Goal: Task Accomplishment & Management: Manage account settings

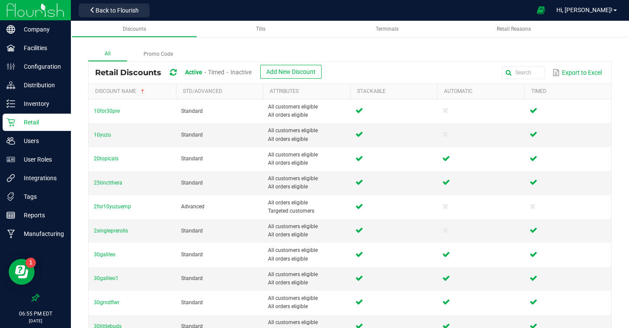
scroll to position [281, 0]
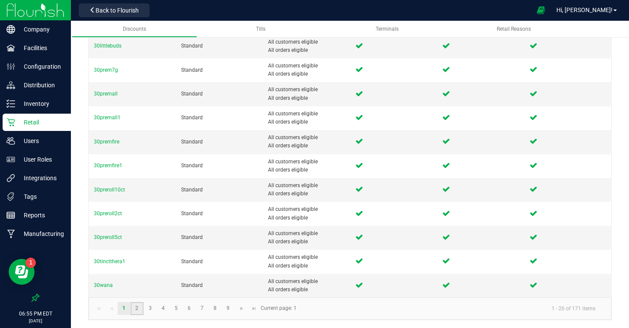
click at [136, 312] on link "2" at bounding box center [137, 308] width 13 height 13
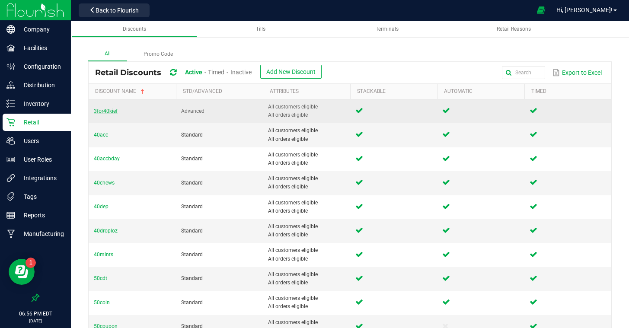
click at [110, 113] on span "3for40kief" at bounding box center [106, 111] width 24 height 6
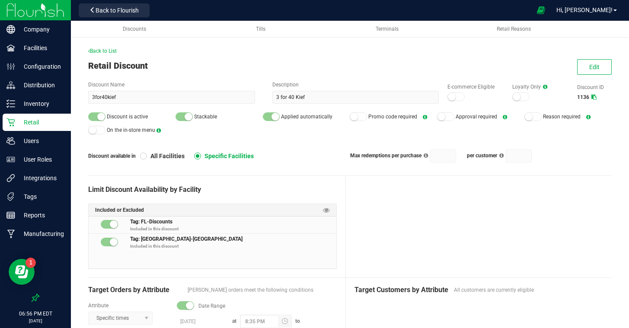
scroll to position [39, 0]
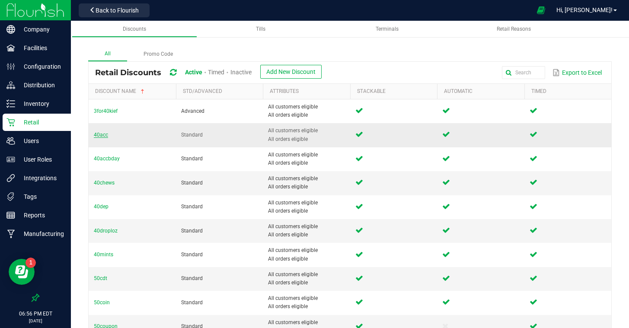
click at [104, 135] on span "40acc" at bounding box center [101, 135] width 14 height 6
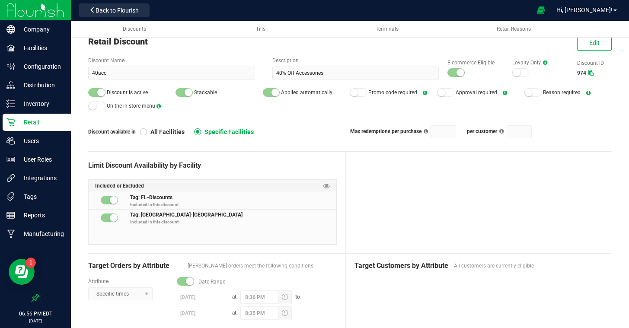
scroll to position [23, 0]
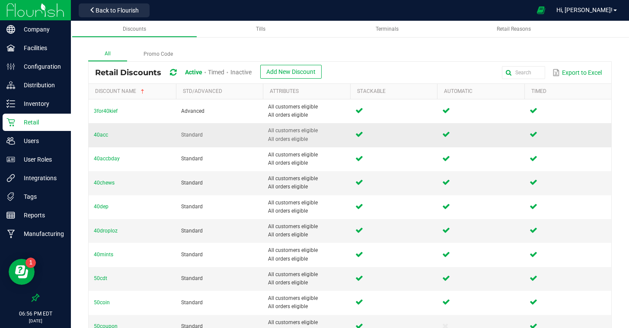
scroll to position [2, 0]
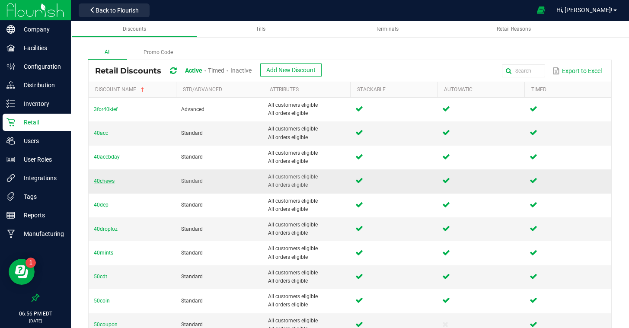
click at [105, 182] on span "40chews" at bounding box center [104, 181] width 21 height 6
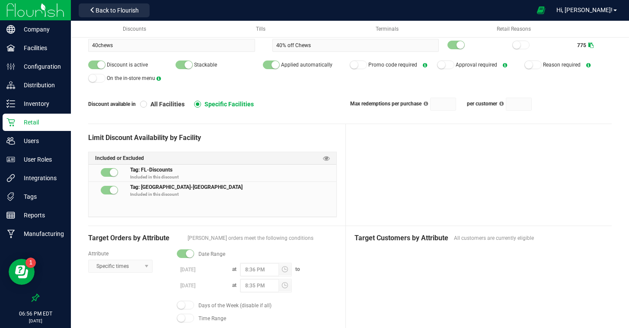
scroll to position [49, 0]
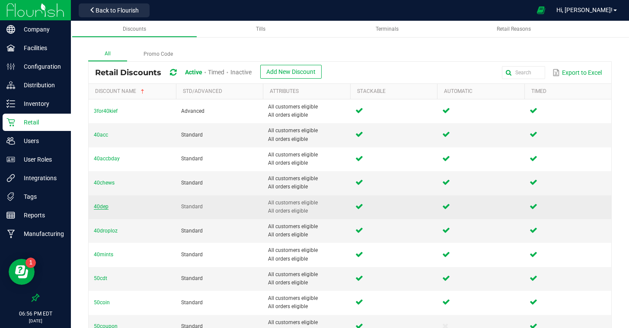
click at [102, 208] on span "40dep" at bounding box center [101, 207] width 15 height 6
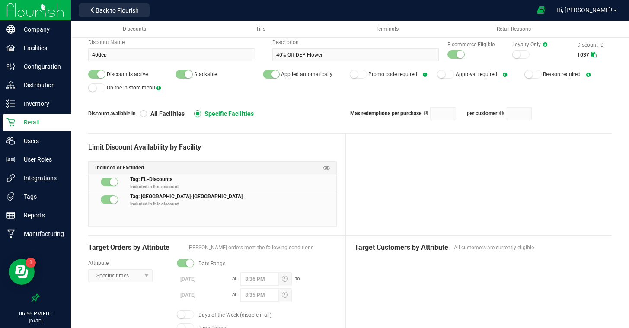
scroll to position [38, 0]
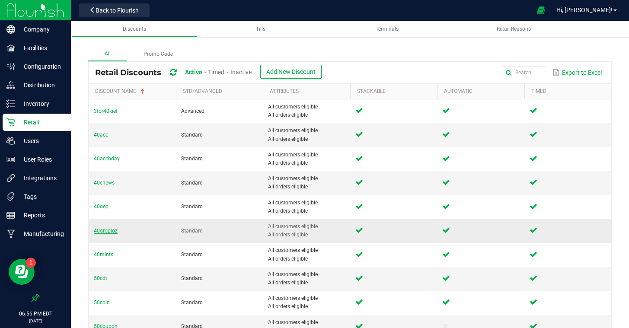
click at [101, 232] on span "40droploz" at bounding box center [106, 231] width 24 height 6
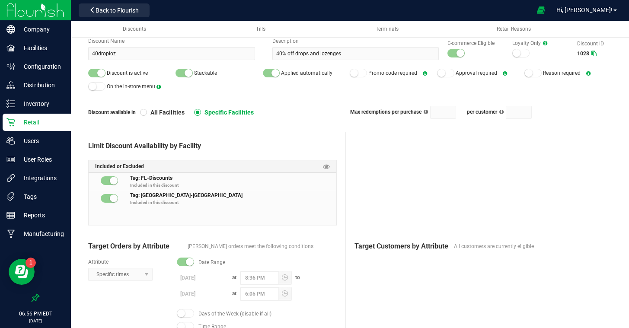
scroll to position [44, 0]
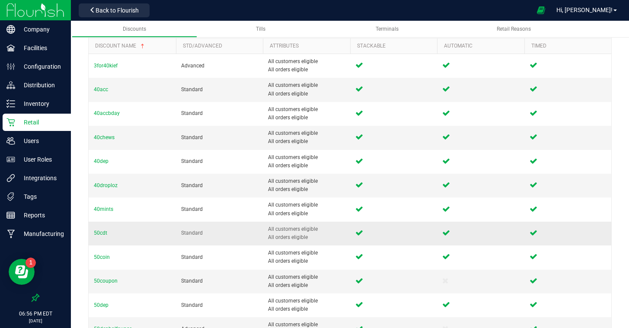
scroll to position [51, 0]
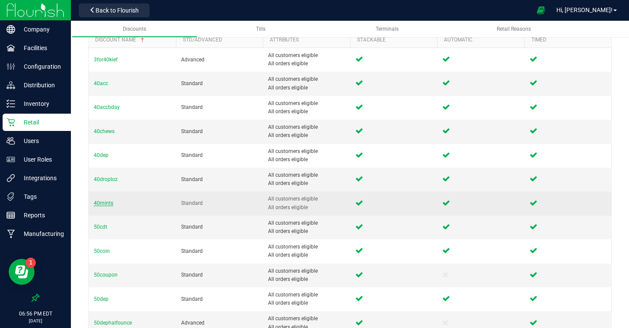
click at [105, 206] on span "40mints" at bounding box center [103, 203] width 19 height 6
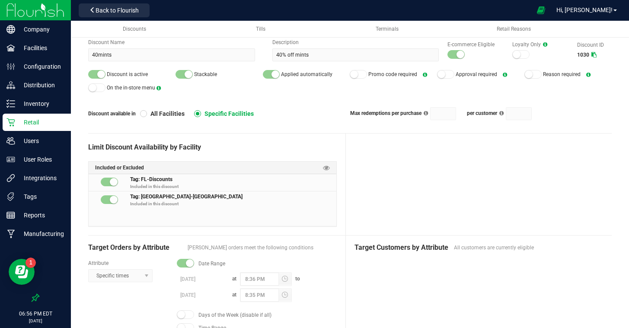
scroll to position [42, 0]
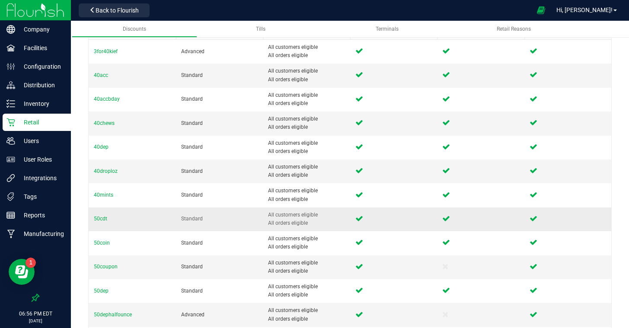
scroll to position [67, 0]
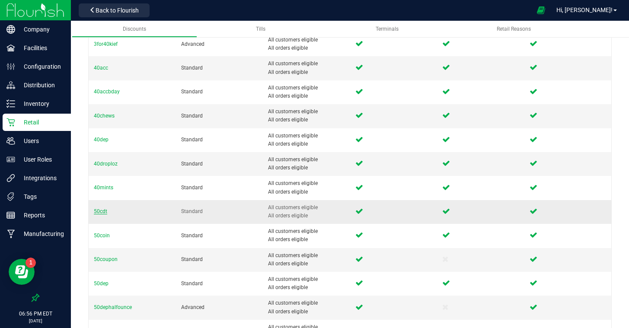
click at [102, 212] on span "50cdt" at bounding box center [100, 211] width 13 height 6
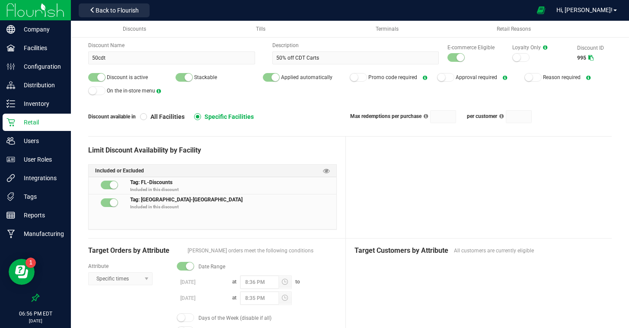
scroll to position [38, 0]
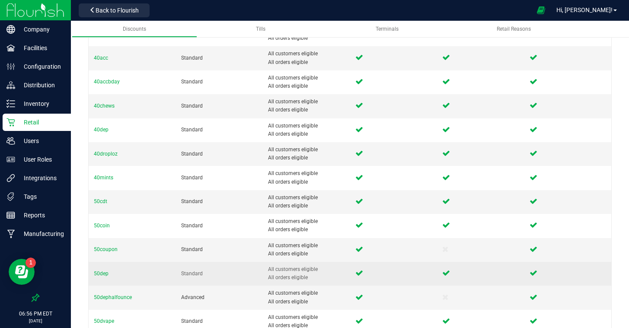
scroll to position [76, 0]
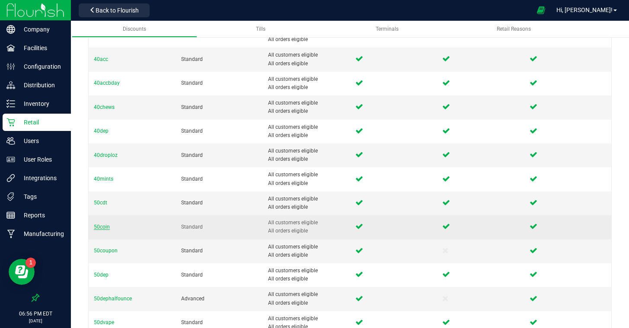
click at [100, 227] on span "50coin" at bounding box center [102, 227] width 16 height 6
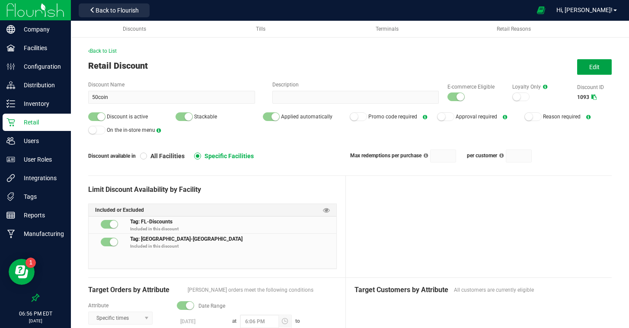
drag, startPoint x: 589, startPoint y: 70, endPoint x: 521, endPoint y: 111, distance: 79.3
click at [589, 70] on button "Edit" at bounding box center [594, 67] width 35 height 16
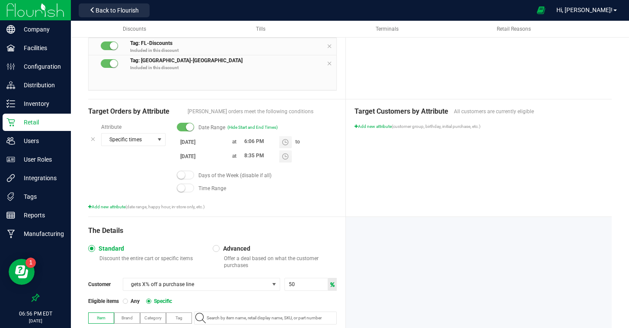
click at [200, 156] on body "Company Facilities Configuration Distribution Inventory Retail Users User Roles…" at bounding box center [314, 164] width 629 height 328
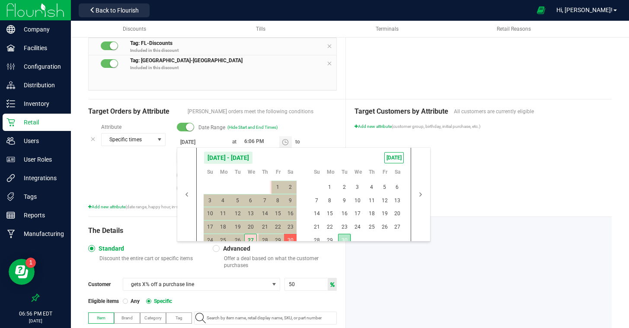
drag, startPoint x: 341, startPoint y: 235, endPoint x: 350, endPoint y: 239, distance: 9.9
click at [341, 235] on span "30" at bounding box center [344, 240] width 13 height 13
type input "[DATE]"
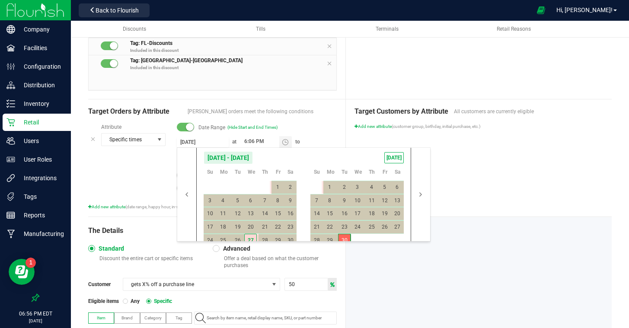
click at [433, 270] on div at bounding box center [479, 311] width 266 height 188
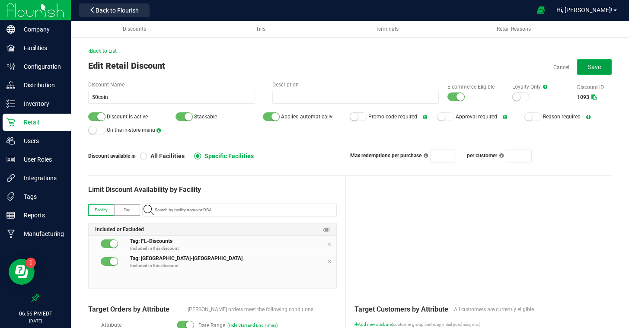
click at [585, 70] on button "Save" at bounding box center [594, 67] width 35 height 16
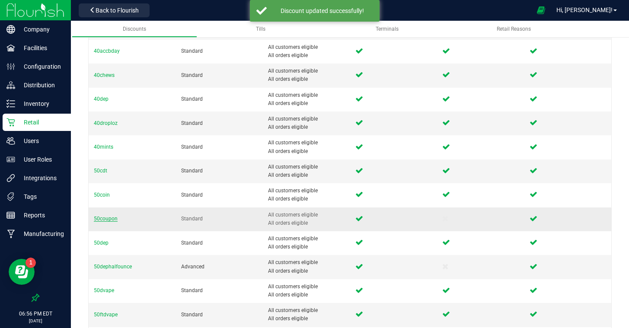
scroll to position [108, 0]
click at [108, 217] on span "50coupon" at bounding box center [106, 218] width 24 height 6
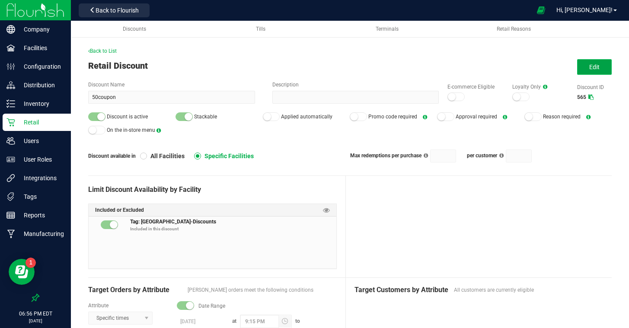
click at [578, 70] on button "Edit" at bounding box center [594, 67] width 35 height 16
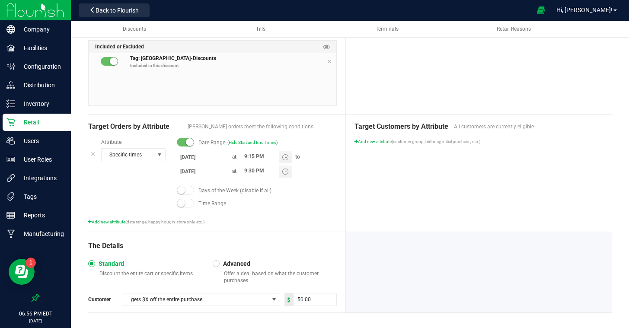
click at [209, 172] on body "Company Facilities Configuration Distribution Inventory Retail Users User Roles…" at bounding box center [314, 164] width 629 height 328
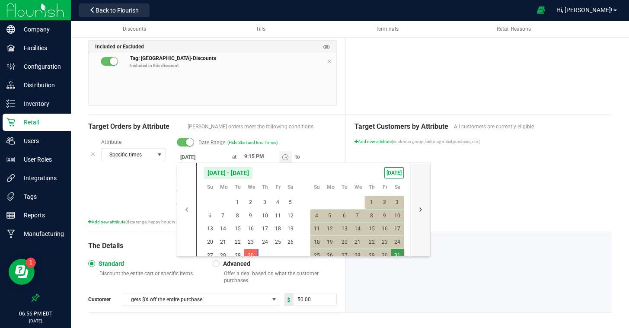
drag, startPoint x: 418, startPoint y: 208, endPoint x: 406, endPoint y: 217, distance: 14.9
click at [418, 208] on button "button" at bounding box center [420, 209] width 19 height 93
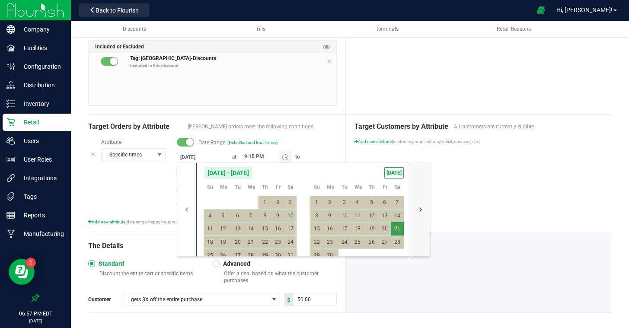
click at [420, 208] on button "button" at bounding box center [420, 209] width 19 height 93
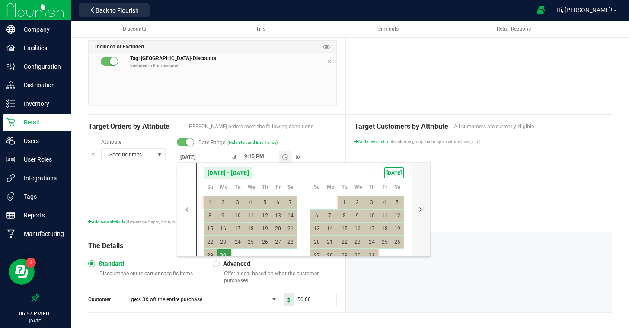
click at [420, 208] on button "button" at bounding box center [420, 209] width 19 height 93
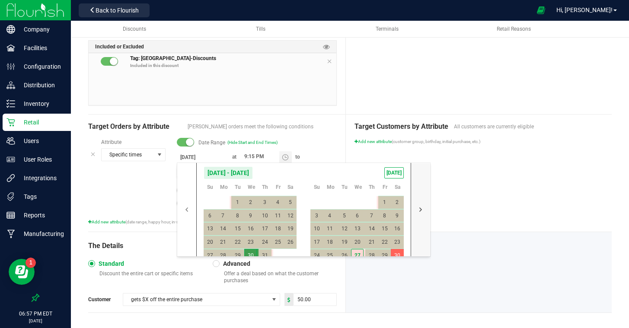
click at [420, 208] on button "button" at bounding box center [420, 209] width 19 height 93
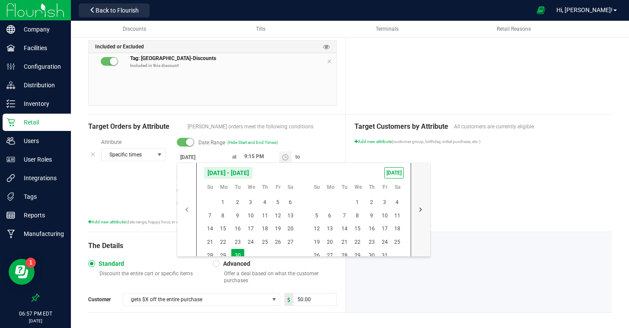
click at [420, 208] on button "button" at bounding box center [420, 209] width 19 height 93
drag, startPoint x: 396, startPoint y: 251, endPoint x: 405, endPoint y: 249, distance: 9.0
click at [396, 251] on span "29" at bounding box center [397, 255] width 13 height 13
type input "11/29/2025"
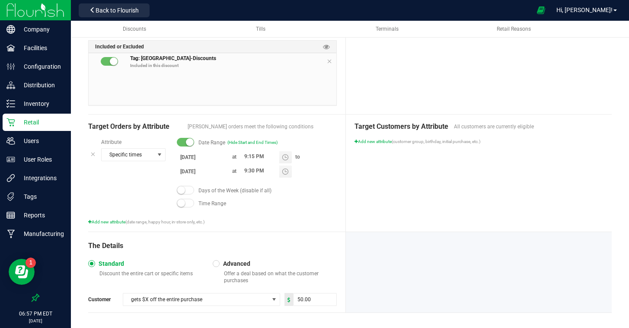
click at [460, 236] on div at bounding box center [479, 272] width 266 height 80
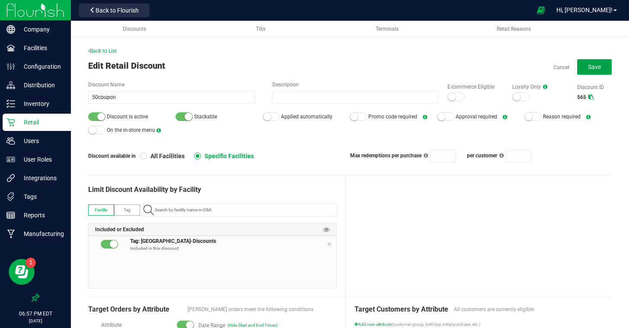
click at [590, 67] on span "Save" at bounding box center [594, 67] width 13 height 7
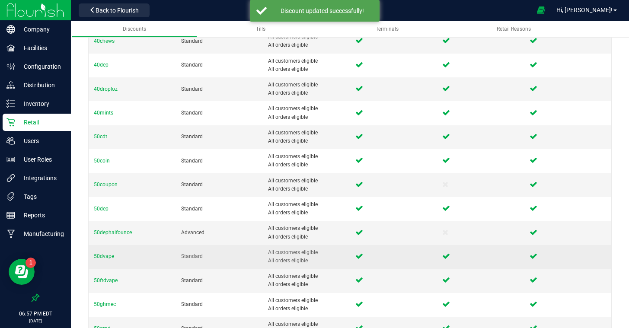
scroll to position [156, 0]
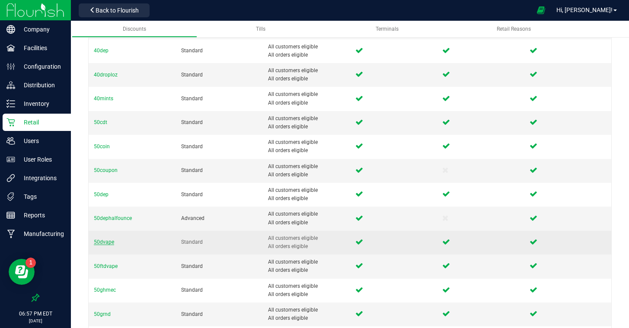
click at [108, 243] on span "50dvape" at bounding box center [104, 242] width 20 height 6
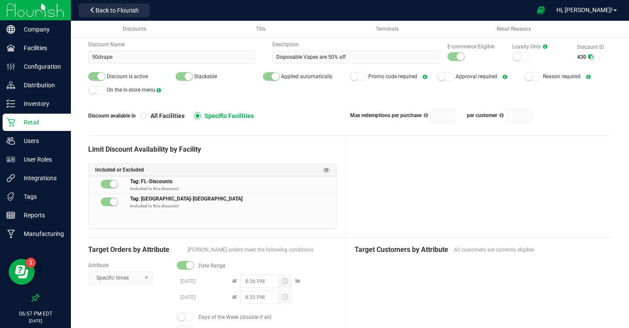
scroll to position [45, 0]
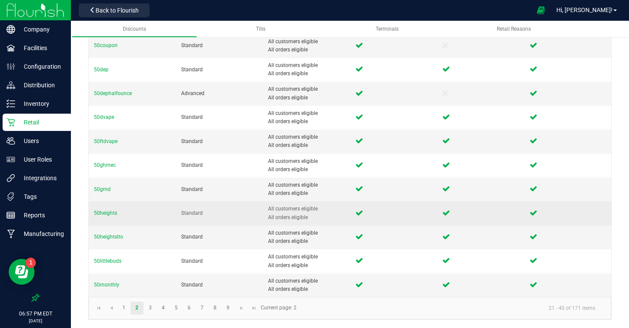
scroll to position [280, 0]
click at [106, 214] on span "50heights" at bounding box center [105, 214] width 23 height 6
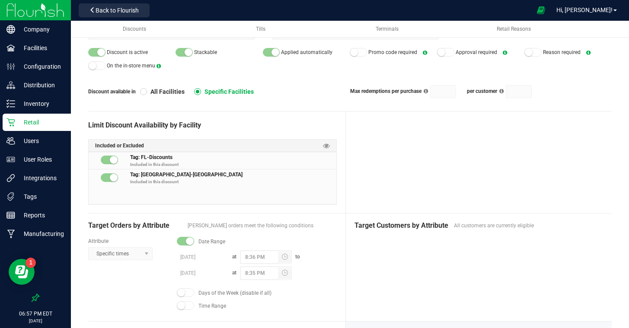
scroll to position [64, 0]
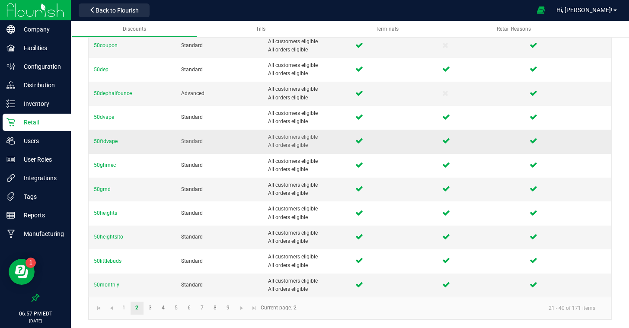
scroll to position [280, 0]
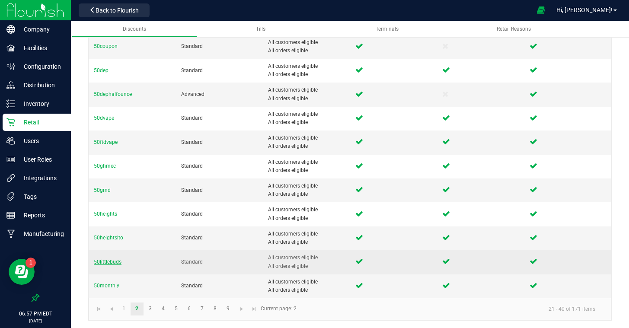
click at [114, 261] on span "50littlebuds" at bounding box center [108, 262] width 28 height 6
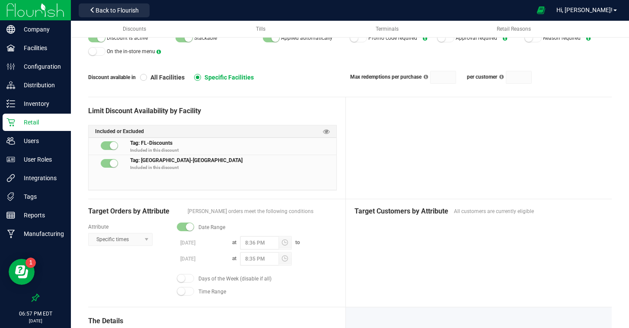
scroll to position [77, 0]
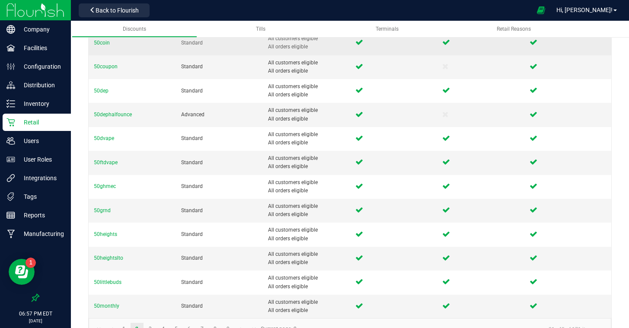
scroll to position [281, 0]
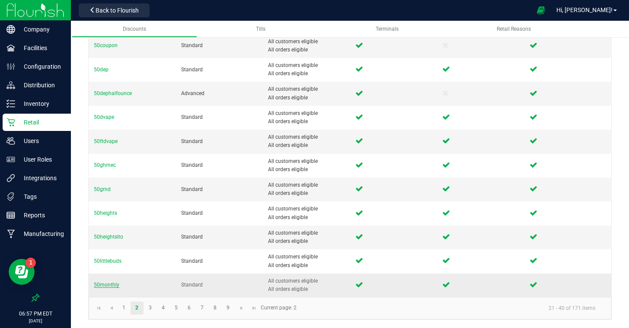
click at [107, 287] on span "50monthly" at bounding box center [107, 285] width 26 height 6
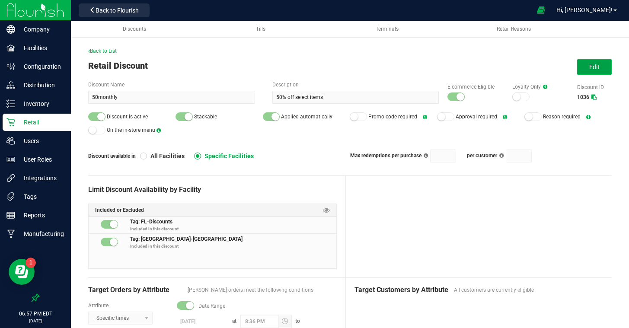
click at [593, 65] on span "Edit" at bounding box center [594, 67] width 10 height 7
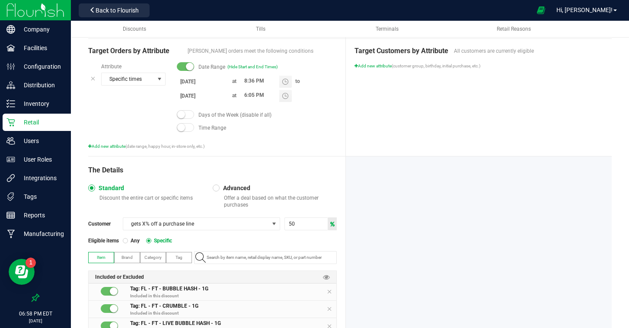
scroll to position [257, 0]
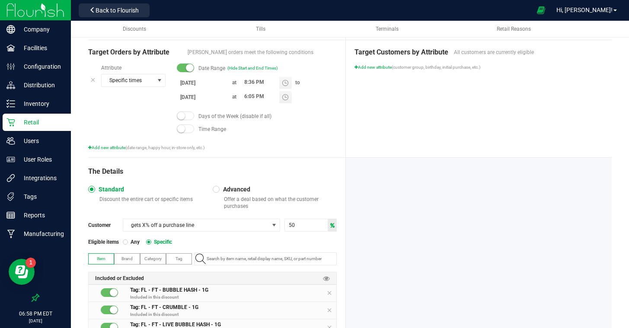
click at [200, 100] on body "Company Facilities Configuration Distribution Inventory Retail Users User Roles…" at bounding box center [314, 164] width 629 height 328
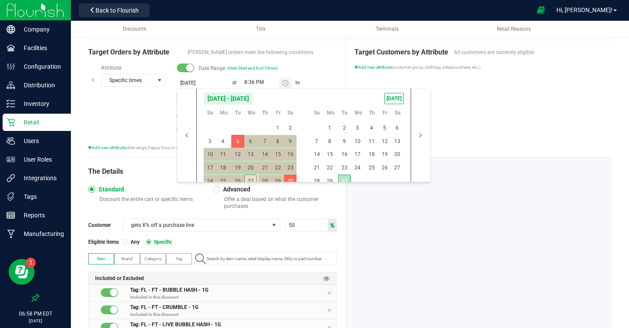
click at [347, 179] on span "30" at bounding box center [344, 181] width 13 height 13
type input "[DATE]"
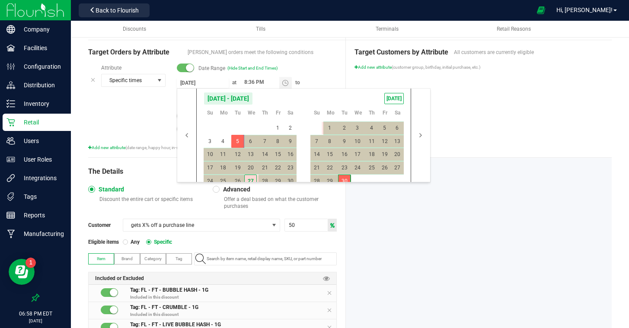
click at [480, 203] on div at bounding box center [479, 304] width 266 height 292
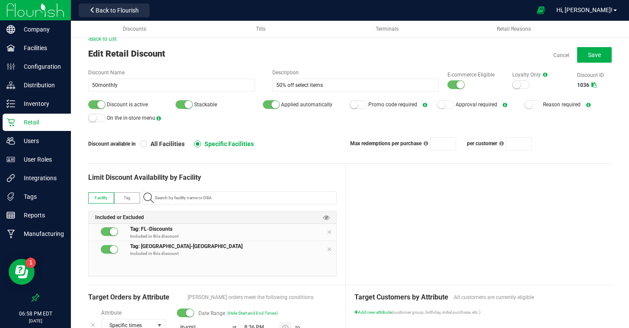
scroll to position [0, 0]
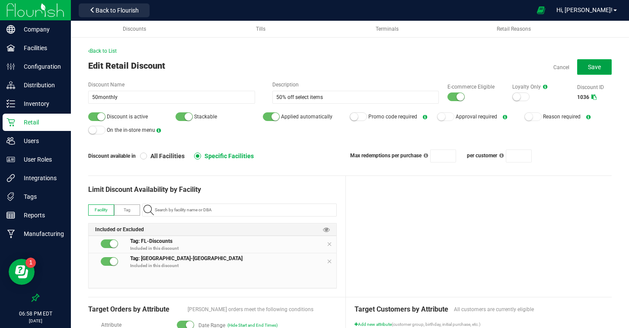
click at [591, 70] on span "Save" at bounding box center [594, 67] width 13 height 7
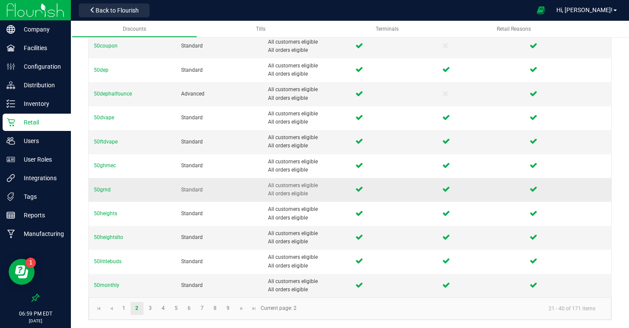
scroll to position [281, 0]
click at [147, 308] on link "3" at bounding box center [150, 308] width 13 height 13
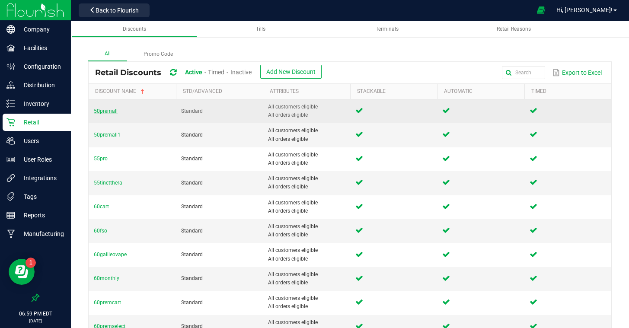
click at [112, 111] on span "50premall" at bounding box center [106, 111] width 24 height 6
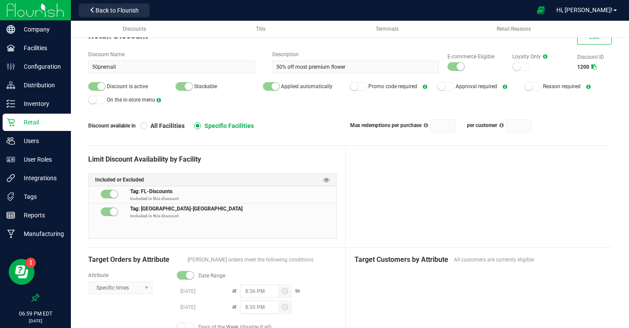
scroll to position [30, 0]
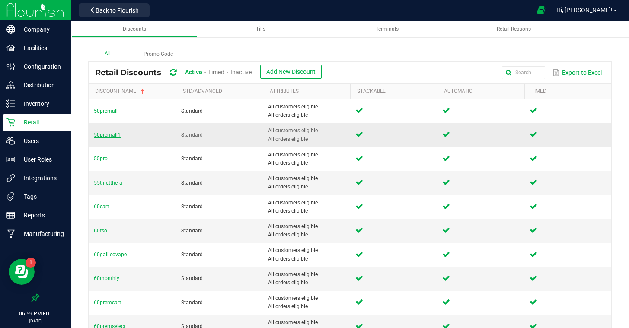
click at [115, 134] on span "50premall1" at bounding box center [107, 135] width 27 height 6
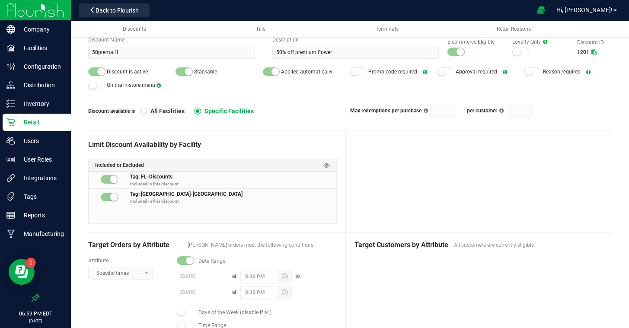
scroll to position [44, 0]
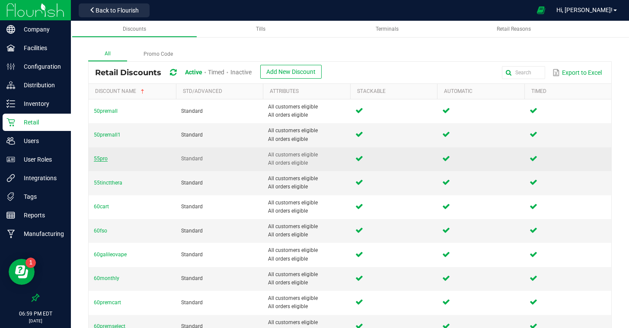
click at [100, 157] on span "55pro" at bounding box center [101, 159] width 14 height 6
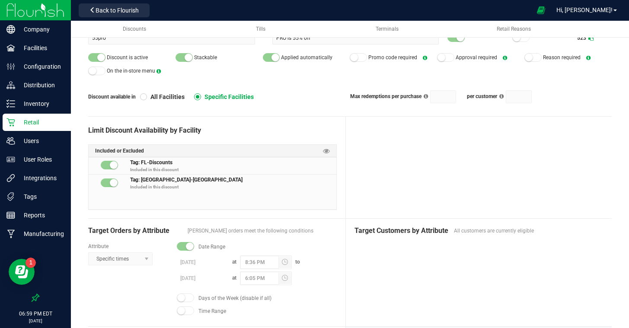
scroll to position [63, 0]
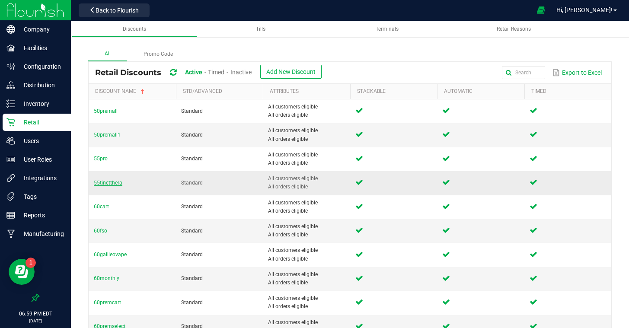
click at [108, 182] on span "55tinctthera" at bounding box center [108, 183] width 29 height 6
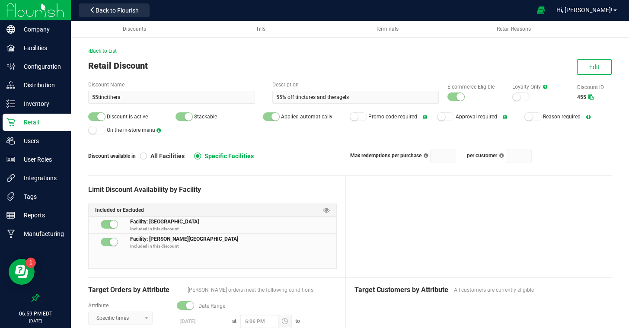
scroll to position [35, 0]
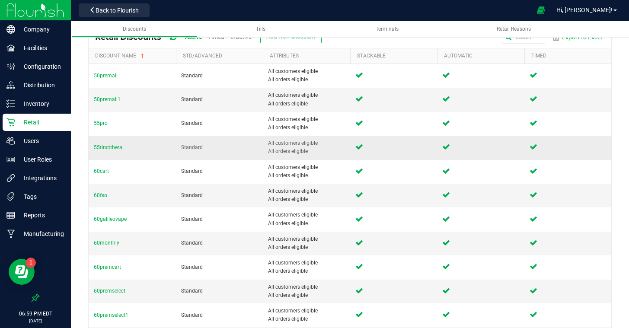
scroll to position [47, 0]
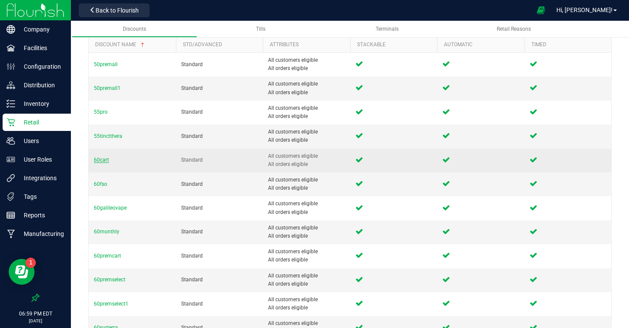
click at [103, 159] on span "60cart" at bounding box center [101, 160] width 15 height 6
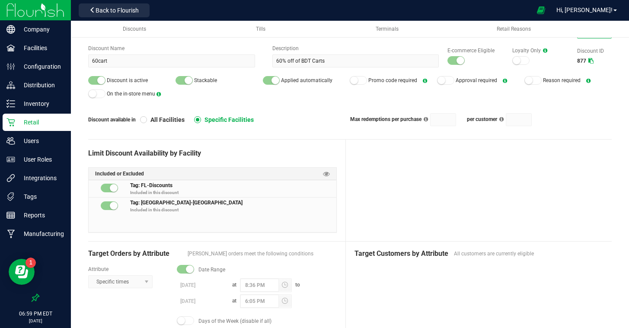
scroll to position [55, 0]
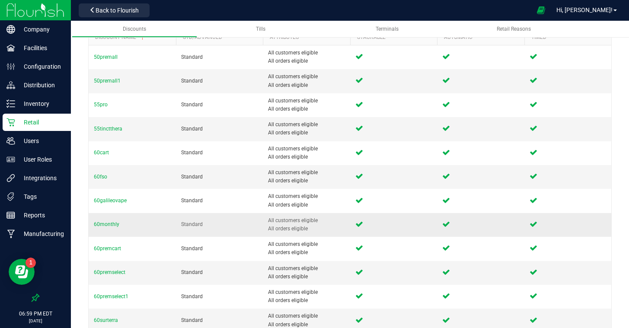
scroll to position [61, 0]
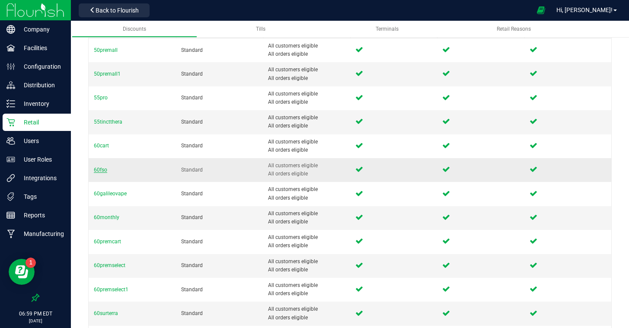
click at [101, 169] on span "60fso" at bounding box center [100, 170] width 13 height 6
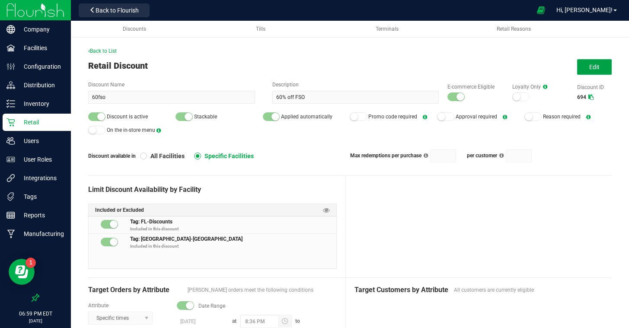
click at [590, 66] on span "Edit" at bounding box center [594, 67] width 10 height 7
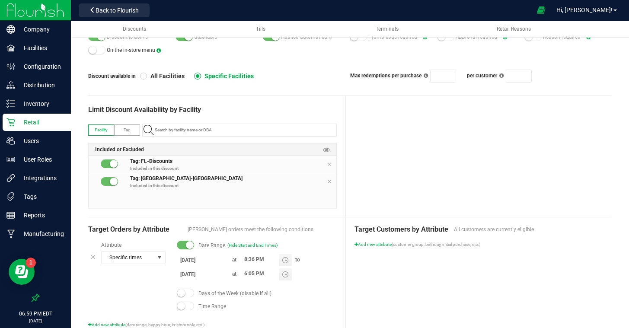
scroll to position [93, 0]
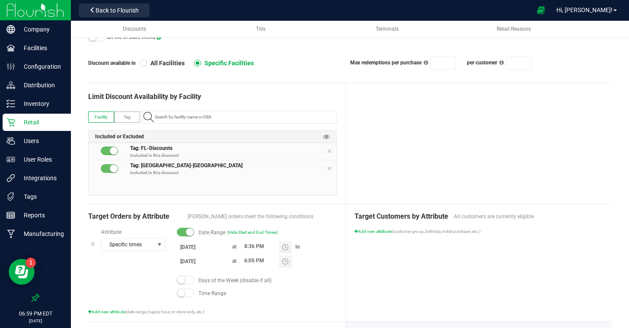
click at [210, 264] on input "[DATE]" at bounding box center [203, 261] width 52 height 11
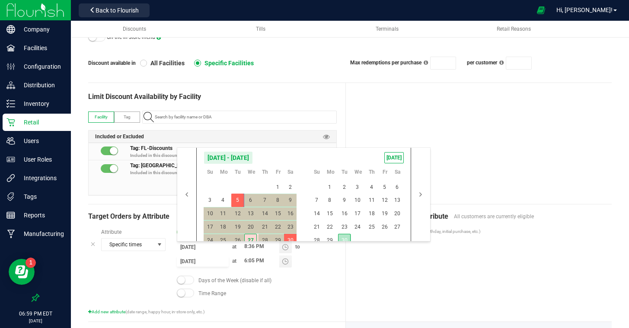
click at [345, 239] on span "30" at bounding box center [344, 240] width 13 height 13
type input "[DATE]"
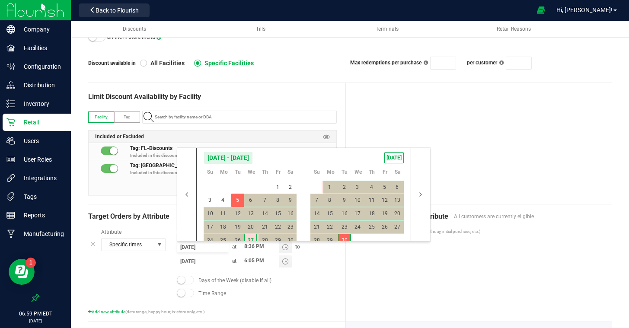
click at [426, 265] on div "Target Customers by Attribute All customers are currently eligible Add new attr…" at bounding box center [479, 262] width 266 height 117
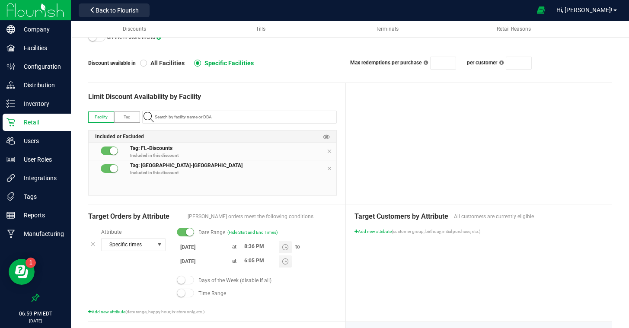
click at [436, 241] on div "Target Customers by Attribute All customers are currently eligible Add new attr…" at bounding box center [479, 262] width 266 height 117
click at [432, 242] on div "Target Customers by Attribute All customers are currently eligible Add new attr…" at bounding box center [479, 262] width 266 height 117
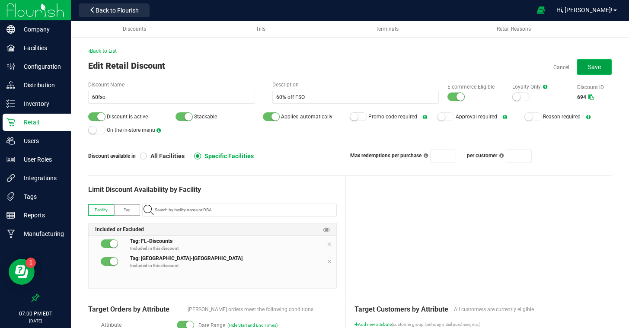
click at [606, 63] on button "Save" at bounding box center [594, 67] width 35 height 16
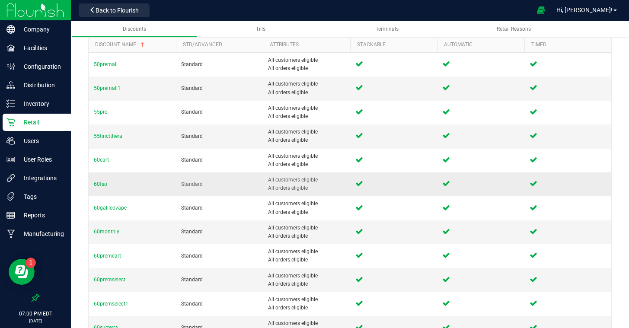
scroll to position [48, 0]
click at [112, 230] on span "60monthly" at bounding box center [107, 231] width 26 height 6
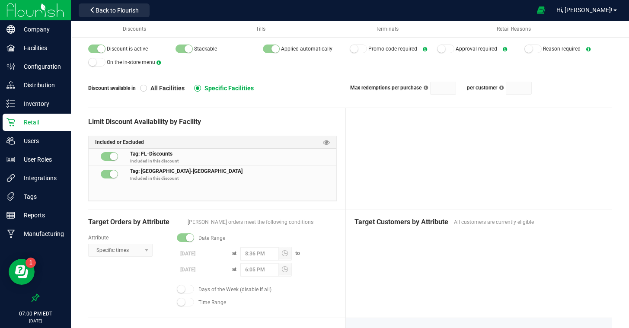
scroll to position [66, 0]
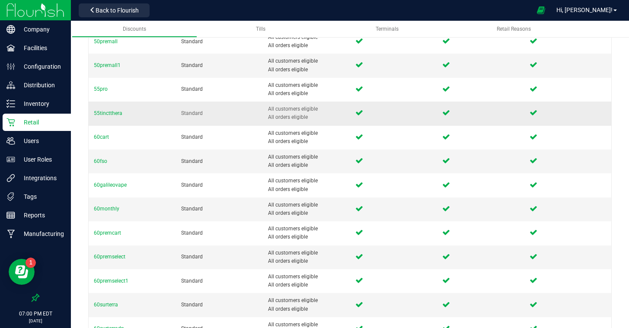
scroll to position [71, 0]
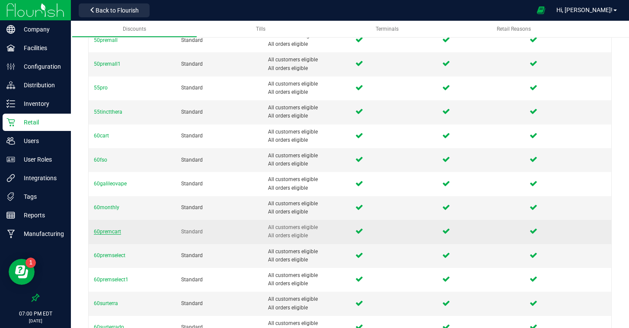
click at [116, 233] on span "60premcart" at bounding box center [107, 232] width 27 height 6
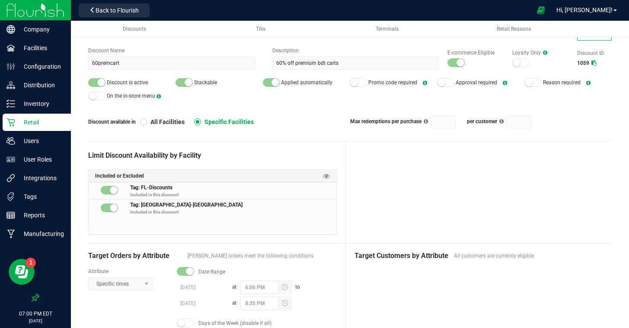
scroll to position [34, 0]
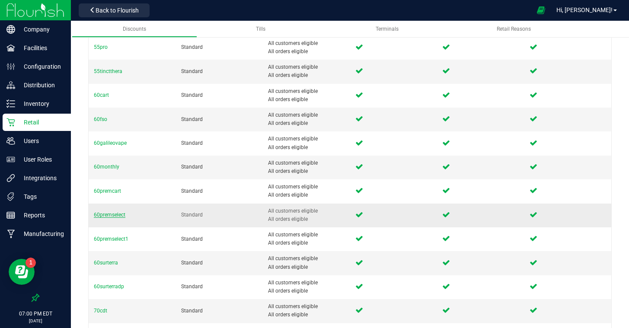
scroll to position [117, 0]
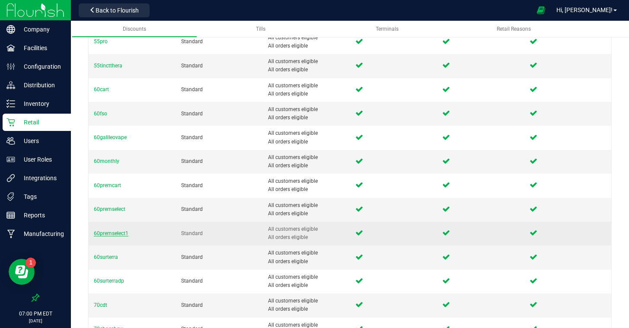
click at [114, 232] on span "60premselect1" at bounding box center [111, 233] width 35 height 6
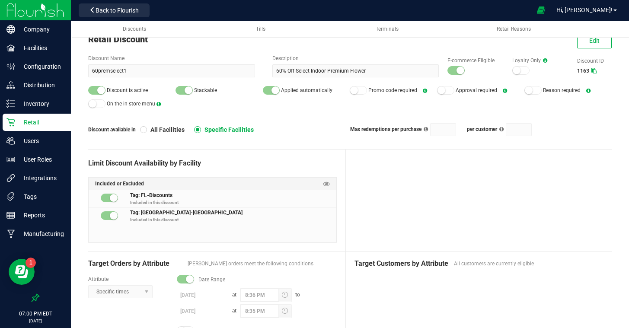
scroll to position [26, 0]
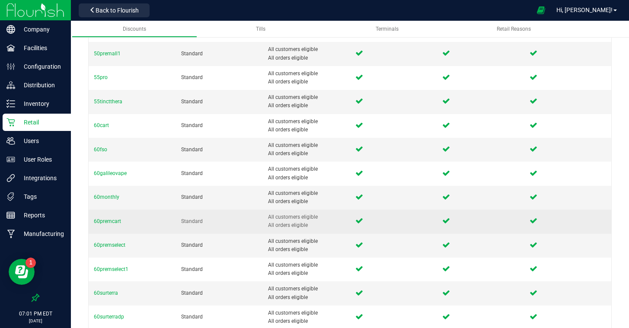
scroll to position [93, 0]
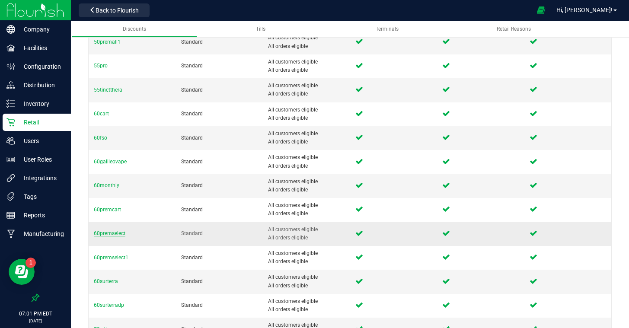
click at [121, 233] on span "60premselect" at bounding box center [110, 233] width 32 height 6
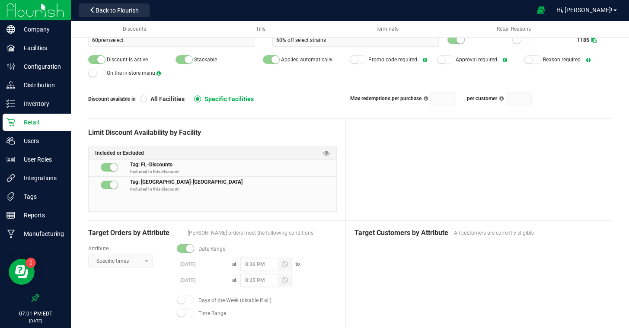
scroll to position [57, 0]
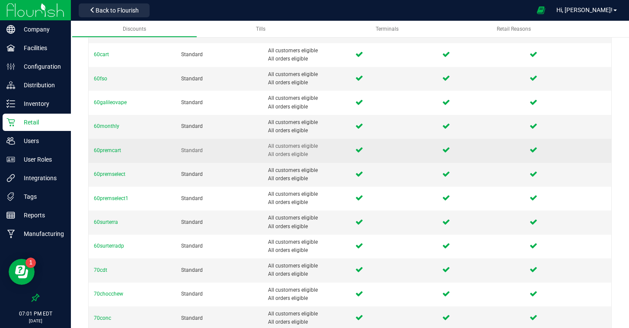
scroll to position [153, 0]
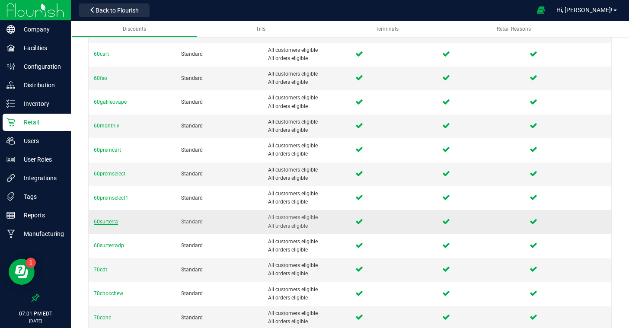
click at [102, 222] on span "60surterra" at bounding box center [106, 222] width 24 height 6
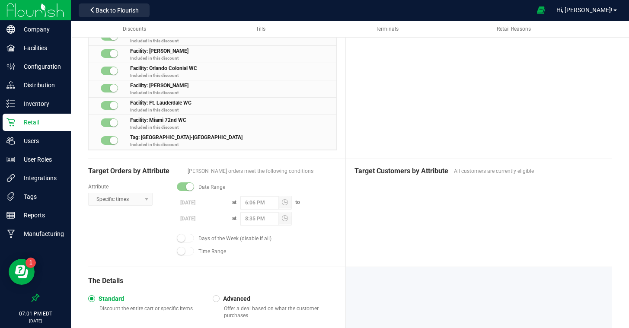
scroll to position [775, 0]
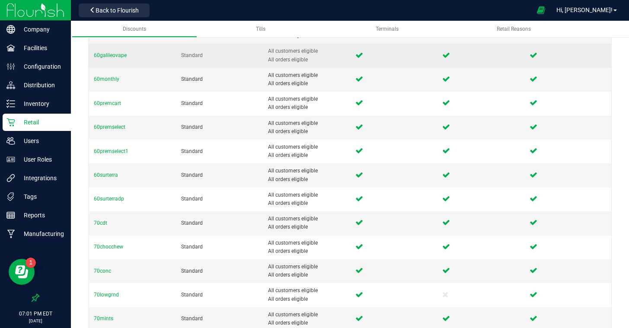
scroll to position [197, 0]
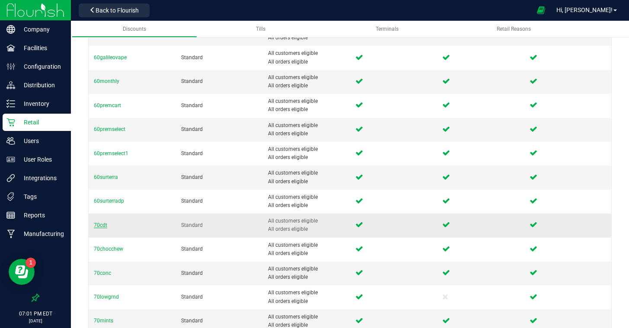
click at [102, 224] on span "70cdt" at bounding box center [100, 225] width 13 height 6
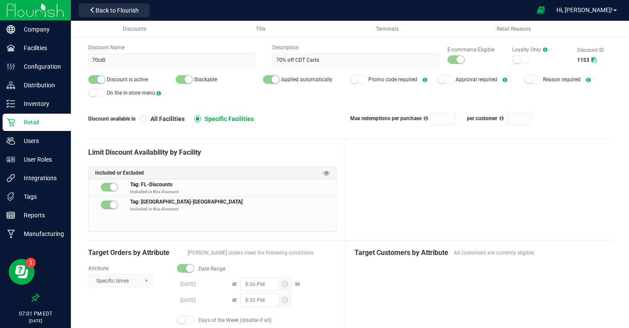
scroll to position [36, 0]
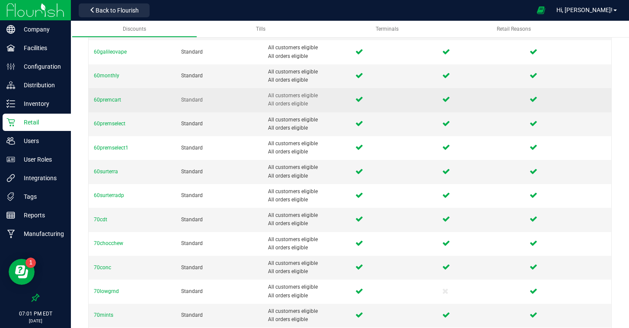
scroll to position [275, 0]
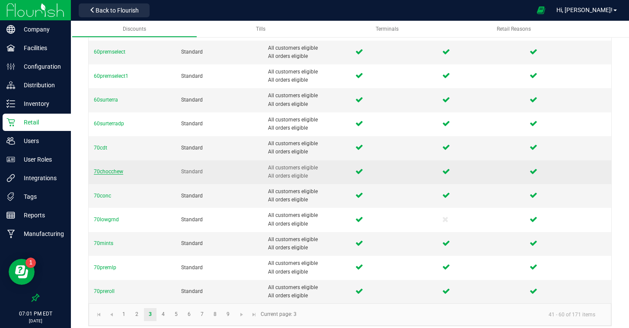
click at [116, 171] on span "70chocchew" at bounding box center [108, 172] width 29 height 6
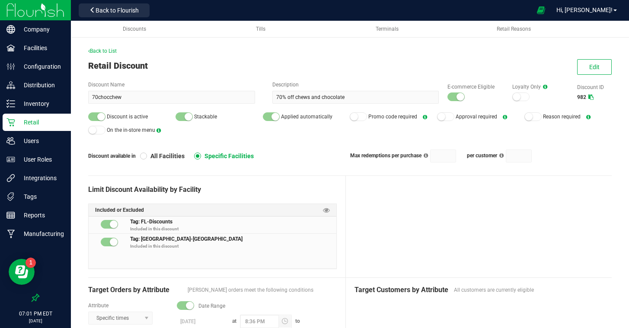
scroll to position [32, 0]
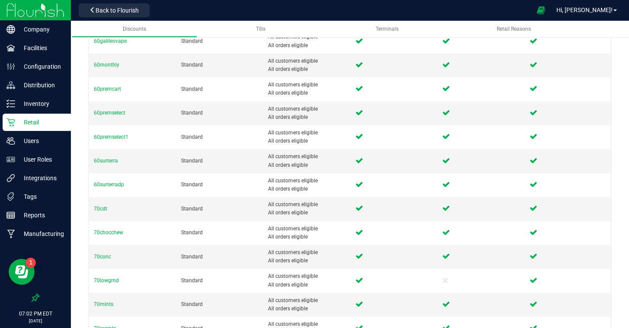
scroll to position [229, 0]
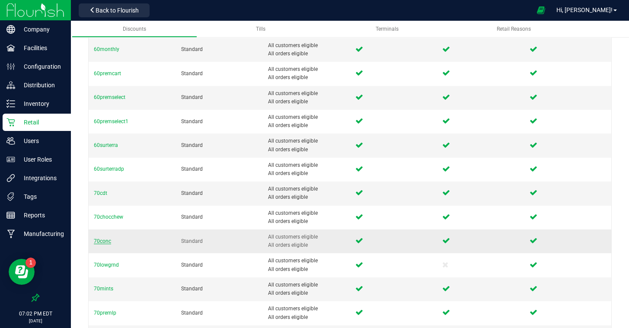
click at [99, 240] on span "70conc" at bounding box center [102, 241] width 17 height 6
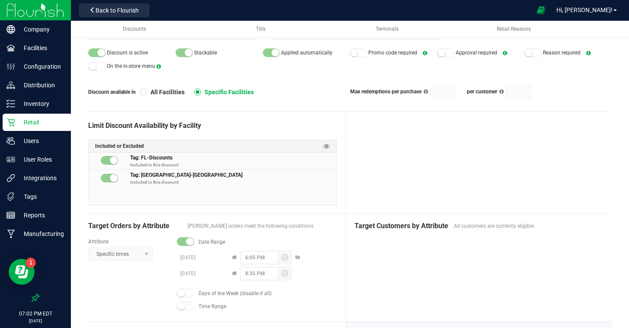
scroll to position [63, 0]
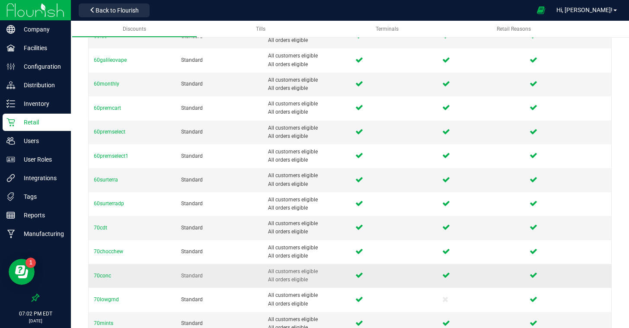
scroll to position [271, 0]
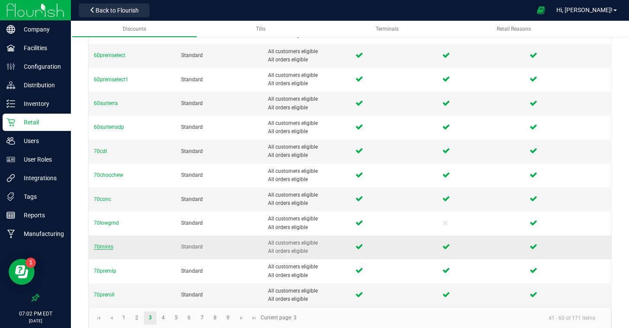
click at [104, 246] on span "70mints" at bounding box center [103, 247] width 19 height 6
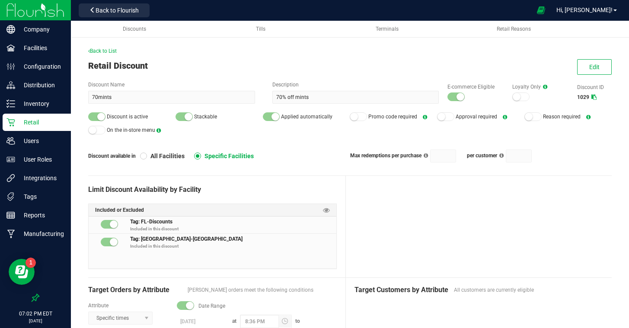
scroll to position [28, 0]
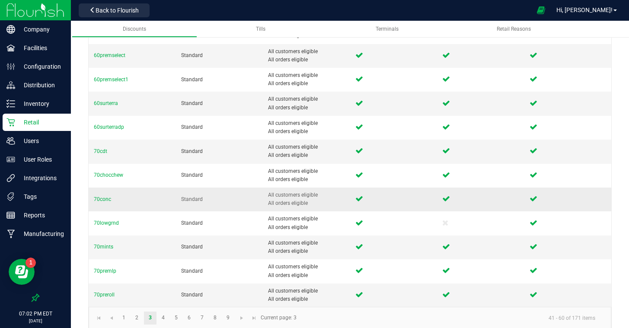
scroll to position [274, 0]
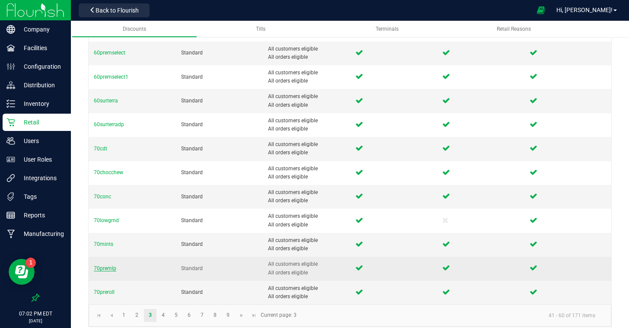
click at [106, 268] on span "70premlp" at bounding box center [105, 268] width 22 height 6
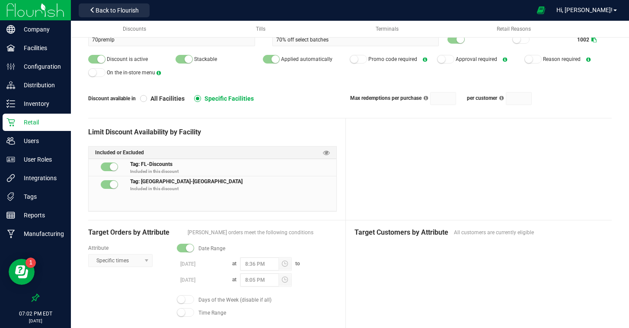
scroll to position [56, 0]
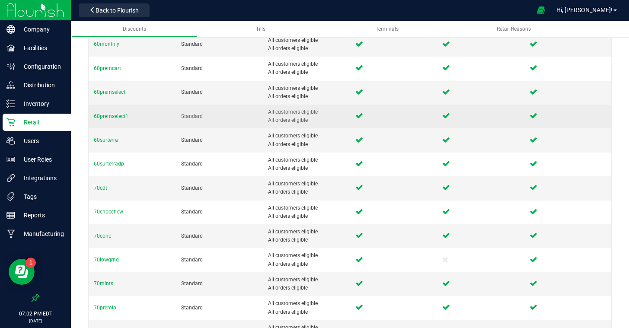
scroll to position [281, 0]
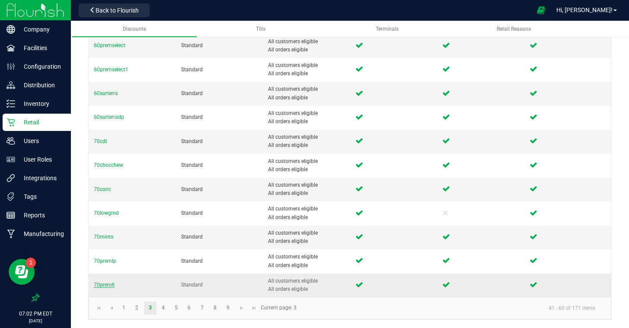
click at [106, 283] on span "70preroll" at bounding box center [104, 285] width 21 height 6
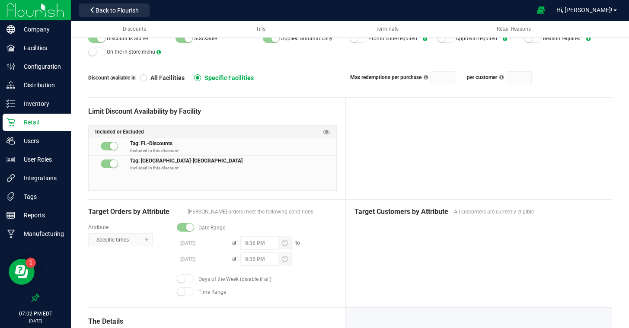
scroll to position [80, 0]
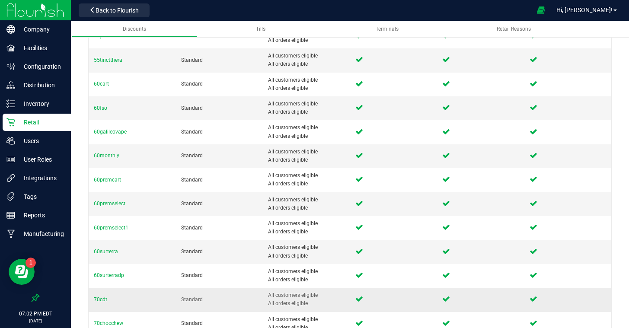
scroll to position [281, 0]
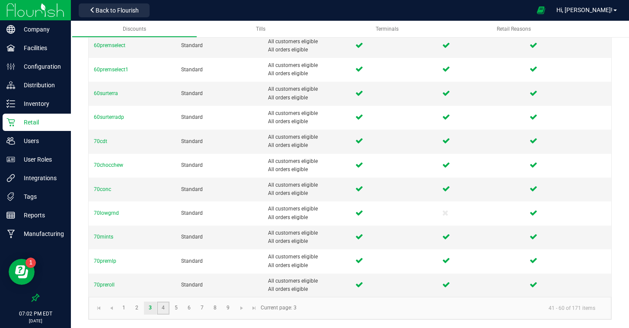
click at [162, 308] on link "4" at bounding box center [163, 308] width 13 height 13
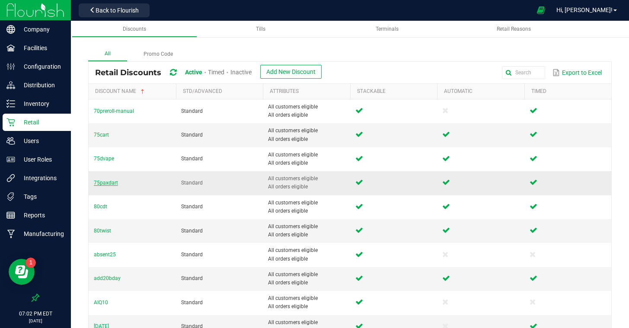
click at [110, 182] on span "75paxdart" at bounding box center [106, 183] width 24 height 6
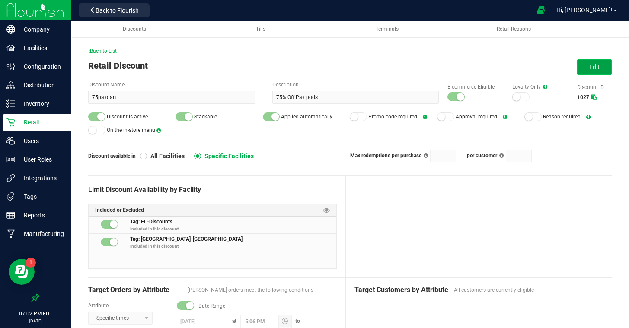
click at [593, 64] on span "Edit" at bounding box center [594, 67] width 10 height 7
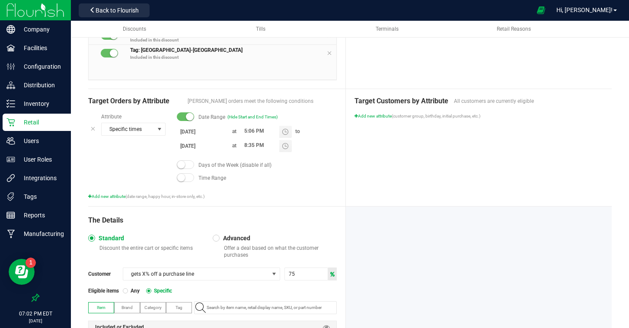
scroll to position [223, 0]
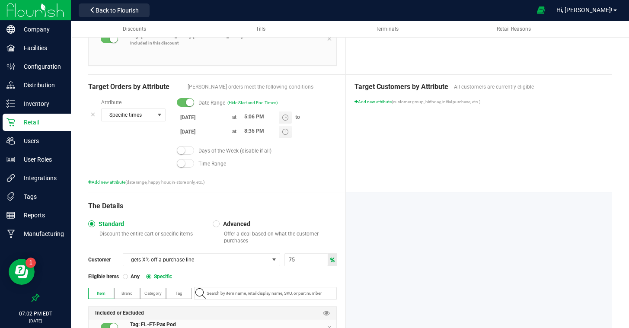
click at [199, 131] on body "Company Facilities Configuration Distribution Inventory Retail Users User Roles…" at bounding box center [314, 164] width 629 height 328
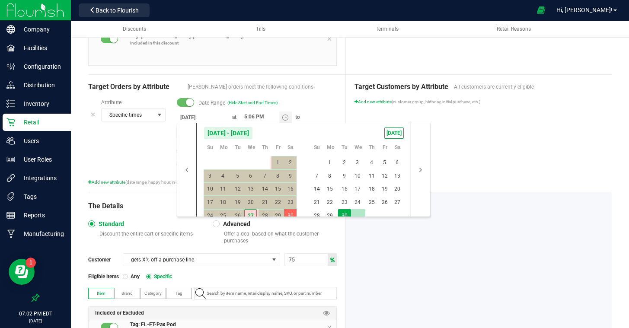
drag, startPoint x: 346, startPoint y: 214, endPoint x: 355, endPoint y: 214, distance: 9.1
click at [347, 214] on span "30" at bounding box center [344, 215] width 13 height 13
type input "[DATE]"
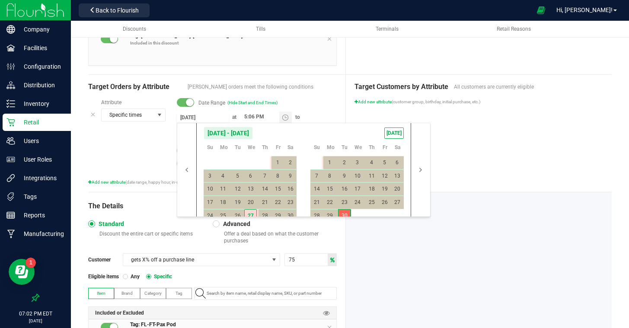
click at [460, 210] on div at bounding box center [479, 294] width 266 height 205
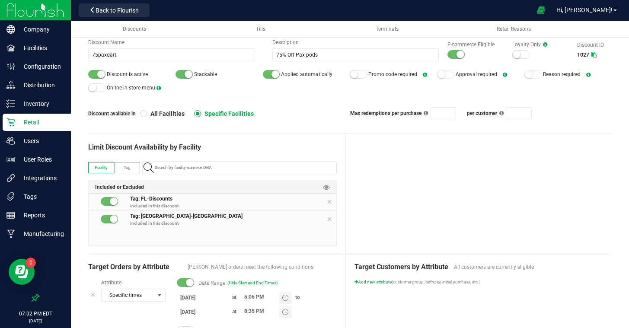
scroll to position [0, 0]
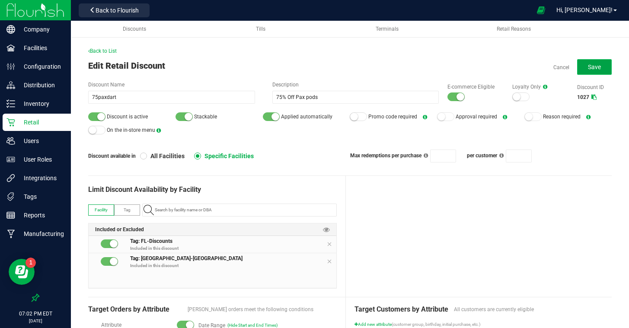
click at [580, 64] on button "Save" at bounding box center [594, 67] width 35 height 16
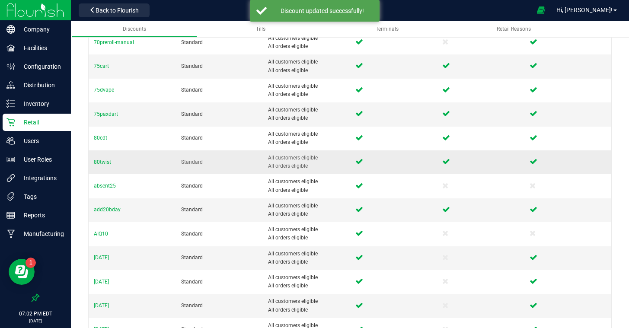
scroll to position [69, 0]
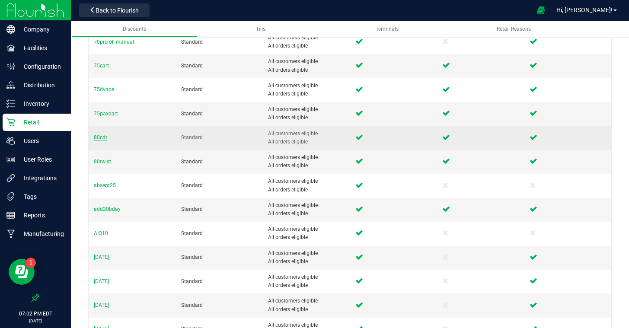
click at [102, 137] on span "80cdt" at bounding box center [100, 137] width 13 height 6
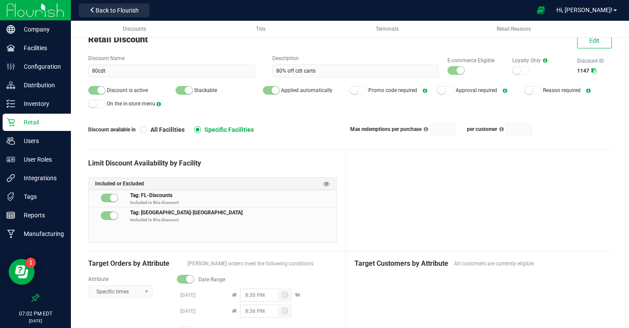
scroll to position [32, 0]
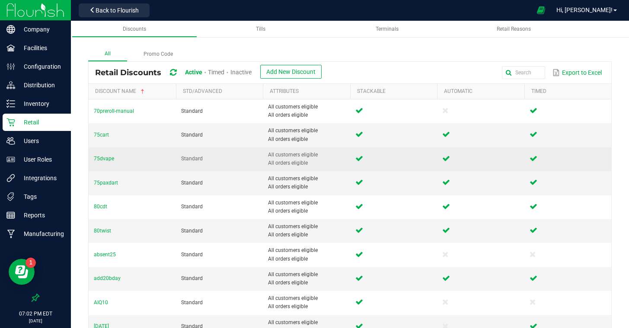
scroll to position [2, 0]
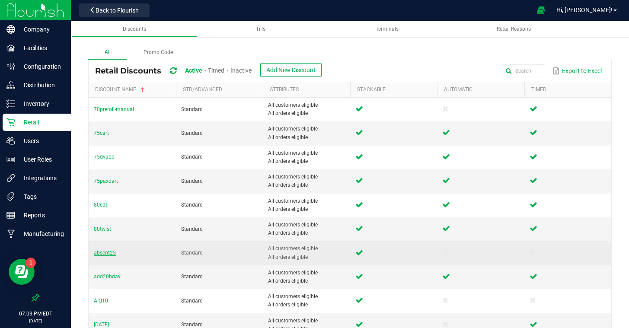
click at [109, 252] on span "absent25" at bounding box center [105, 253] width 22 height 6
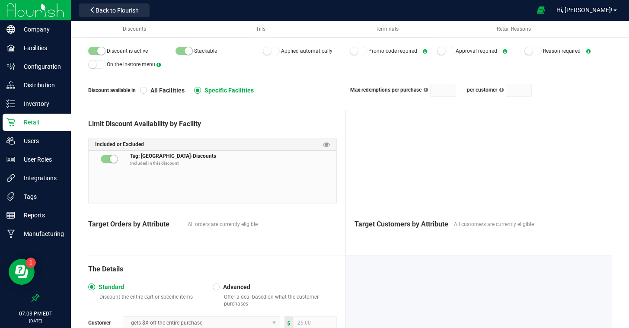
scroll to position [68, 0]
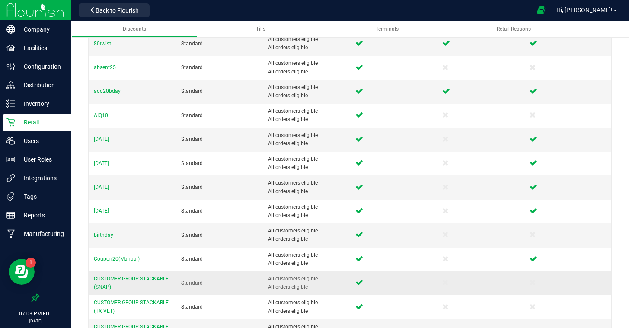
scroll to position [186, 0]
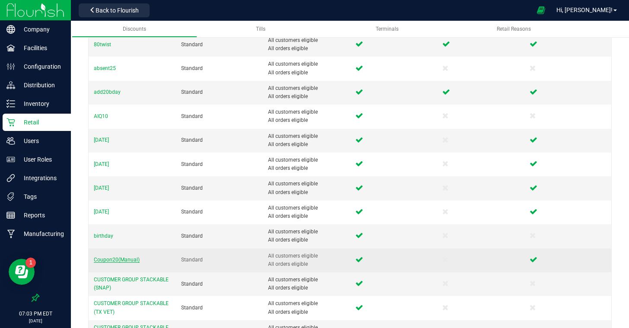
click at [122, 262] on span "Coupon20(Manual)" at bounding box center [117, 260] width 46 height 6
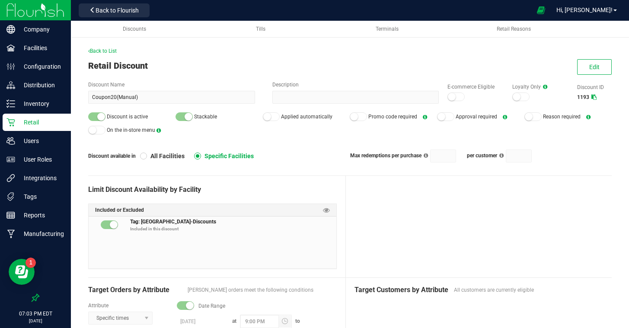
click at [97, 116] on small at bounding box center [101, 117] width 8 height 8
click at [604, 62] on button "Edit" at bounding box center [594, 67] width 35 height 16
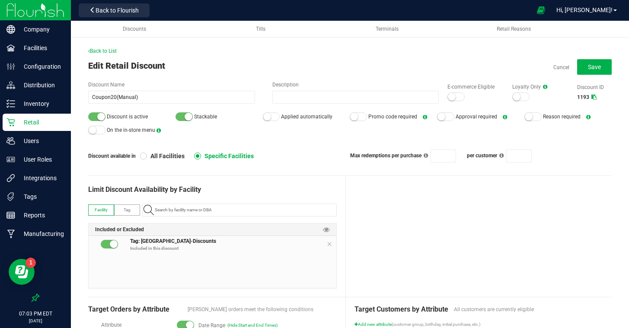
click at [102, 114] on small at bounding box center [101, 117] width 8 height 8
drag, startPoint x: 591, startPoint y: 67, endPoint x: 577, endPoint y: 70, distance: 14.3
click at [590, 67] on span "Save" at bounding box center [594, 67] width 13 height 7
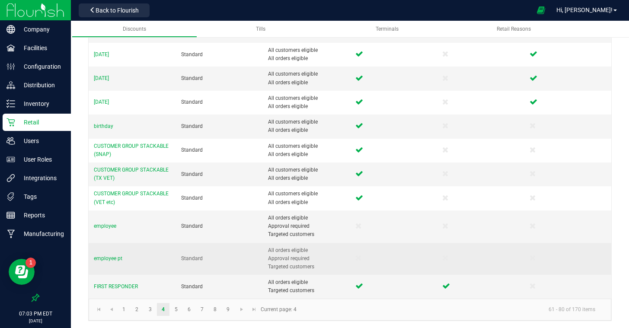
scroll to position [298, 0]
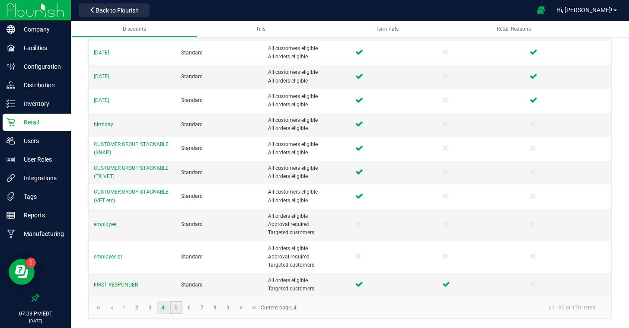
click at [175, 308] on link "5" at bounding box center [176, 307] width 13 height 13
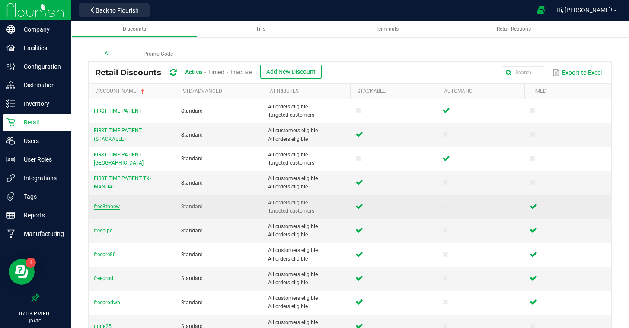
click at [95, 205] on span "free8thnew" at bounding box center [107, 207] width 26 height 6
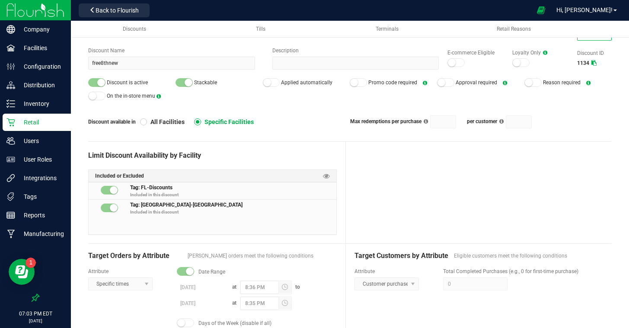
scroll to position [34, 0]
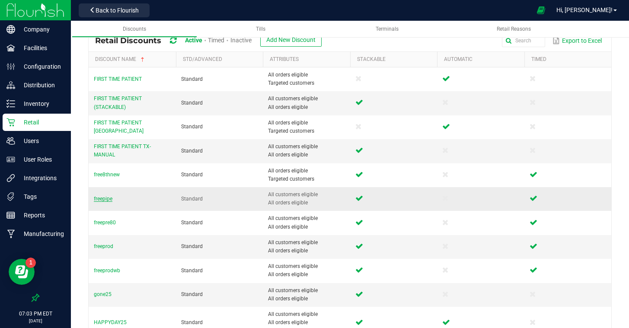
click at [100, 200] on span "freepipe" at bounding box center [103, 199] width 19 height 6
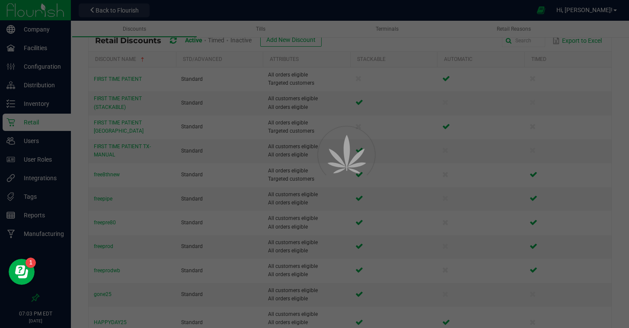
scroll to position [29, 0]
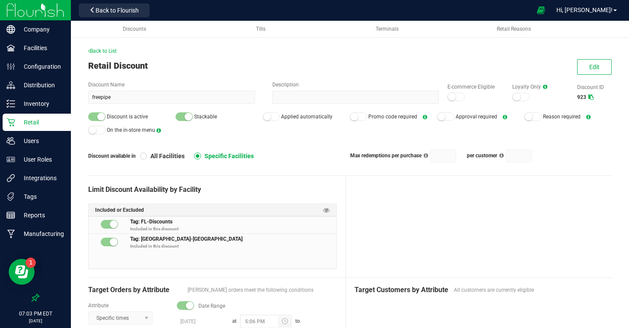
scroll to position [48, 0]
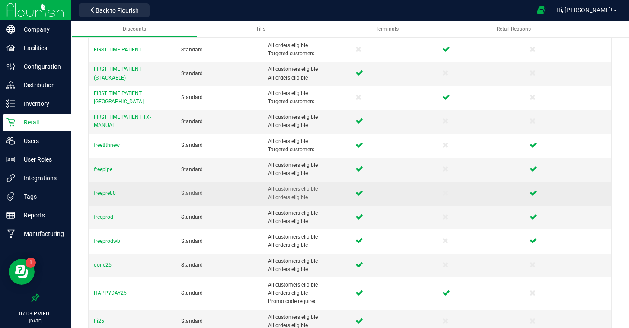
scroll to position [61, 0]
click at [112, 195] on span "freepre80" at bounding box center [105, 194] width 22 height 6
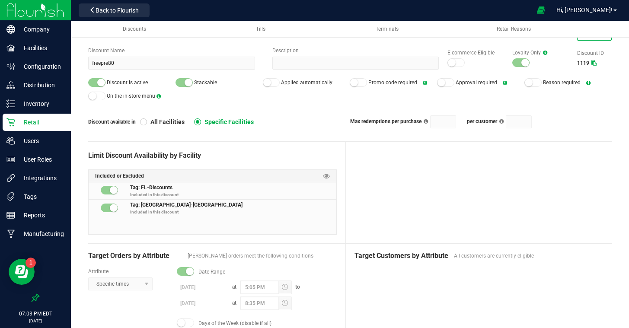
scroll to position [41, 0]
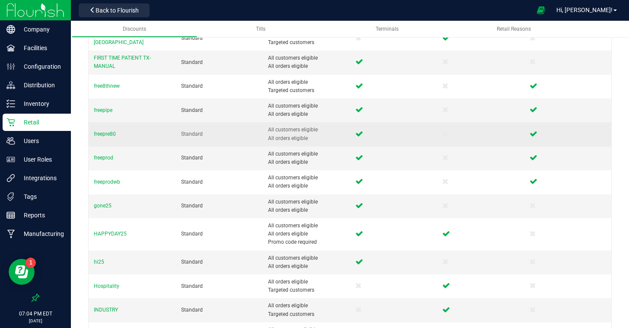
scroll to position [122, 0]
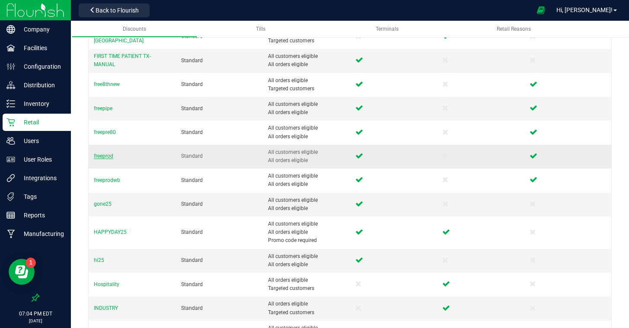
click at [105, 154] on span "freeprod" at bounding box center [103, 156] width 19 height 6
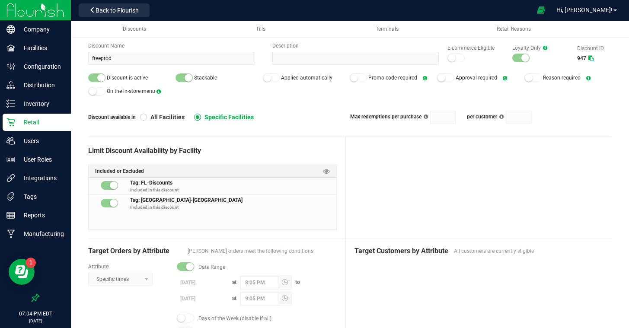
scroll to position [37, 0]
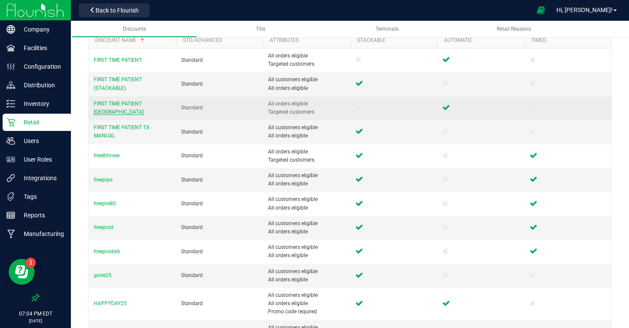
scroll to position [52, 0]
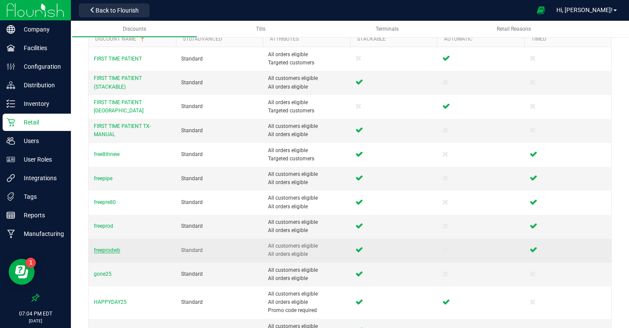
click at [109, 251] on span "freeprodwb" at bounding box center [107, 250] width 26 height 6
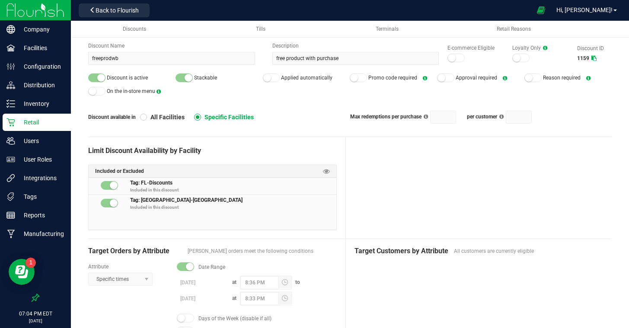
scroll to position [38, 0]
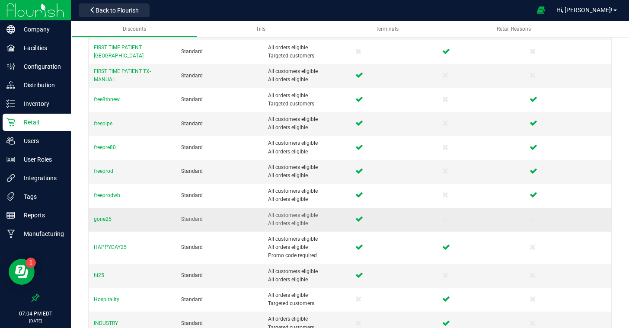
scroll to position [108, 0]
click at [99, 218] on span "gone25" at bounding box center [103, 219] width 18 height 6
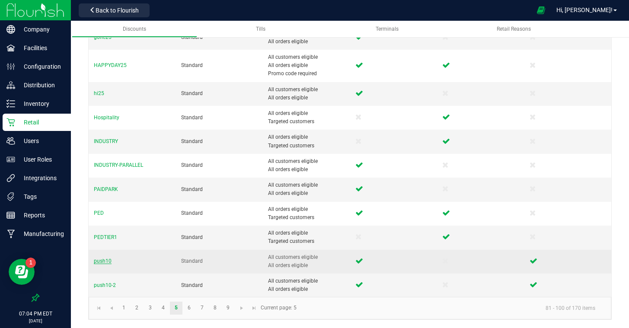
click at [101, 259] on span "push10" at bounding box center [103, 261] width 18 height 6
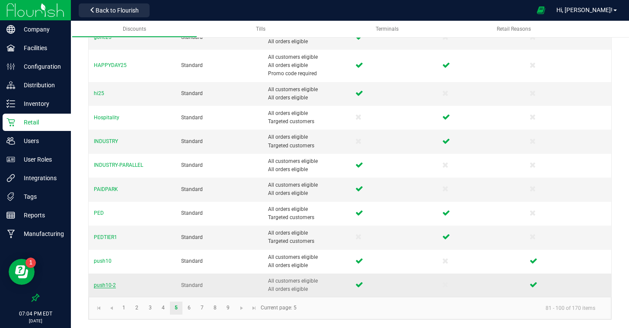
click at [107, 284] on span "push10-2" at bounding box center [105, 285] width 22 height 6
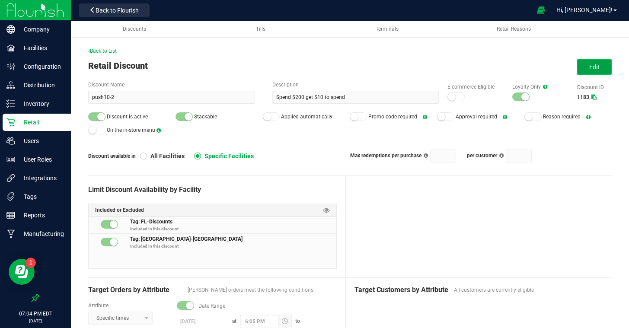
drag, startPoint x: 590, startPoint y: 67, endPoint x: 499, endPoint y: 153, distance: 125.1
click at [589, 67] on span "Edit" at bounding box center [594, 67] width 10 height 7
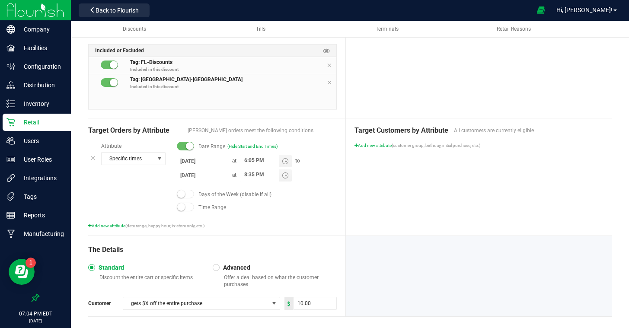
click at [195, 175] on body "Company Facilities Configuration Distribution Inventory Retail Users User Roles…" at bounding box center [314, 164] width 629 height 328
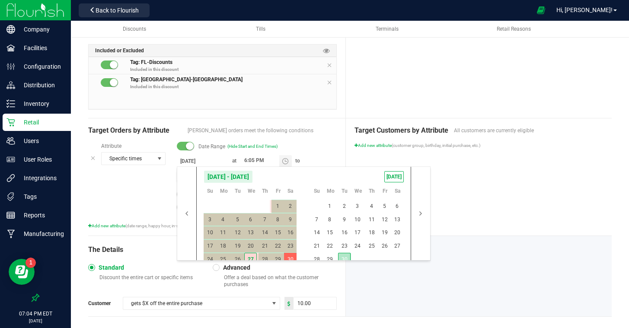
click at [342, 258] on span "30" at bounding box center [344, 259] width 13 height 13
type input "[DATE]"
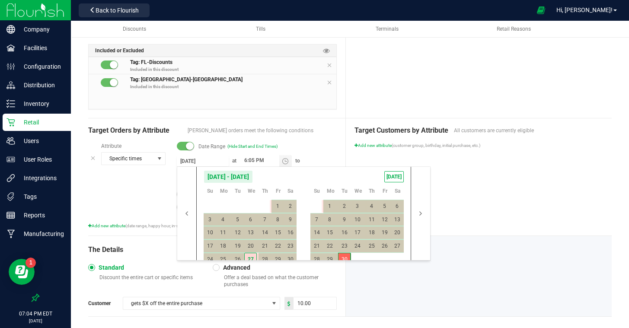
click at [547, 236] on div at bounding box center [479, 276] width 266 height 80
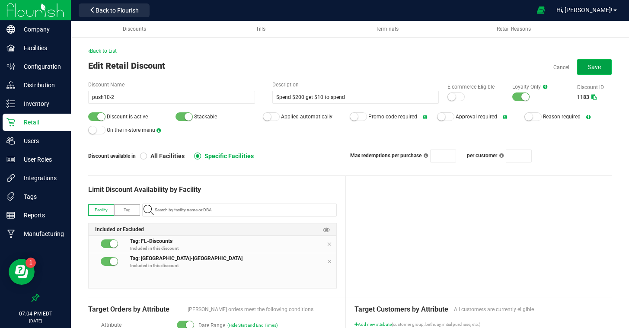
click at [586, 70] on button "Save" at bounding box center [594, 67] width 35 height 16
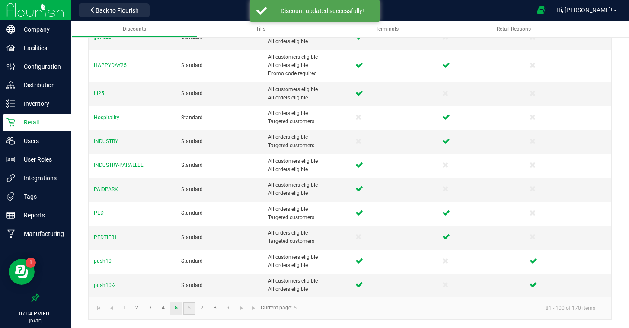
click at [190, 306] on link "6" at bounding box center [189, 308] width 13 height 13
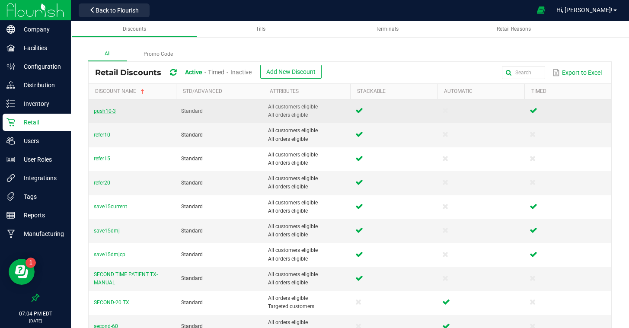
click at [107, 108] on td "push10-3" at bounding box center [132, 111] width 87 height 24
click at [107, 110] on span "push10-3" at bounding box center [105, 111] width 22 height 6
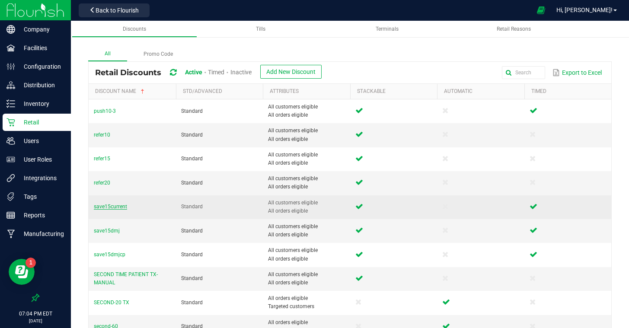
click at [114, 206] on span "save15current" at bounding box center [110, 207] width 33 height 6
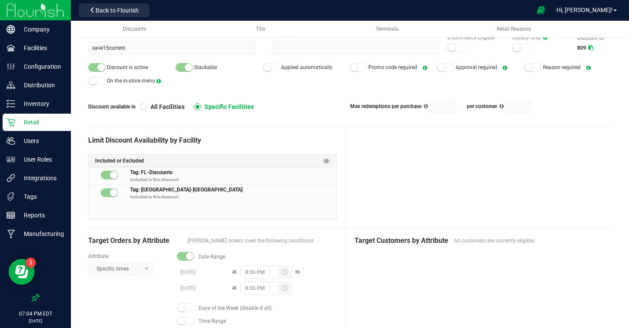
scroll to position [49, 0]
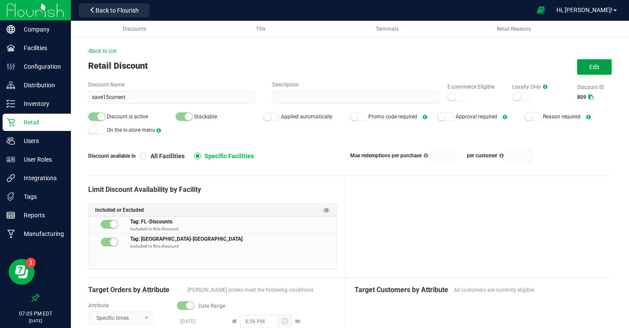
click at [585, 65] on button "Edit" at bounding box center [594, 67] width 35 height 16
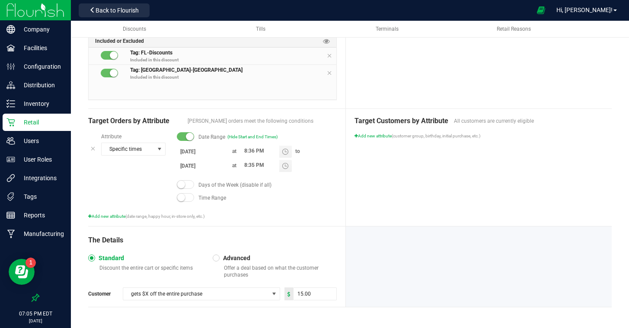
click at [203, 166] on body "Company Facilities Configuration Distribution Inventory Retail Users User Roles…" at bounding box center [314, 164] width 629 height 328
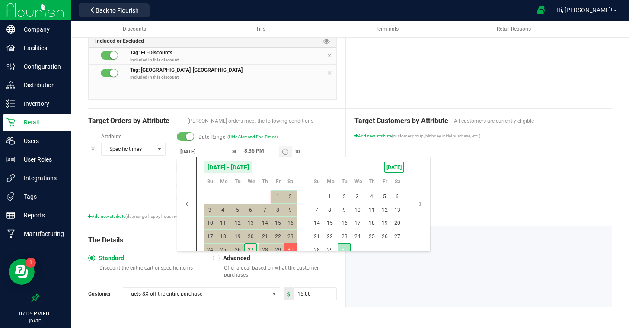
click at [345, 246] on span "30" at bounding box center [344, 249] width 13 height 13
type input "[DATE]"
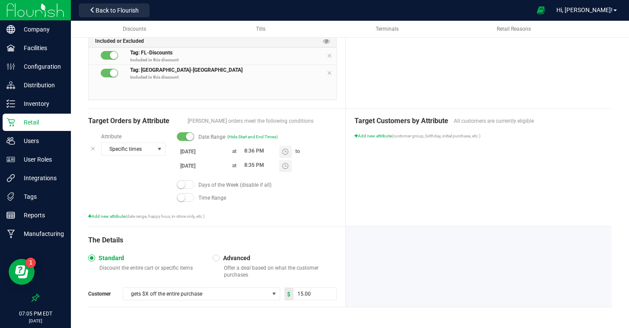
click at [460, 214] on div "Target Customers by Attribute All customers are currently eligible Add new attr…" at bounding box center [479, 167] width 266 height 117
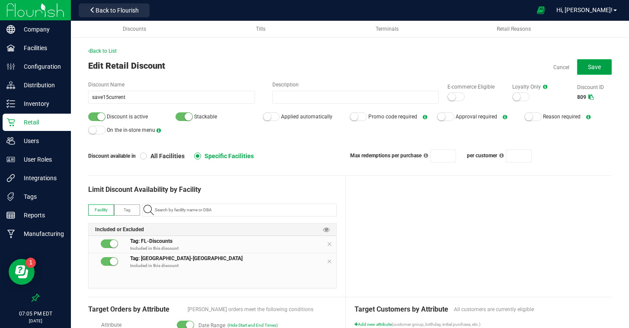
click at [590, 65] on span "Save" at bounding box center [594, 67] width 13 height 7
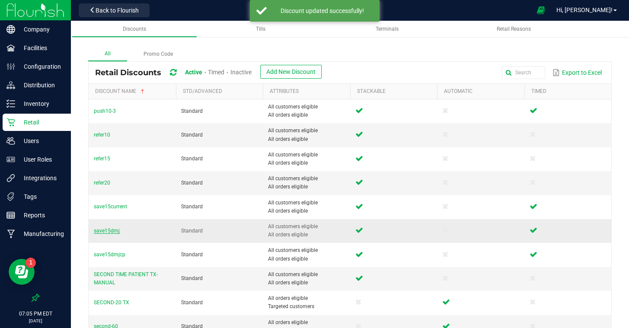
click at [105, 231] on span "save15dmj" at bounding box center [107, 231] width 26 height 6
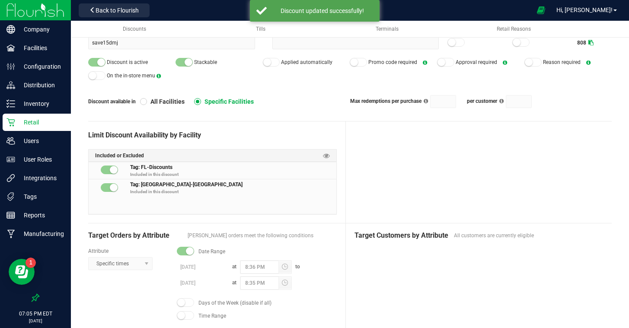
scroll to position [70, 0]
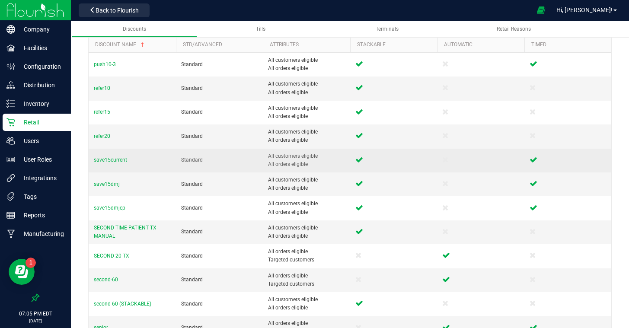
scroll to position [55, 0]
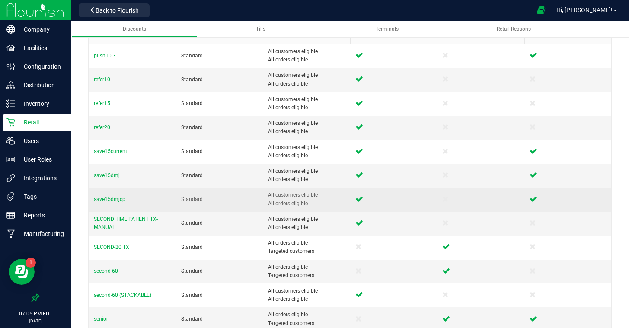
click at [111, 200] on span "save15dmjcp" at bounding box center [110, 199] width 32 height 6
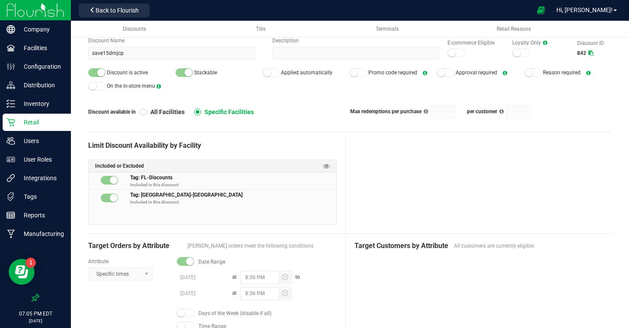
scroll to position [43, 0]
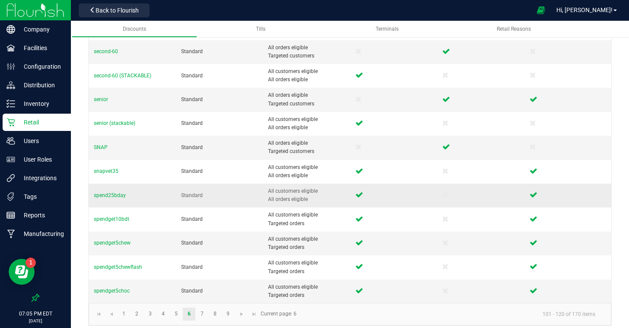
scroll to position [274, 0]
click at [109, 198] on span "spend25bday" at bounding box center [110, 196] width 32 height 6
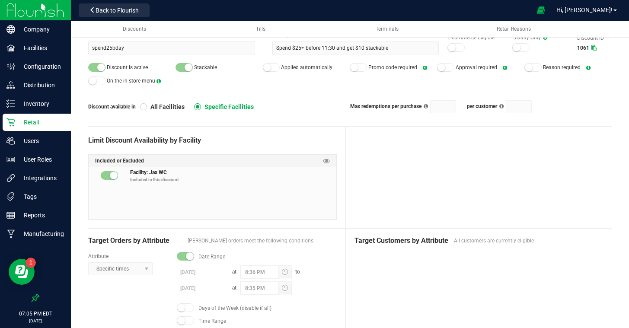
scroll to position [49, 0]
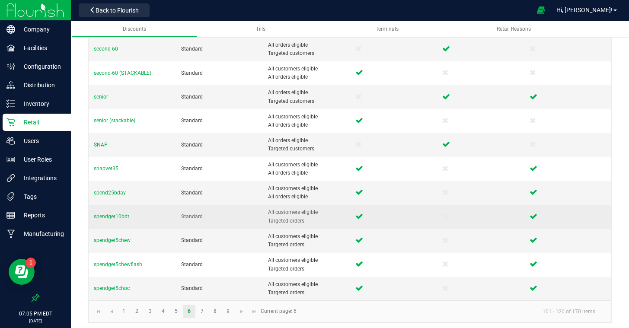
scroll to position [277, 0]
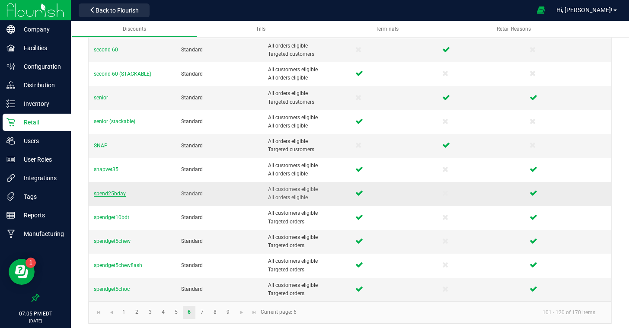
click at [115, 193] on span "spend25bday" at bounding box center [110, 194] width 32 height 6
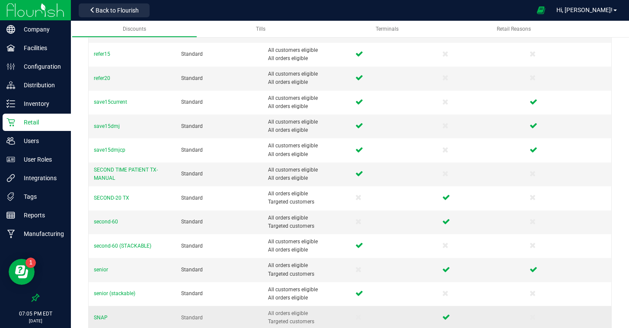
scroll to position [281, 0]
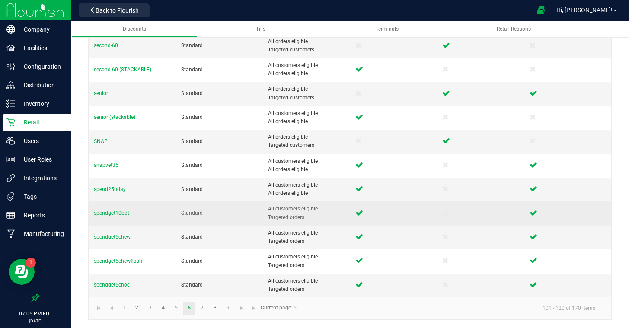
click at [112, 212] on span "spendget10bdt" at bounding box center [111, 213] width 35 height 6
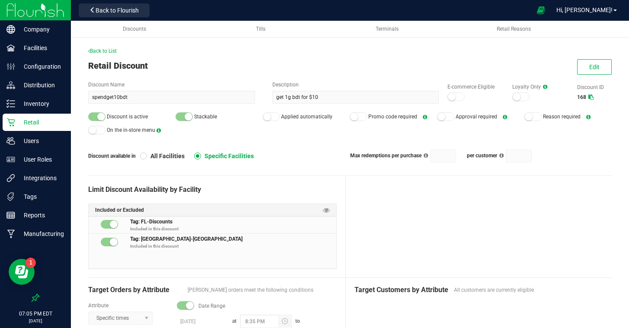
scroll to position [75, 0]
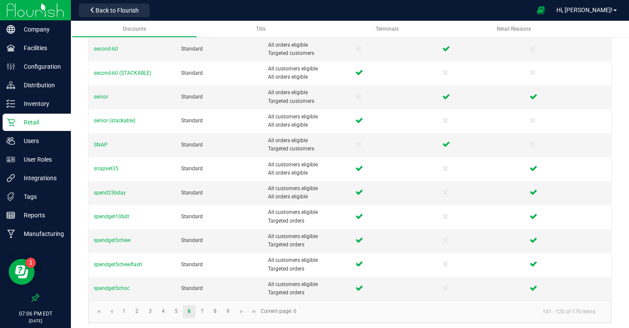
scroll to position [277, 0]
click at [116, 241] on span "spendget5chew" at bounding box center [112, 241] width 37 height 6
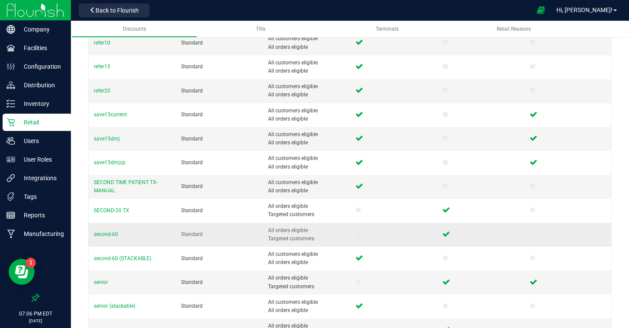
scroll to position [281, 0]
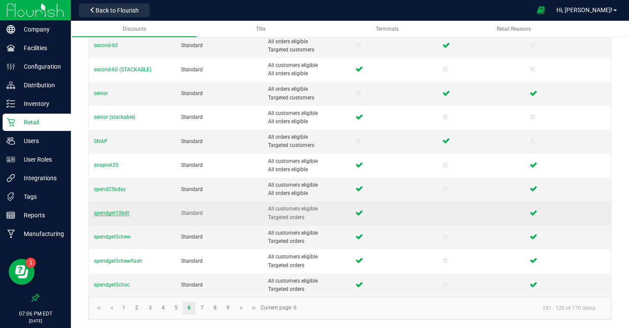
click at [114, 214] on span "spendget10bdt" at bounding box center [111, 213] width 35 height 6
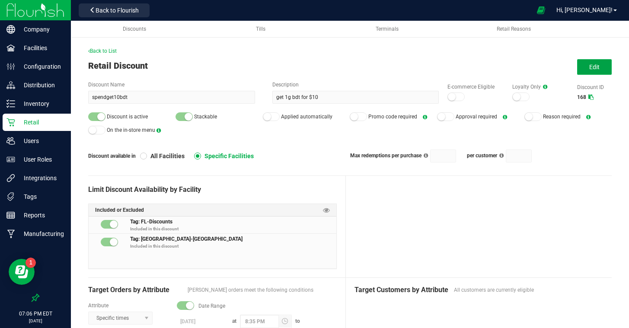
click at [587, 71] on button "Edit" at bounding box center [594, 67] width 35 height 16
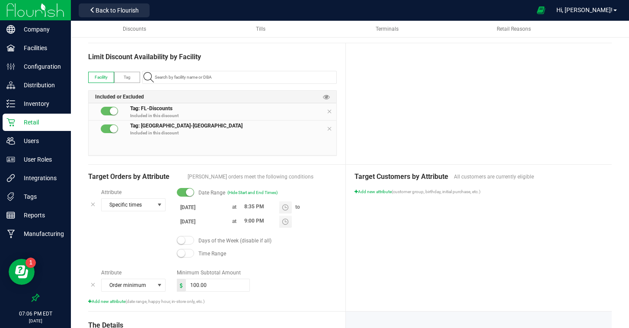
scroll to position [162, 0]
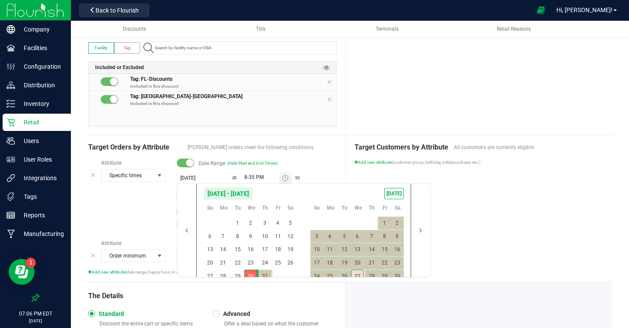
click at [191, 193] on body "Company Facilities Configuration Distribution Inventory Retail Users User Roles…" at bounding box center [314, 164] width 629 height 328
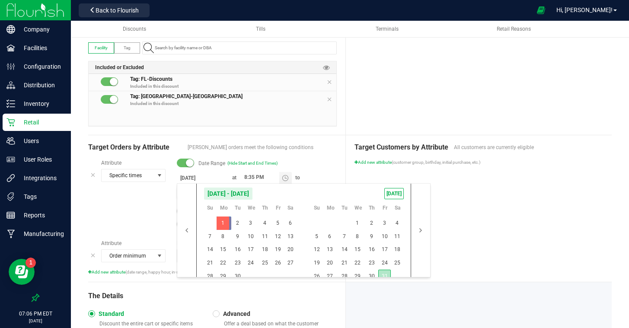
click at [382, 274] on span "31" at bounding box center [384, 276] width 13 height 13
type input "[DATE]"
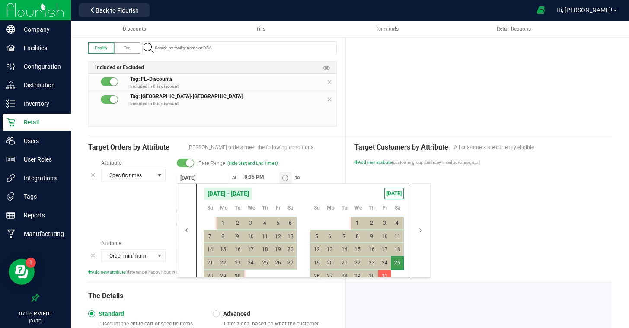
click at [493, 241] on div "Target Customers by Attribute All customers are currently eligible Add new attr…" at bounding box center [479, 208] width 266 height 147
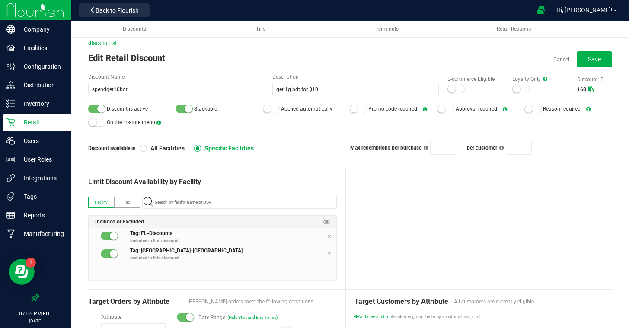
scroll to position [0, 0]
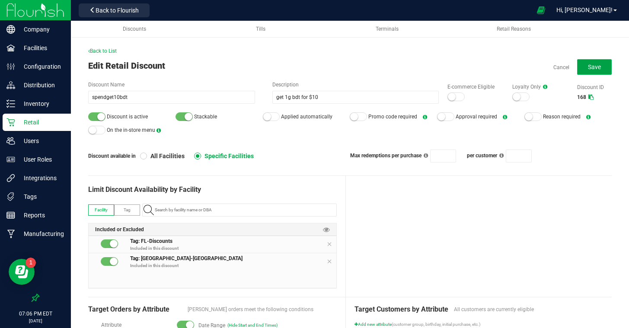
click at [584, 70] on button "Save" at bounding box center [594, 67] width 35 height 16
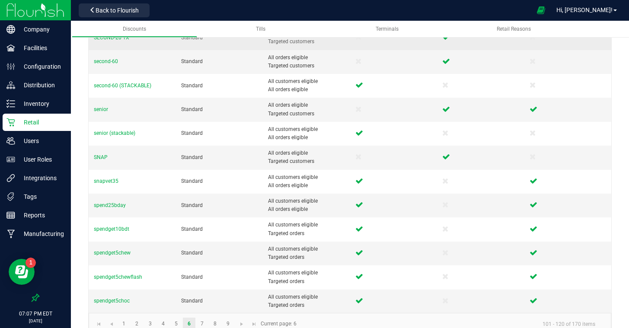
scroll to position [275, 0]
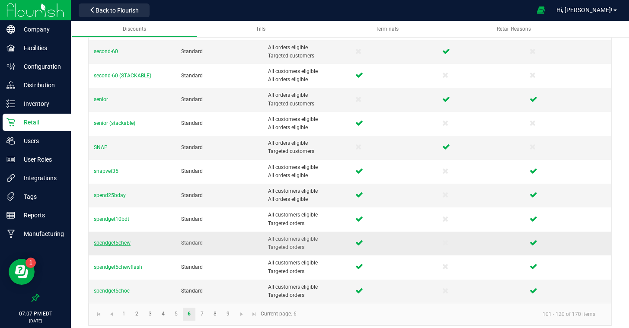
click at [117, 242] on span "spendget5chew" at bounding box center [112, 243] width 37 height 6
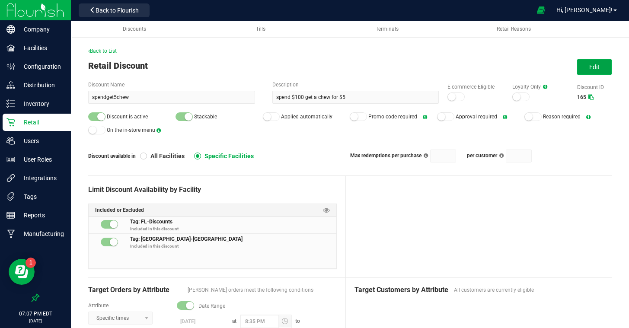
drag, startPoint x: 591, startPoint y: 70, endPoint x: 571, endPoint y: 83, distance: 23.7
click at [591, 70] on button "Edit" at bounding box center [594, 67] width 35 height 16
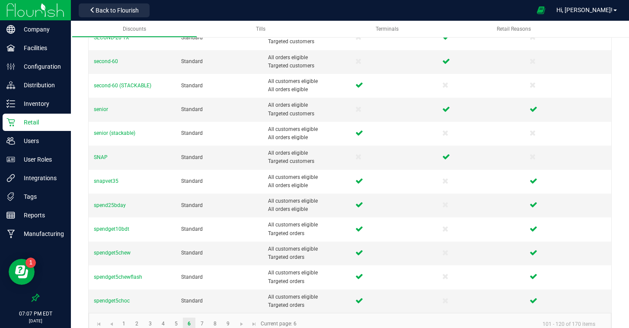
scroll to position [281, 0]
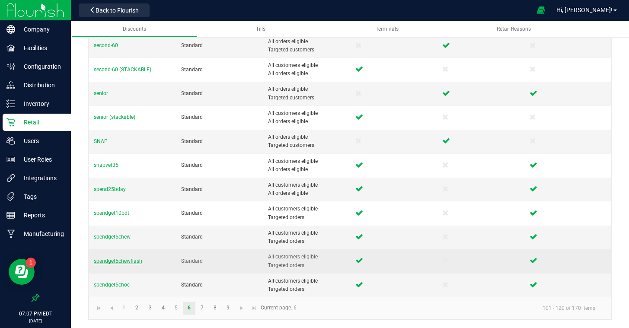
click at [126, 262] on span "spendget5chewflash" at bounding box center [118, 261] width 48 height 6
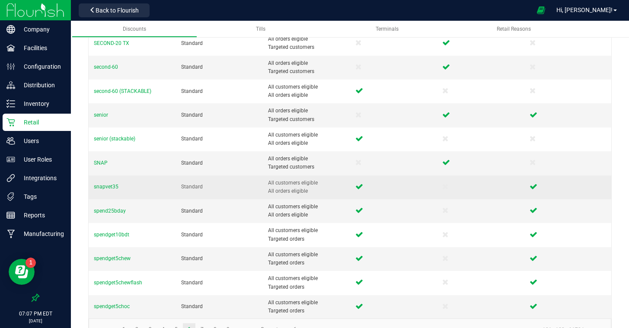
scroll to position [281, 0]
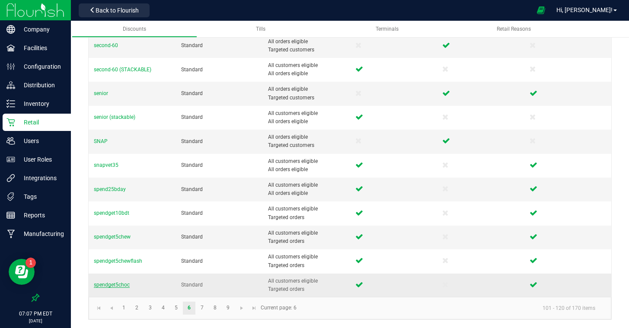
click at [122, 287] on span "spendget5choc" at bounding box center [112, 285] width 36 height 6
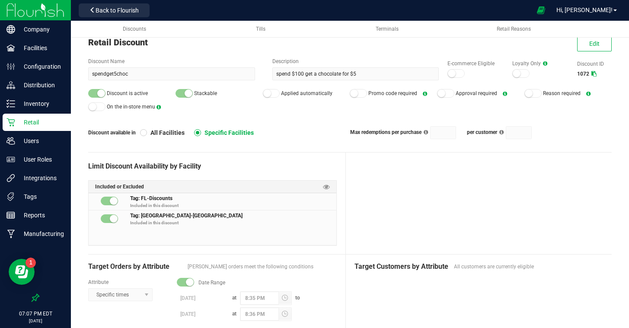
scroll to position [25, 0]
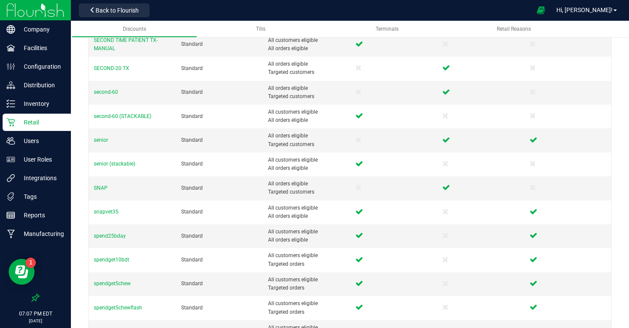
scroll to position [281, 0]
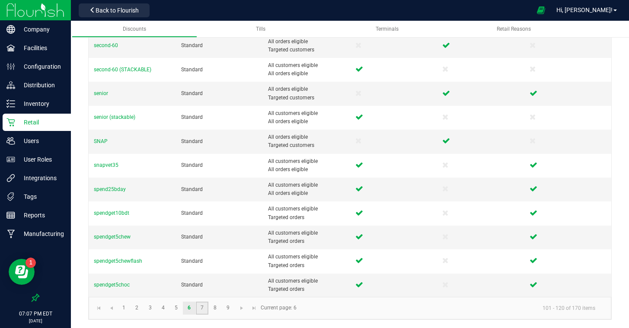
click at [206, 310] on link "7" at bounding box center [202, 308] width 13 height 13
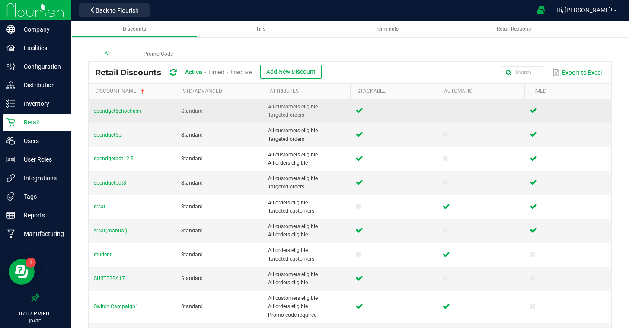
click at [125, 111] on span "spendget5chocflash" at bounding box center [118, 111] width 48 height 6
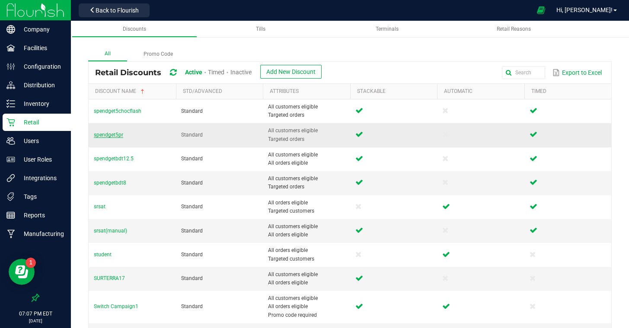
click at [108, 137] on span "spendget5pr" at bounding box center [108, 135] width 29 height 6
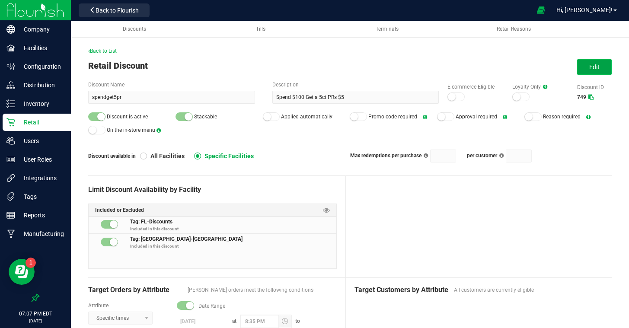
click at [588, 64] on button "Edit" at bounding box center [594, 67] width 35 height 16
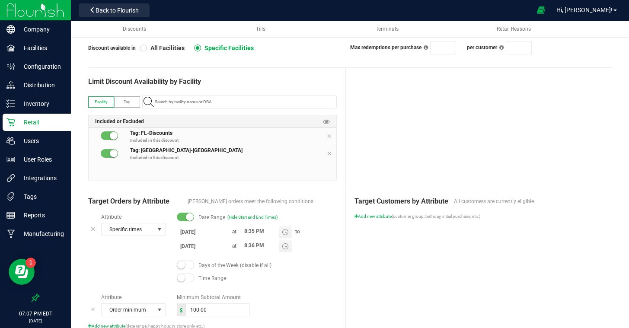
scroll to position [109, 0]
click at [193, 246] on input "[DATE]" at bounding box center [203, 245] width 52 height 11
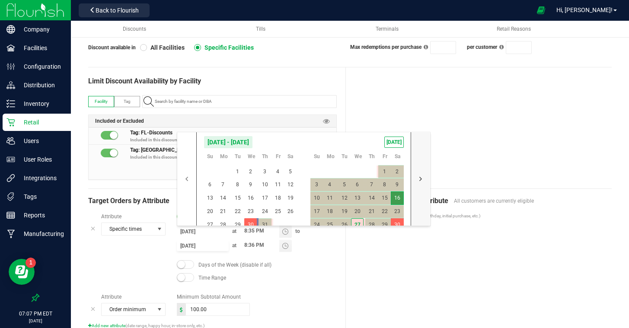
click at [418, 181] on button "button" at bounding box center [420, 178] width 19 height 93
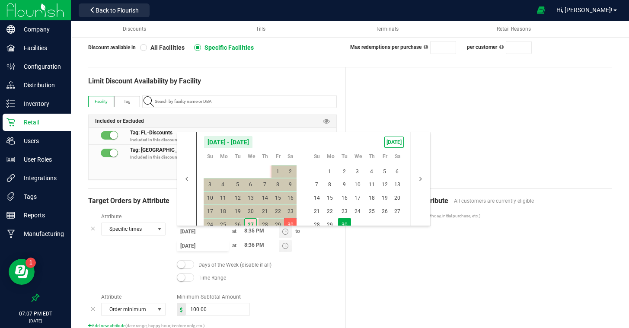
drag, startPoint x: 343, startPoint y: 222, endPoint x: 372, endPoint y: 238, distance: 32.7
click at [345, 223] on span "30" at bounding box center [344, 224] width 13 height 13
type input "[DATE]"
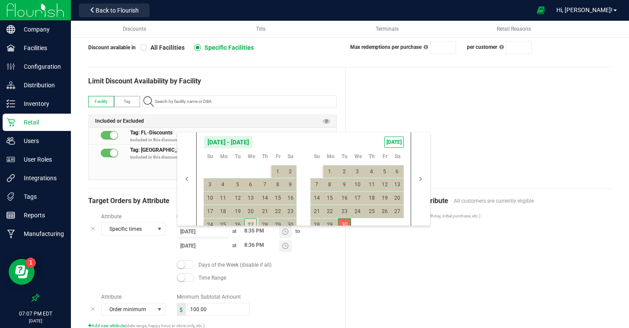
click at [414, 258] on div "Target Customers by Attribute All customers are currently eligible Add new attr…" at bounding box center [479, 262] width 266 height 147
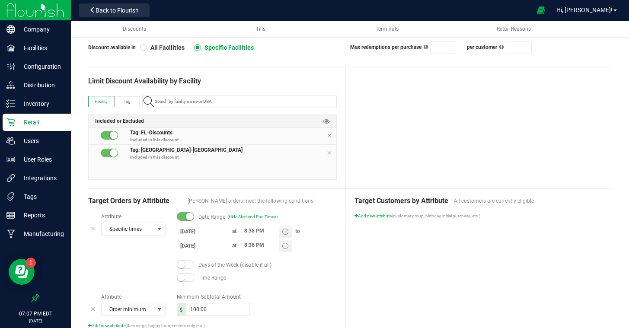
scroll to position [0, 0]
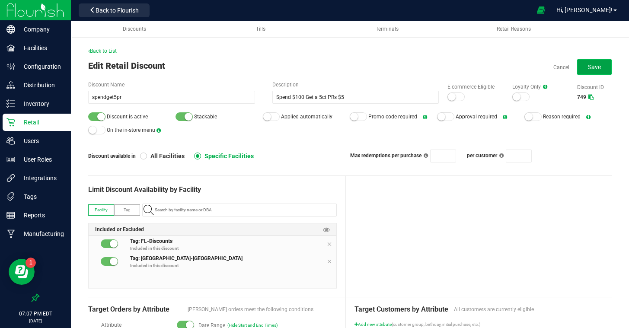
drag, startPoint x: 587, startPoint y: 69, endPoint x: 535, endPoint y: 111, distance: 67.0
click at [586, 69] on button "Save" at bounding box center [594, 67] width 35 height 16
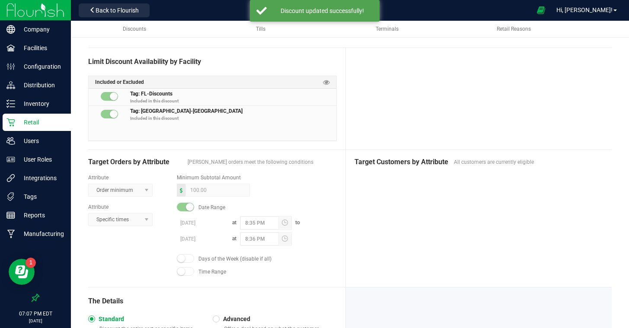
scroll to position [144, 0]
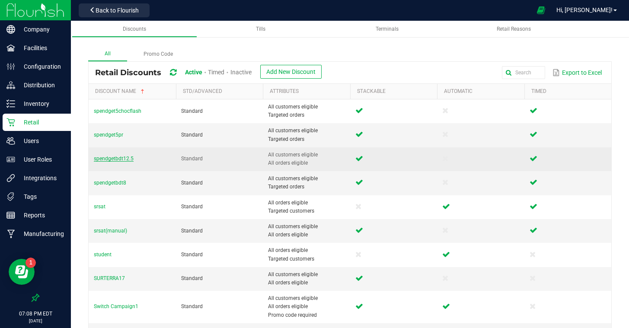
click at [120, 160] on span "spendgetbdt12.5" at bounding box center [114, 159] width 40 height 6
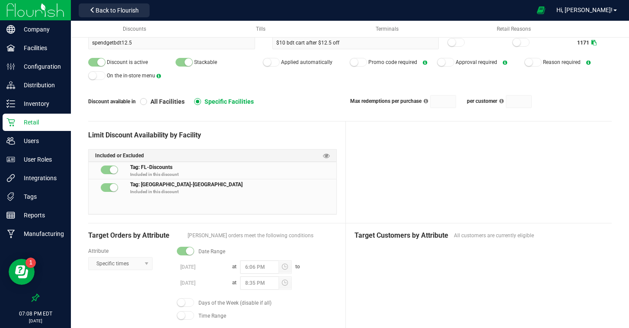
scroll to position [67, 0]
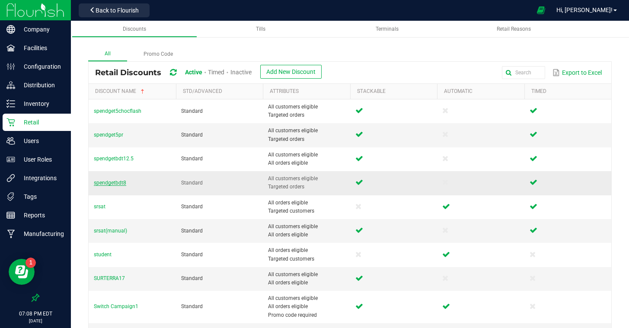
click at [119, 180] on span "spendgetbdt8" at bounding box center [110, 183] width 32 height 6
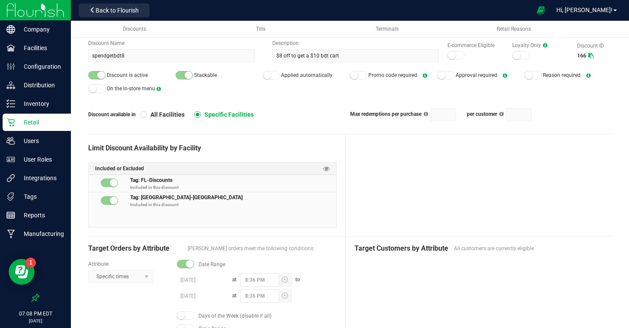
scroll to position [41, 0]
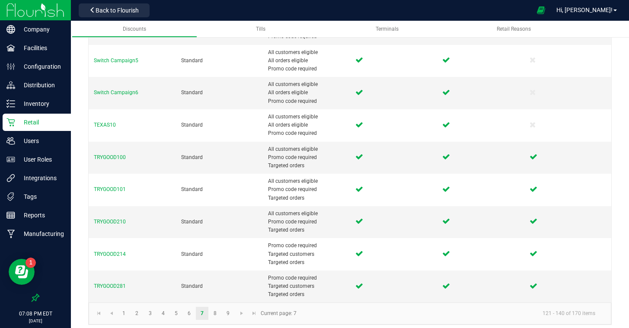
scroll to position [381, 0]
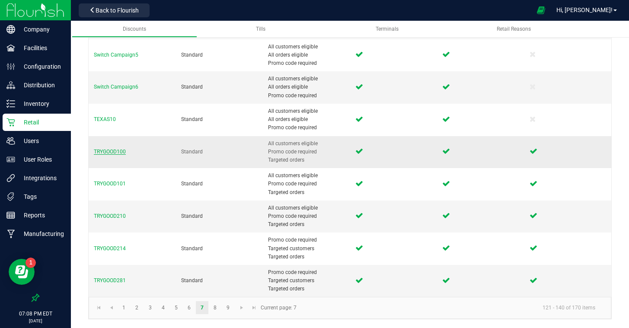
click at [118, 153] on span "TRYGOOD100" at bounding box center [110, 152] width 32 height 6
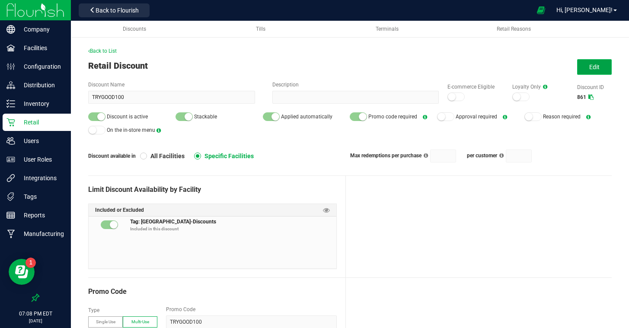
click at [589, 74] on button "Edit" at bounding box center [594, 67] width 35 height 16
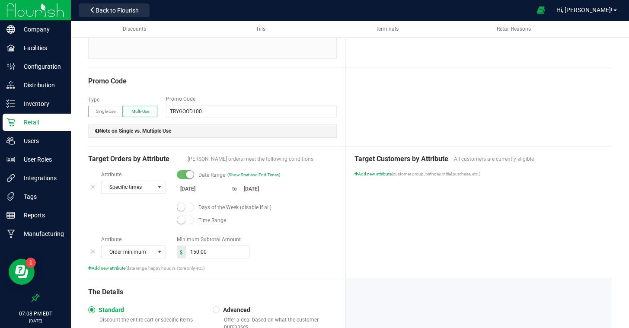
scroll to position [234, 0]
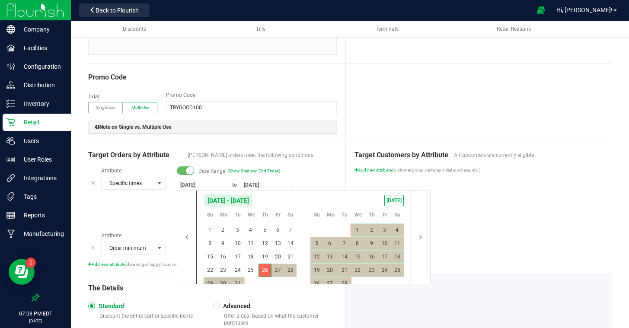
click at [262, 185] on input "[DATE]" at bounding box center [266, 185] width 52 height 11
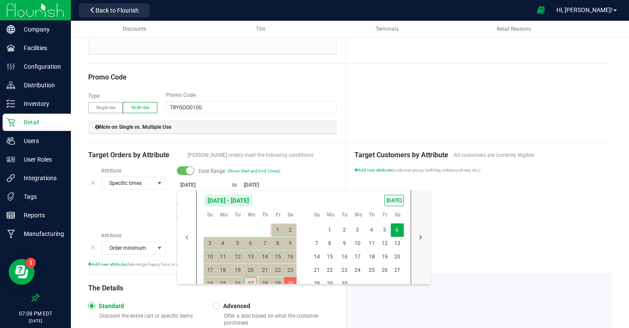
click at [421, 238] on button "button" at bounding box center [420, 237] width 19 height 93
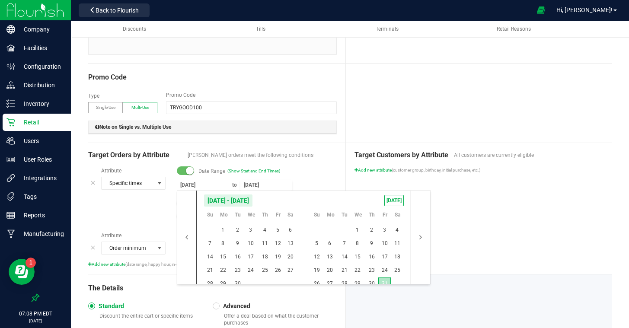
drag, startPoint x: 388, startPoint y: 281, endPoint x: 453, endPoint y: 266, distance: 66.1
click at [388, 281] on span "31" at bounding box center [384, 283] width 13 height 13
type input "[DATE]"
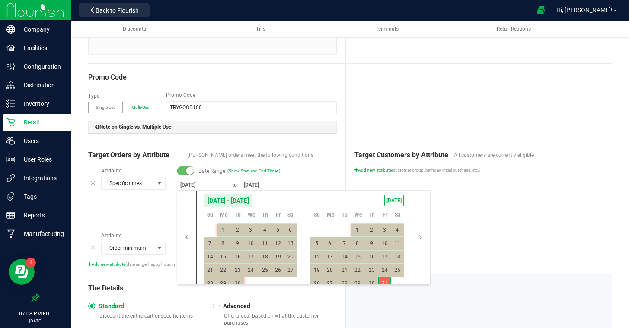
click at [518, 249] on div "Target Customers by Attribute All customers are currently eligible Add new attr…" at bounding box center [479, 208] width 266 height 131
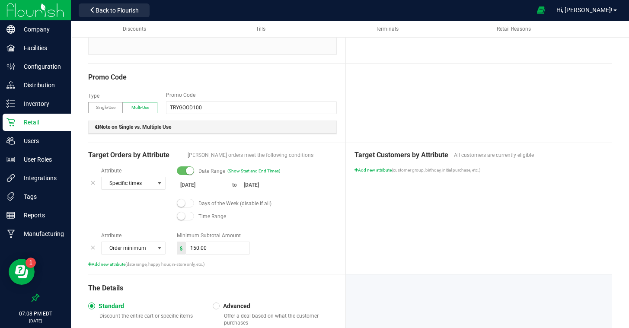
scroll to position [0, 0]
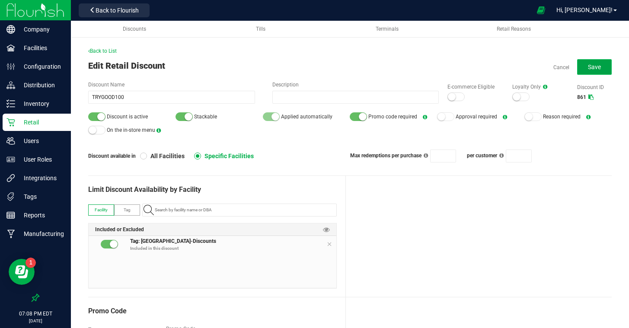
drag, startPoint x: 594, startPoint y: 69, endPoint x: 594, endPoint y: 77, distance: 7.3
click at [594, 70] on span "Save" at bounding box center [594, 67] width 13 height 7
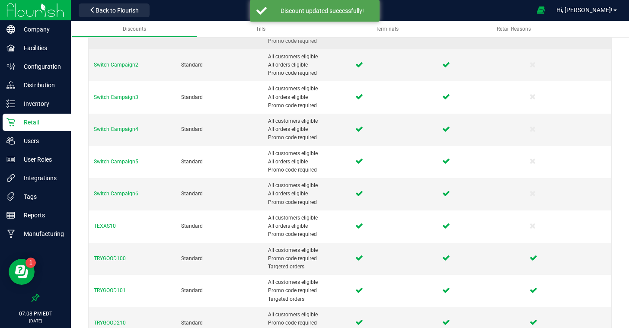
scroll to position [381, 0]
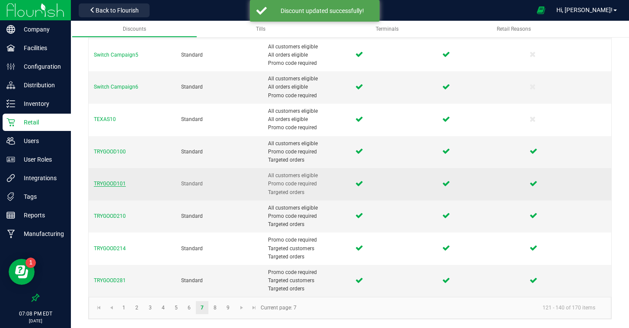
click at [108, 182] on span "TRYGOOD101" at bounding box center [110, 184] width 32 height 6
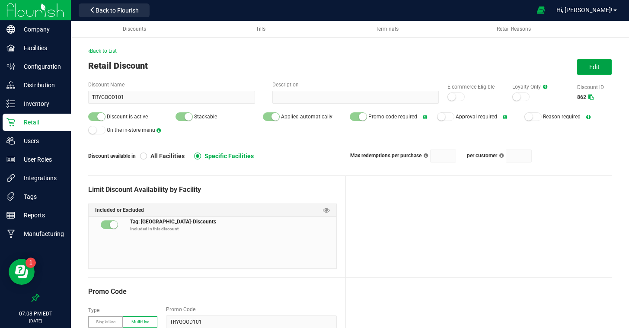
drag, startPoint x: 595, startPoint y: 70, endPoint x: 586, endPoint y: 78, distance: 12.5
click at [594, 70] on span "Edit" at bounding box center [594, 67] width 10 height 7
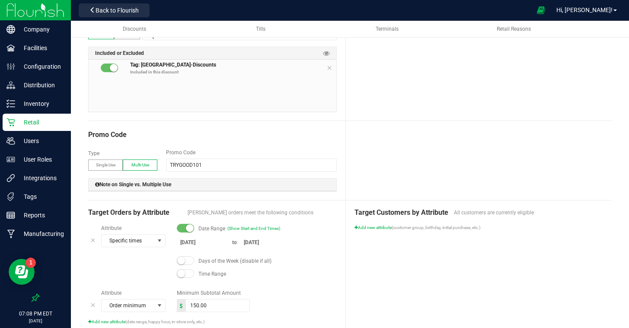
scroll to position [209, 0]
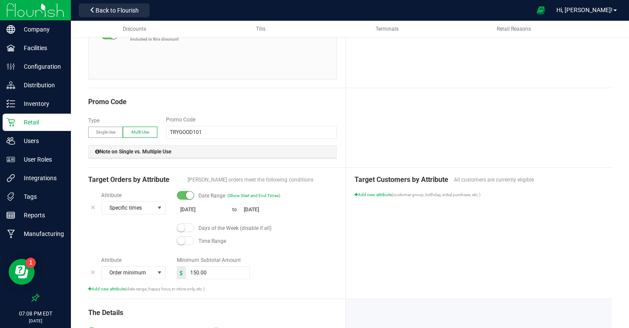
click at [259, 211] on input "[DATE]" at bounding box center [266, 209] width 52 height 11
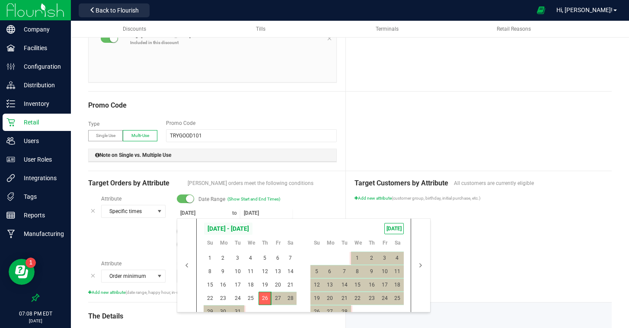
scroll to position [204, 0]
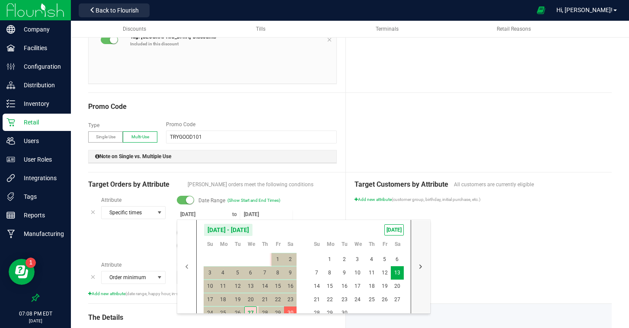
click at [421, 266] on button "button" at bounding box center [420, 266] width 19 height 93
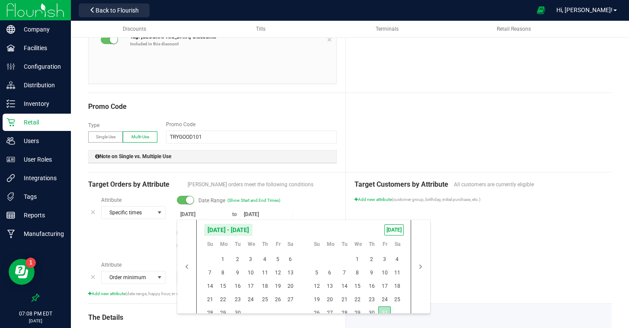
click at [385, 306] on span "31" at bounding box center [384, 312] width 13 height 13
type input "[DATE]"
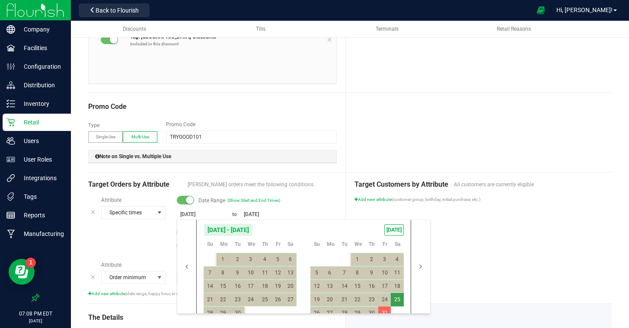
click at [466, 276] on div "Target Customers by Attribute All customers are currently eligible Add new attr…" at bounding box center [479, 237] width 266 height 131
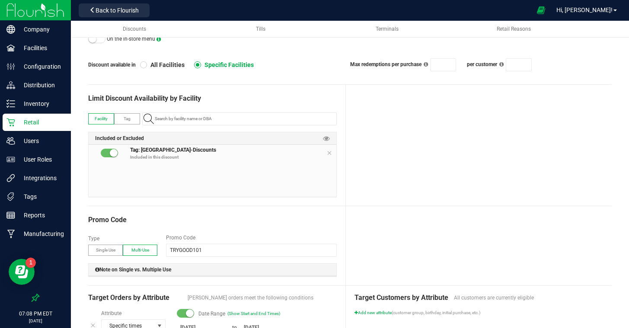
scroll to position [0, 0]
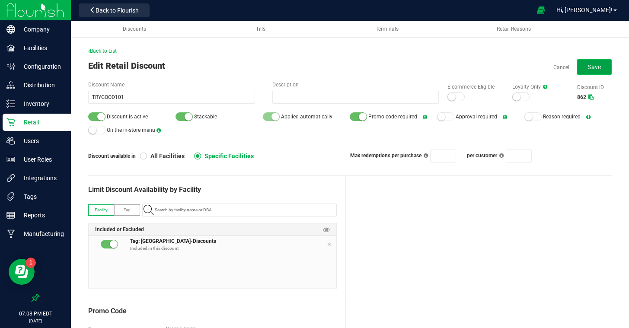
drag, startPoint x: 603, startPoint y: 68, endPoint x: 602, endPoint y: 77, distance: 8.4
click at [603, 68] on button "Save" at bounding box center [594, 67] width 35 height 16
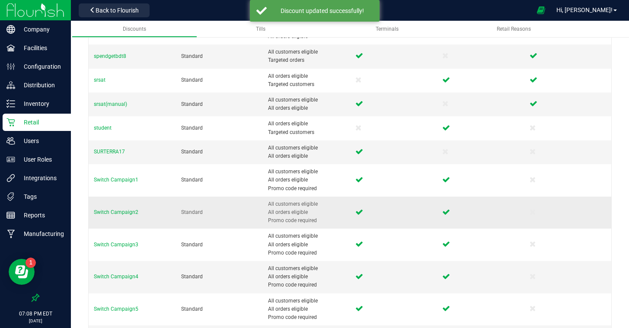
scroll to position [381, 0]
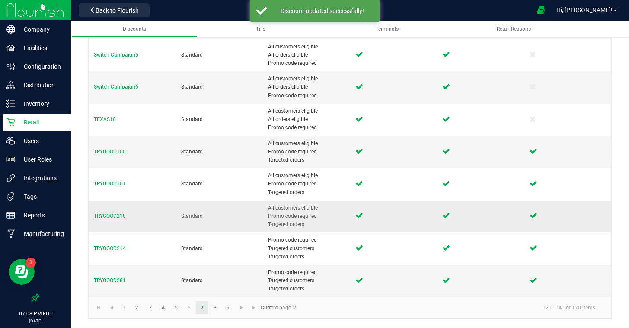
click at [117, 215] on span "TRYGOOD210" at bounding box center [110, 216] width 32 height 6
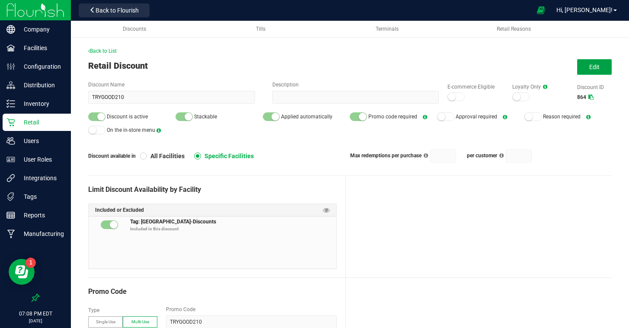
drag, startPoint x: 595, startPoint y: 69, endPoint x: 577, endPoint y: 93, distance: 29.7
click at [595, 69] on span "Edit" at bounding box center [594, 67] width 10 height 7
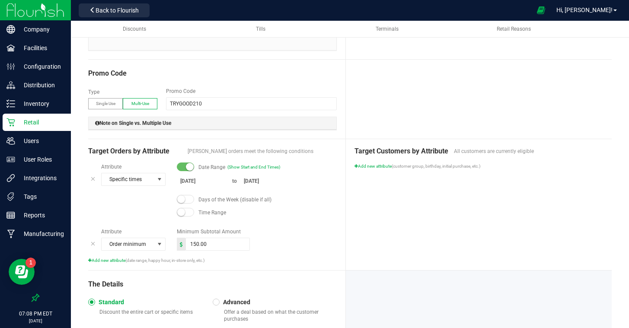
scroll to position [243, 0]
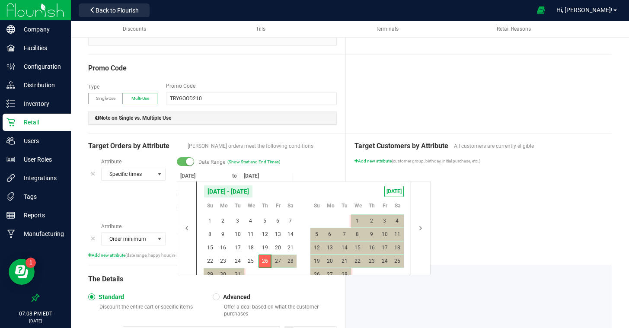
click at [271, 175] on input "[DATE]" at bounding box center [266, 176] width 52 height 11
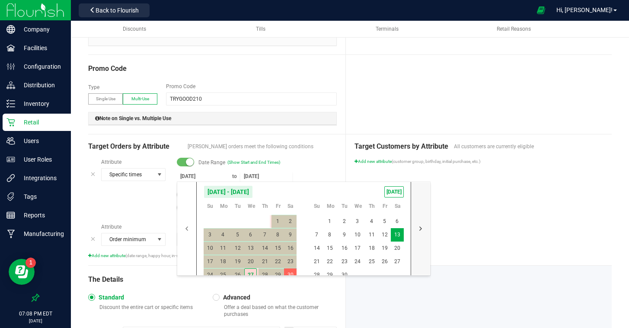
click at [418, 226] on button "button" at bounding box center [420, 228] width 19 height 93
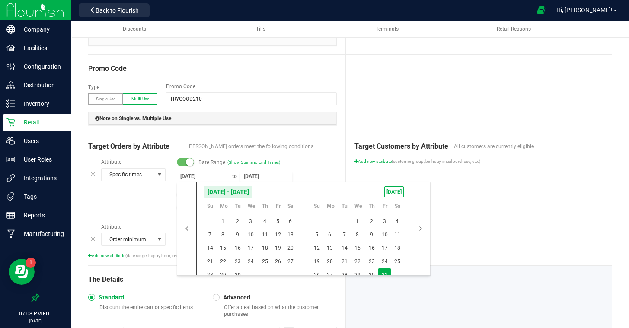
drag, startPoint x: 383, startPoint y: 273, endPoint x: 433, endPoint y: 256, distance: 52.8
click at [384, 272] on span "31" at bounding box center [384, 274] width 13 height 13
type input "[DATE]"
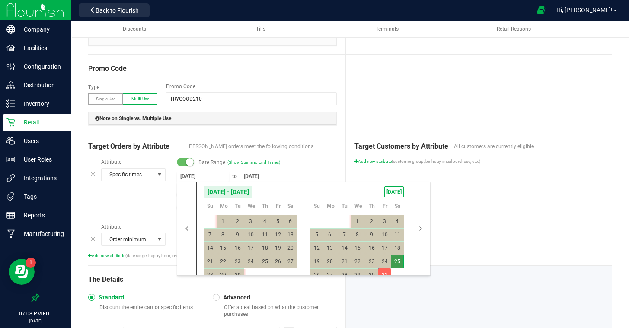
click at [491, 237] on div "Target Customers by Attribute All customers are currently eligible Add new attr…" at bounding box center [479, 199] width 266 height 131
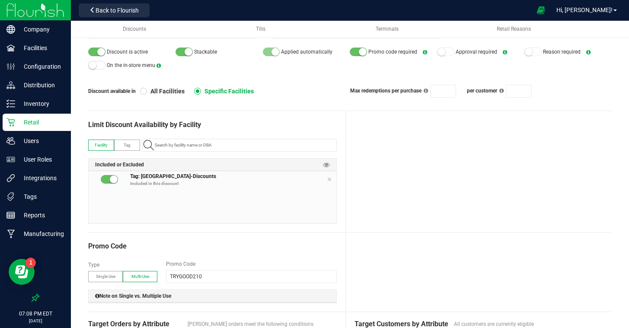
scroll to position [0, 0]
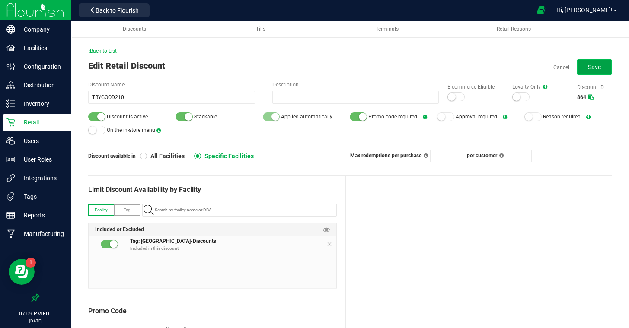
drag, startPoint x: 591, startPoint y: 69, endPoint x: 585, endPoint y: 73, distance: 6.8
click at [591, 69] on span "Save" at bounding box center [594, 67] width 13 height 7
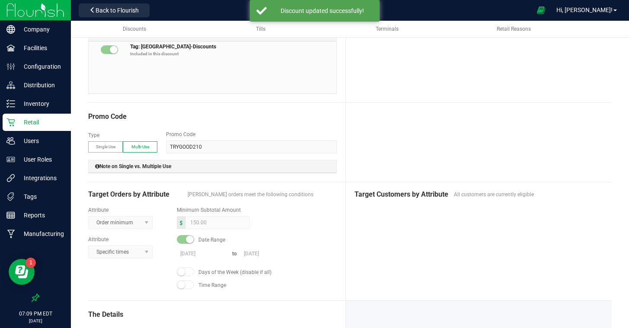
scroll to position [184, 0]
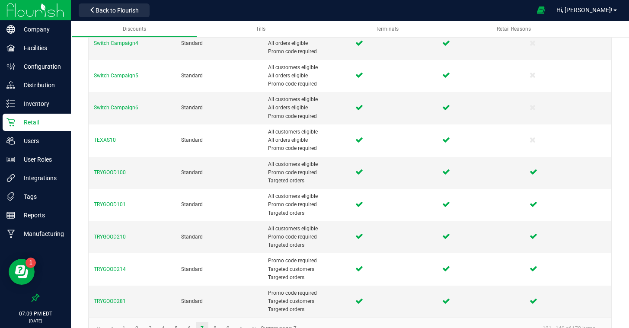
scroll to position [357, 0]
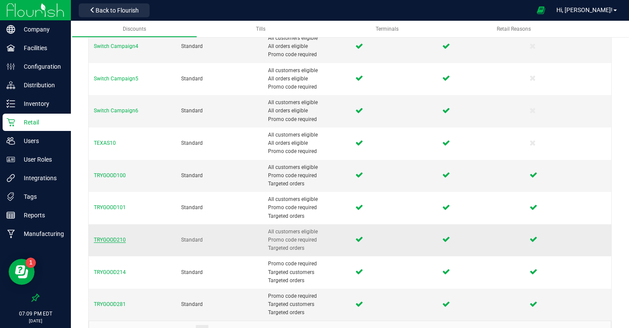
click at [118, 241] on span "TRYGOOD210" at bounding box center [110, 240] width 32 height 6
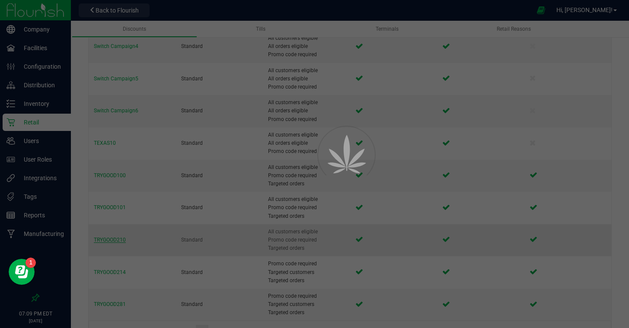
scroll to position [249, 0]
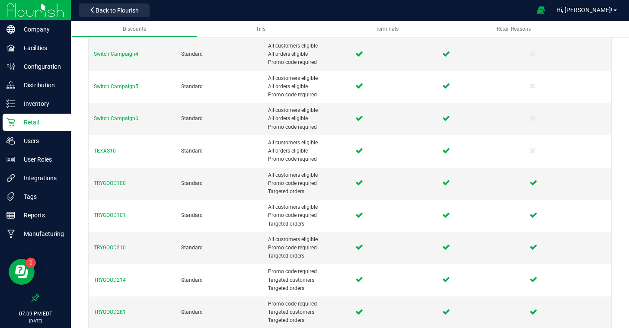
scroll to position [358, 0]
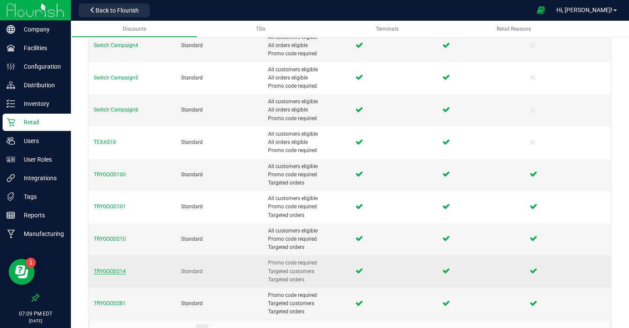
click at [113, 269] on span "TRYGOOD214" at bounding box center [110, 271] width 32 height 6
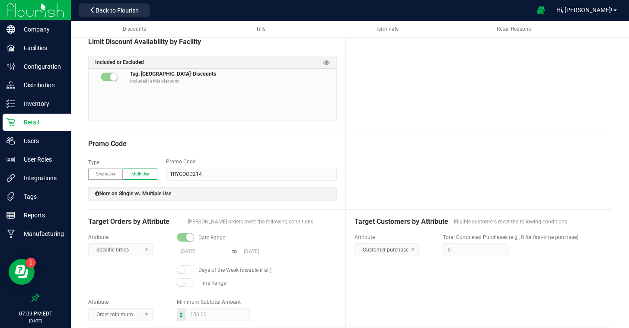
scroll to position [147, 0]
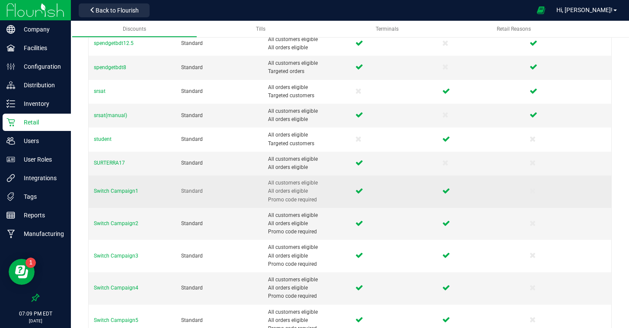
scroll to position [381, 0]
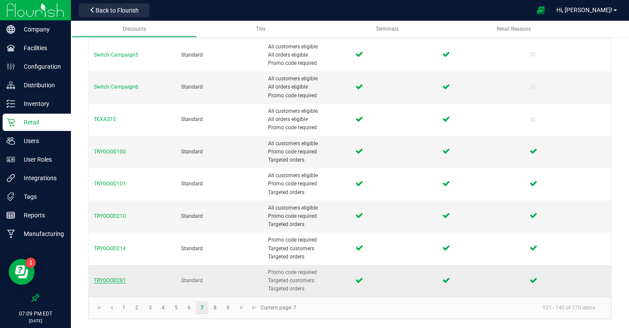
click at [113, 282] on span "TRYGOOD281" at bounding box center [110, 281] width 32 height 6
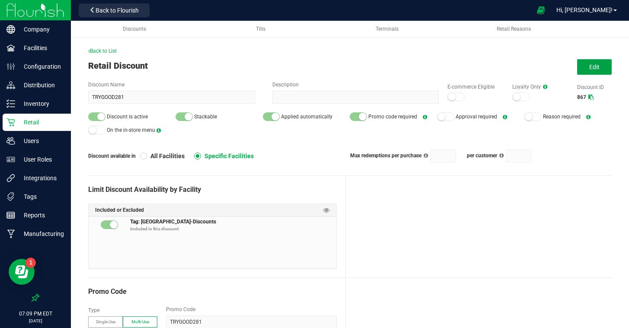
drag, startPoint x: 584, startPoint y: 69, endPoint x: 566, endPoint y: 91, distance: 28.6
click at [584, 70] on button "Edit" at bounding box center [594, 67] width 35 height 16
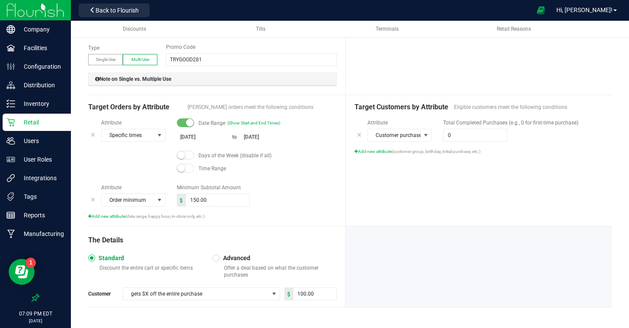
click at [259, 137] on input "[DATE]" at bounding box center [266, 137] width 52 height 11
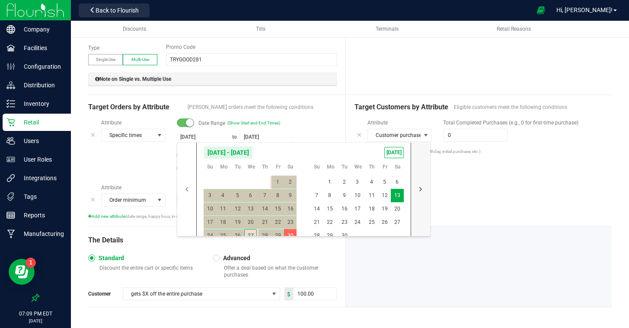
click at [416, 188] on button "button" at bounding box center [420, 189] width 19 height 93
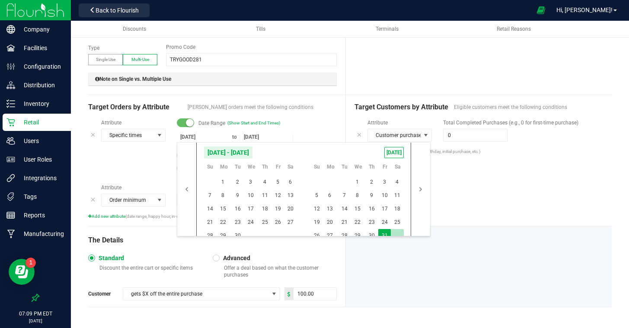
drag, startPoint x: 384, startPoint y: 234, endPoint x: 392, endPoint y: 232, distance: 8.1
click at [385, 234] on span "31" at bounding box center [384, 235] width 13 height 13
type input "[DATE]"
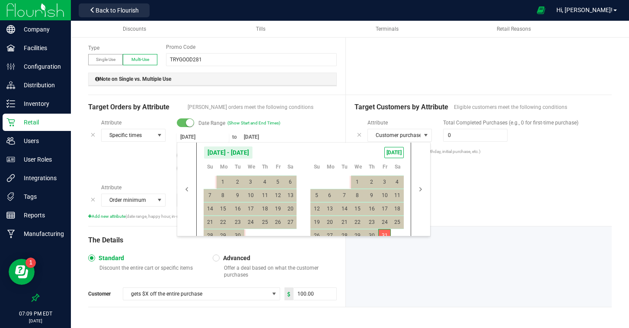
click at [502, 198] on div "Target Customers by Attribute Eligible customers meet the following conditions …" at bounding box center [479, 160] width 266 height 131
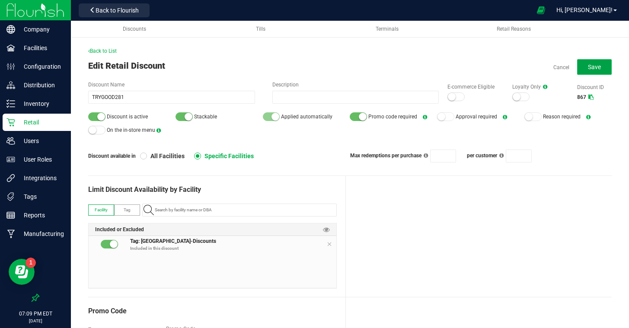
click at [589, 70] on span "Save" at bounding box center [594, 67] width 13 height 7
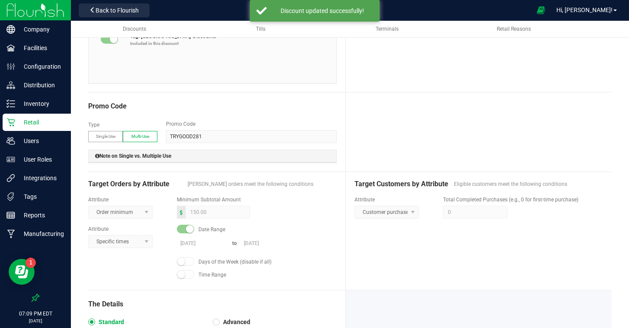
scroll to position [249, 0]
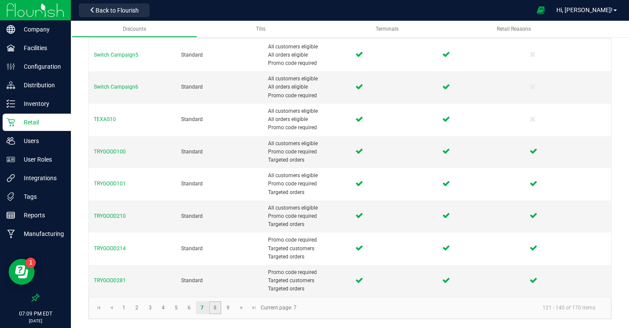
click at [218, 306] on link "8" at bounding box center [215, 307] width 13 height 13
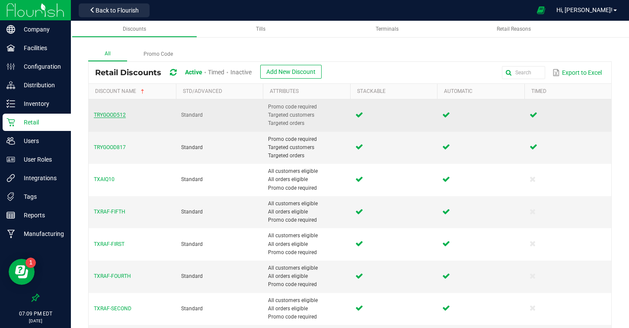
click at [119, 113] on span "TRYGOOD512" at bounding box center [110, 115] width 32 height 6
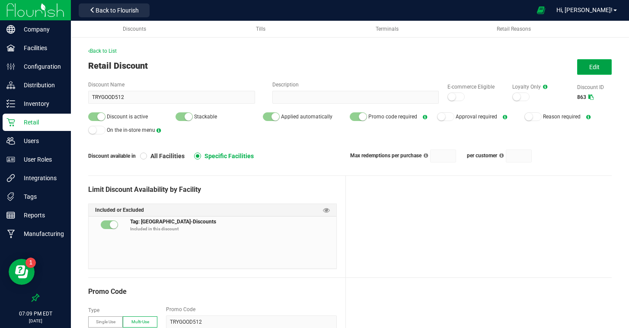
click at [598, 67] on span "Edit" at bounding box center [594, 67] width 10 height 7
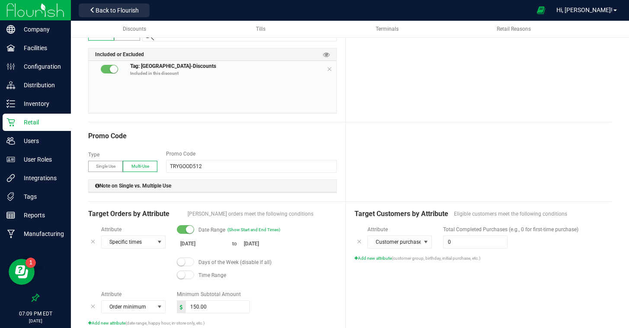
scroll to position [246, 0]
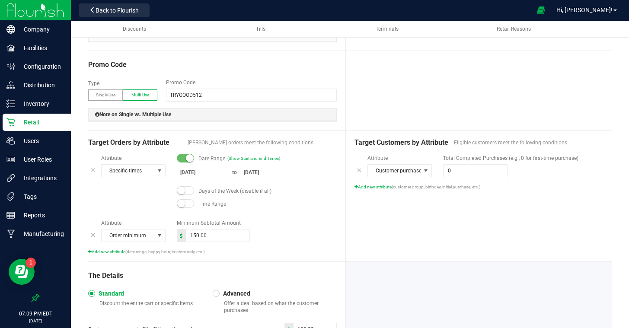
click at [261, 171] on input "[DATE]" at bounding box center [266, 172] width 52 height 11
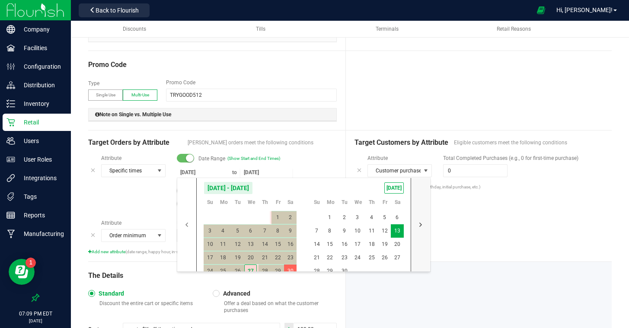
click at [419, 226] on button "button" at bounding box center [420, 224] width 19 height 93
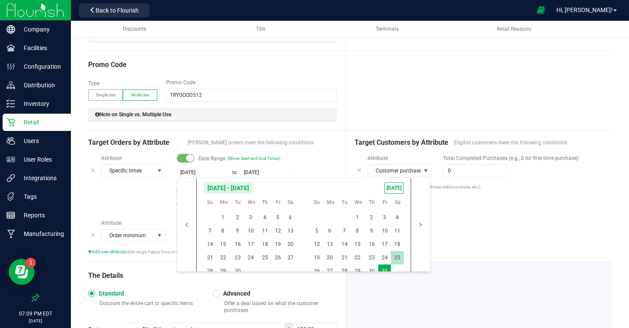
drag, startPoint x: 384, startPoint y: 266, endPoint x: 400, endPoint y: 257, distance: 18.4
click at [384, 266] on span "31" at bounding box center [384, 271] width 13 height 13
type input "[DATE]"
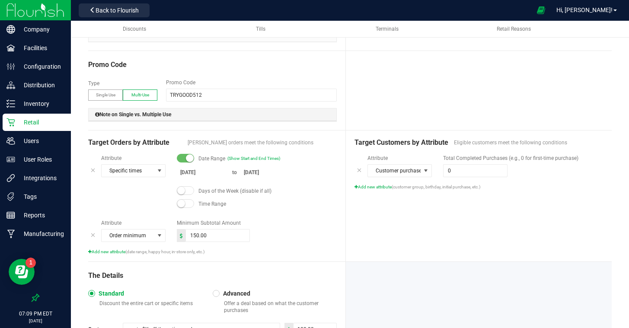
click at [488, 223] on div "Target Customers by Attribute Eligible customers meet the following conditions …" at bounding box center [479, 196] width 266 height 131
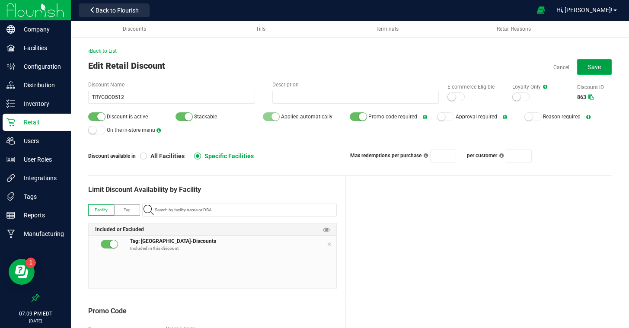
click at [590, 64] on span "Save" at bounding box center [594, 67] width 13 height 7
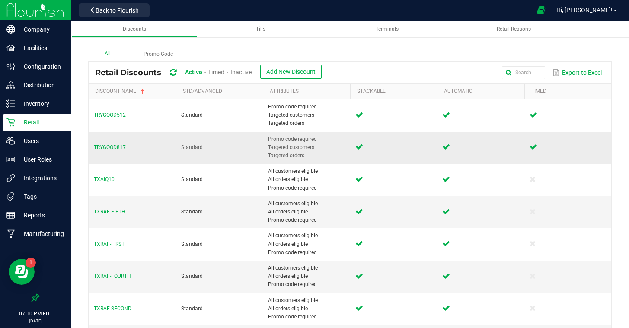
click at [120, 148] on span "TRYGOOD817" at bounding box center [110, 147] width 32 height 6
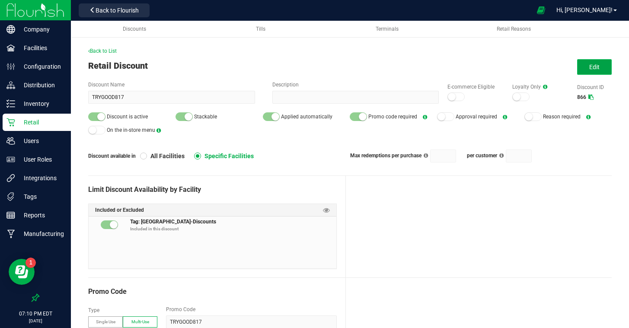
click at [592, 66] on span "Edit" at bounding box center [594, 67] width 10 height 7
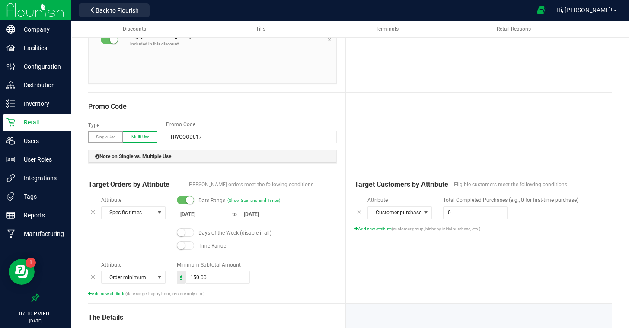
scroll to position [205, 0]
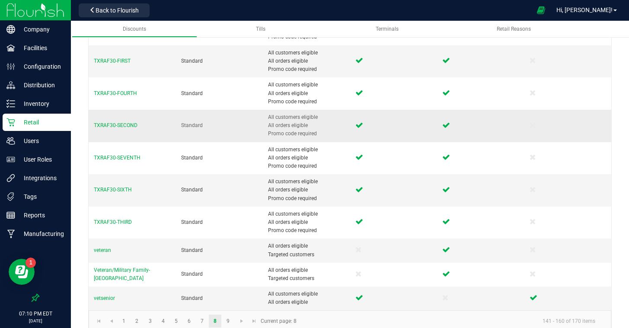
scroll to position [422, 0]
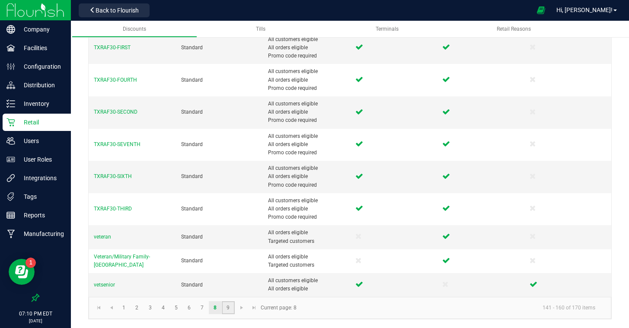
click at [231, 306] on link "9" at bounding box center [228, 307] width 13 height 13
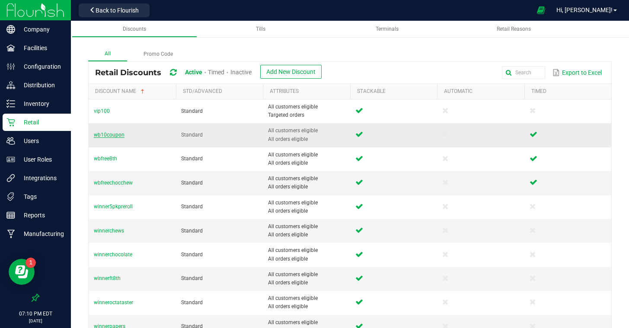
click at [121, 133] on span "wb10coupon" at bounding box center [109, 135] width 31 height 6
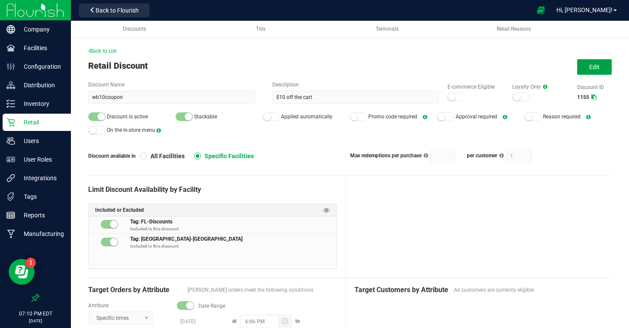
drag, startPoint x: 584, startPoint y: 68, endPoint x: 577, endPoint y: 75, distance: 9.8
click at [583, 69] on button "Edit" at bounding box center [594, 67] width 35 height 16
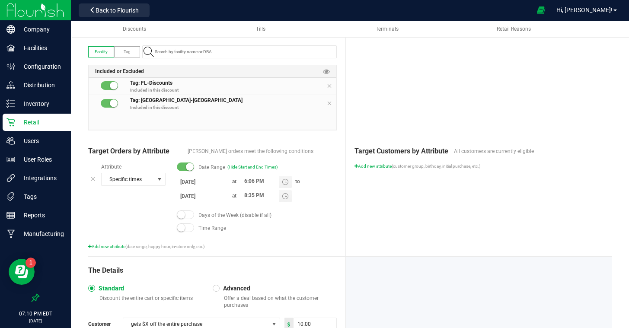
scroll to position [182, 0]
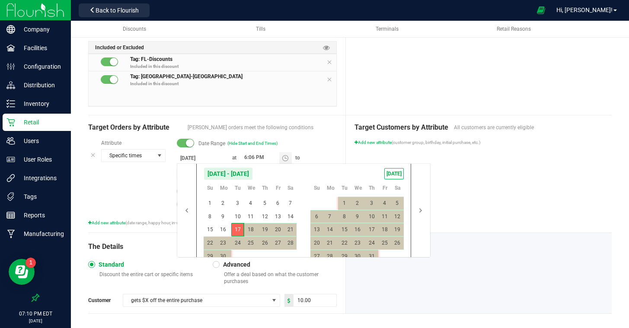
click at [189, 170] on body "Company Facilities Configuration Distribution Inventory Retail Users User Roles…" at bounding box center [314, 164] width 629 height 328
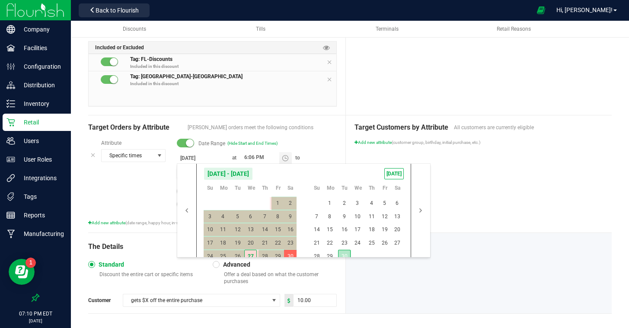
click at [350, 250] on span "30" at bounding box center [344, 256] width 13 height 13
type input "[DATE]"
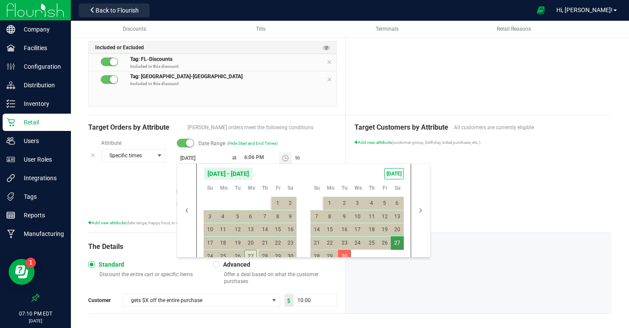
click at [488, 211] on div "Target Customers by Attribute All customers are currently eligible Add new attr…" at bounding box center [479, 173] width 266 height 117
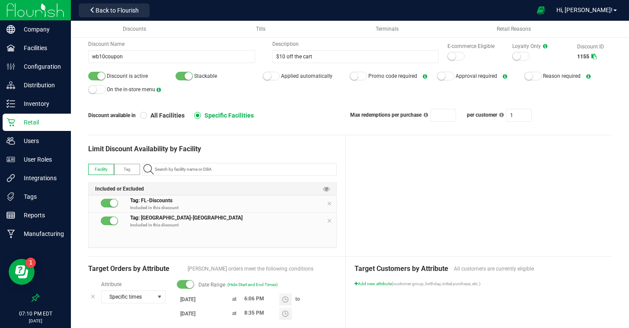
scroll to position [0, 0]
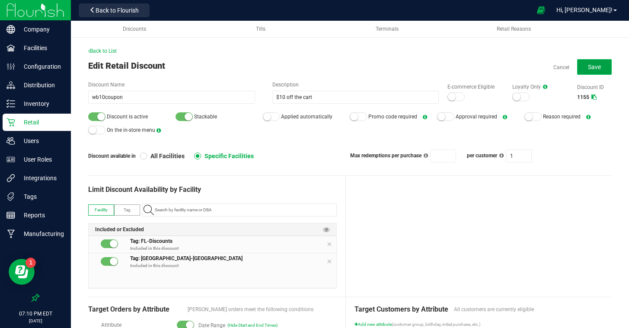
drag, startPoint x: 591, startPoint y: 68, endPoint x: 542, endPoint y: 73, distance: 49.2
click at [590, 68] on span "Save" at bounding box center [594, 67] width 13 height 7
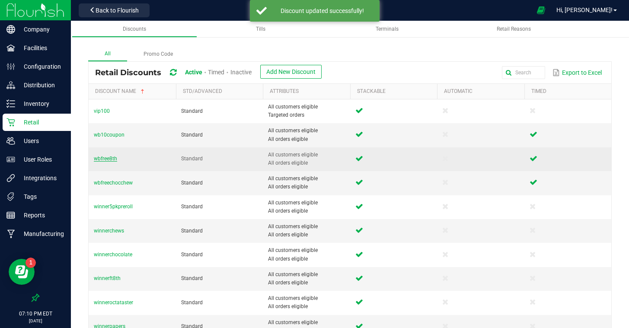
click at [106, 159] on span "wbfree8th" at bounding box center [105, 159] width 23 height 6
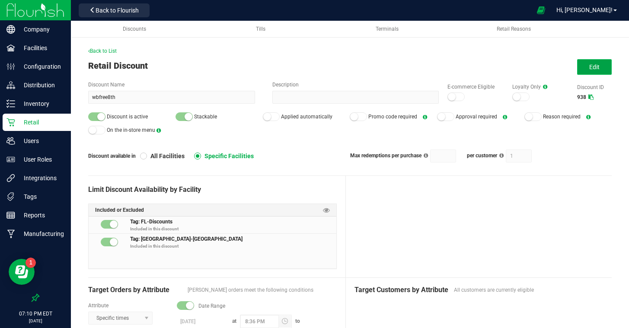
click at [594, 61] on button "Edit" at bounding box center [594, 67] width 35 height 16
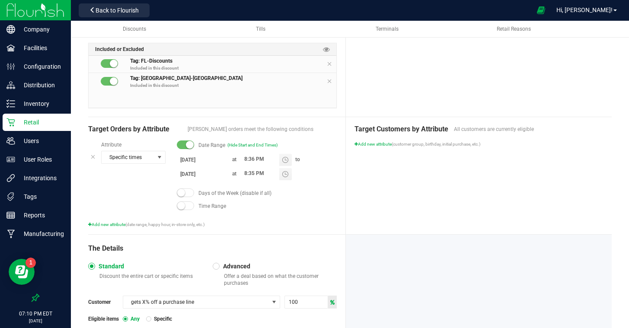
scroll to position [188, 0]
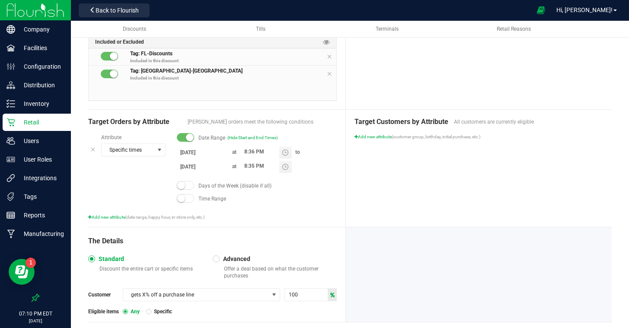
click at [204, 164] on body "Company Facilities Configuration Distribution Inventory Retail Users User Roles…" at bounding box center [314, 164] width 629 height 328
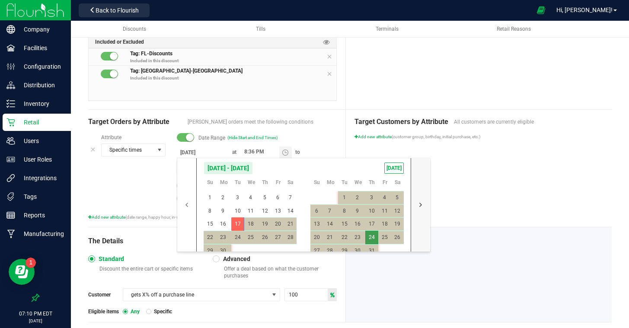
click at [418, 204] on button "button" at bounding box center [420, 204] width 19 height 93
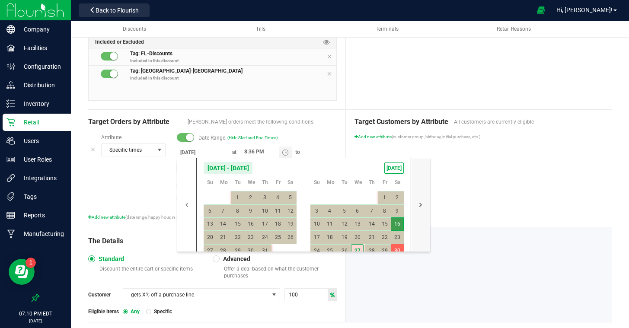
click at [420, 203] on button "button" at bounding box center [420, 204] width 19 height 93
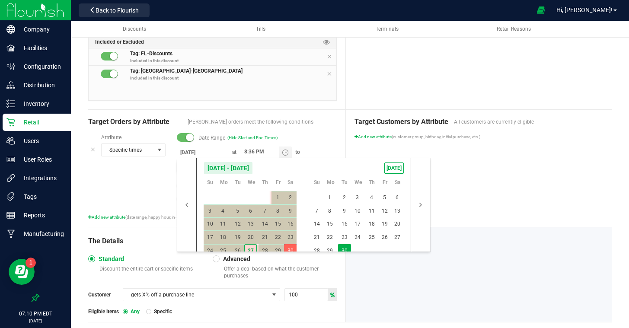
drag, startPoint x: 348, startPoint y: 250, endPoint x: 434, endPoint y: 252, distance: 85.2
click at [349, 250] on span "30" at bounding box center [344, 250] width 13 height 13
type input "[DATE]"
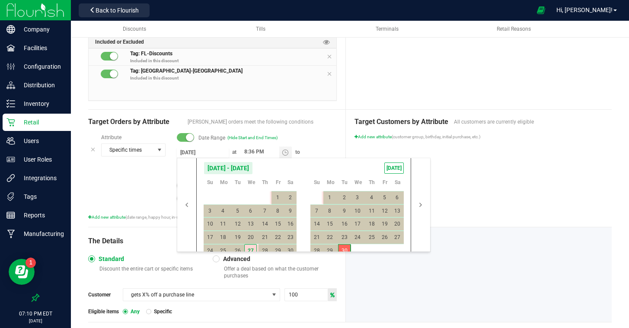
click at [523, 249] on div at bounding box center [479, 274] width 266 height 95
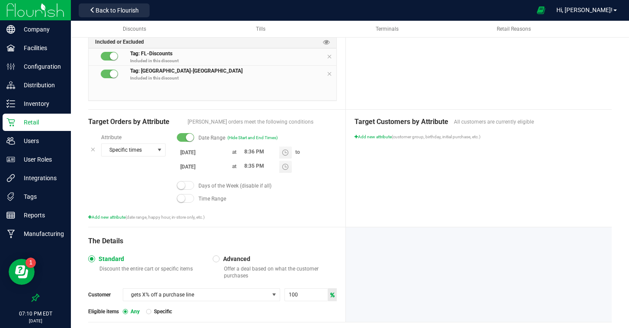
click at [514, 163] on div "Target Customers by Attribute All customers are currently eligible Add new attr…" at bounding box center [479, 168] width 266 height 117
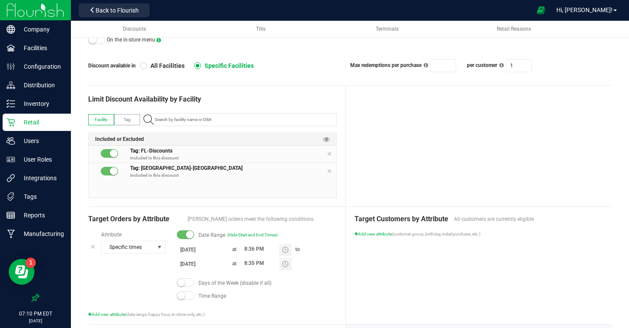
scroll to position [0, 0]
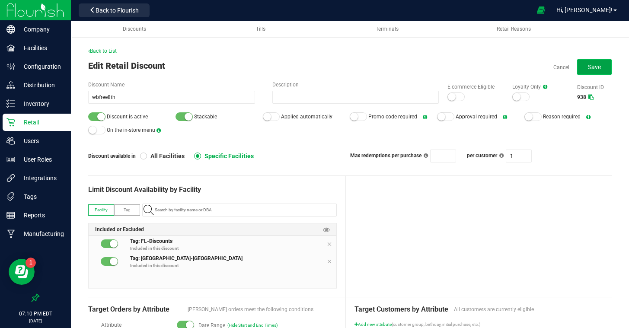
click at [597, 67] on span "Save" at bounding box center [594, 67] width 13 height 7
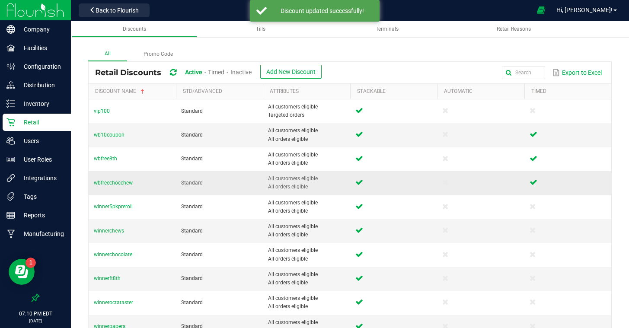
scroll to position [42, 0]
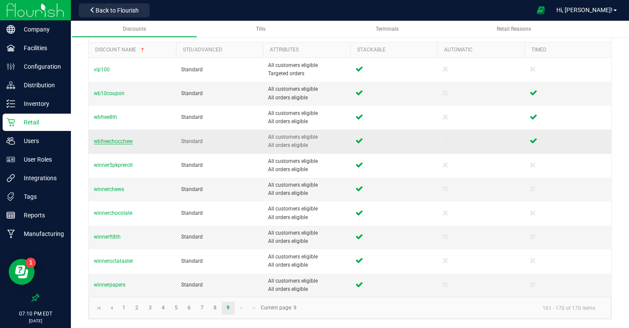
click at [117, 141] on span "wbfreechocchew" at bounding box center [113, 141] width 39 height 6
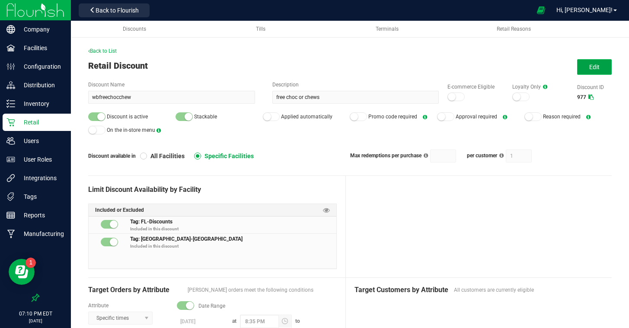
click at [581, 64] on button "Edit" at bounding box center [594, 67] width 35 height 16
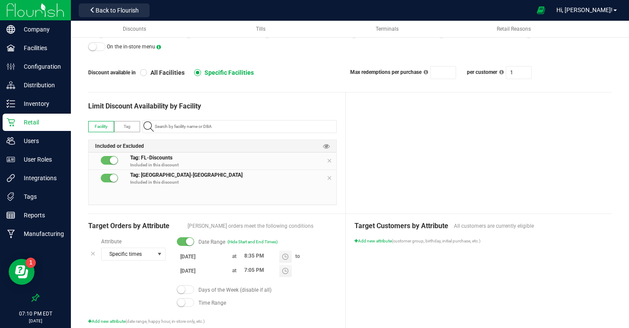
scroll to position [94, 0]
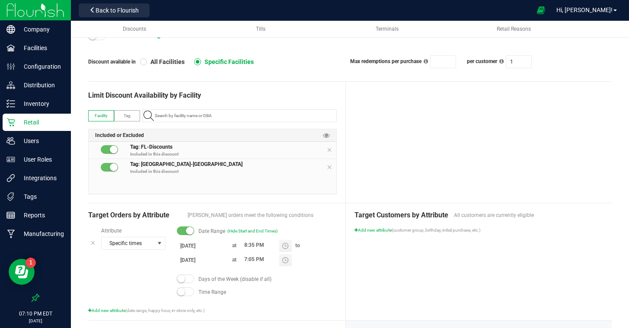
click at [192, 259] on input "[DATE]" at bounding box center [203, 260] width 52 height 11
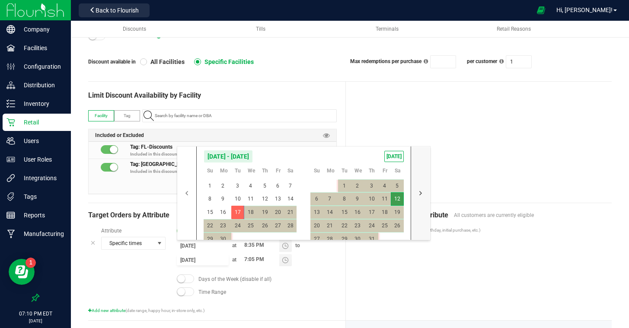
click at [419, 193] on button "button" at bounding box center [420, 193] width 19 height 93
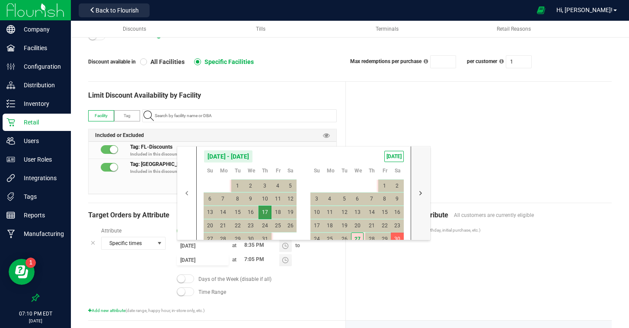
click at [418, 193] on button "button" at bounding box center [420, 193] width 19 height 93
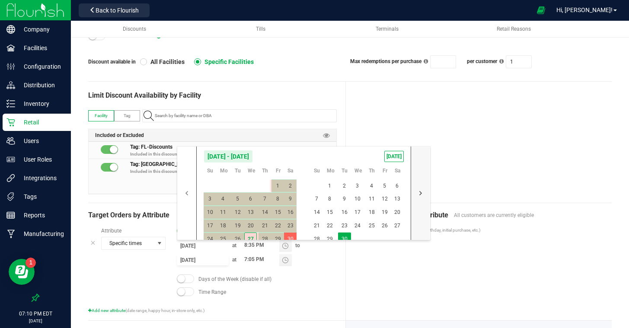
drag, startPoint x: 348, startPoint y: 235, endPoint x: 421, endPoint y: 233, distance: 72.6
click at [348, 235] on span "30" at bounding box center [344, 239] width 13 height 13
type input "[DATE]"
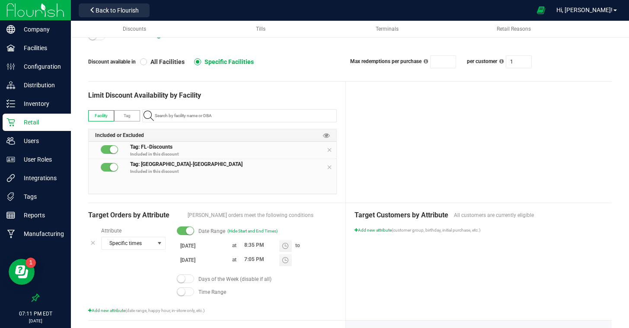
click at [491, 230] on div "Add new attribute (customer group, birthday, initial purchase, etc.)" at bounding box center [478, 230] width 249 height 6
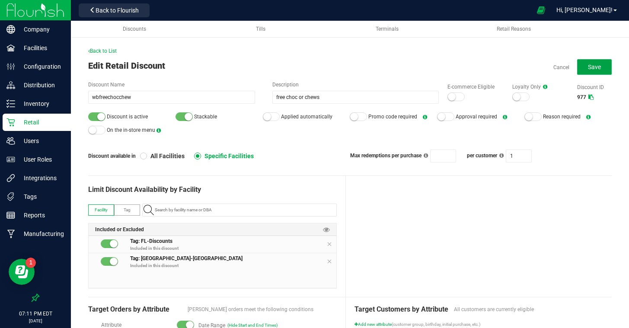
click at [610, 67] on button "Save" at bounding box center [594, 67] width 35 height 16
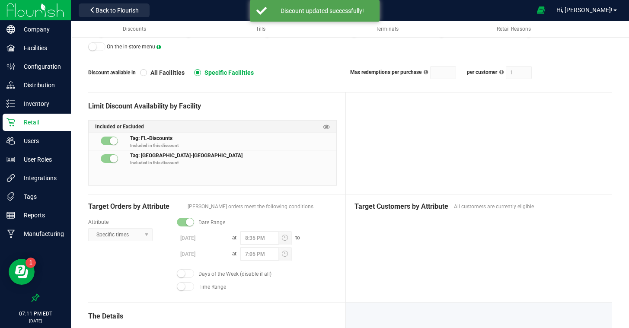
scroll to position [101, 0]
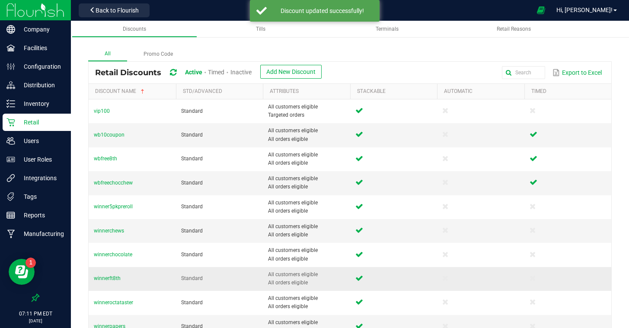
scroll to position [42, 0]
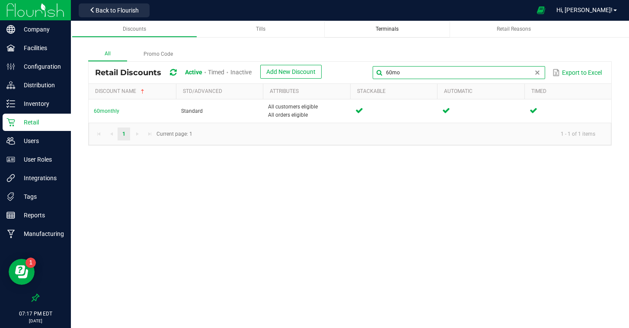
drag, startPoint x: 436, startPoint y: 52, endPoint x: 340, endPoint y: 29, distance: 98.7
click at [340, 29] on div "Discounts Tills Terminals Retail Reasons All Promo Code Retail Discounts Active…" at bounding box center [350, 88] width 558 height 134
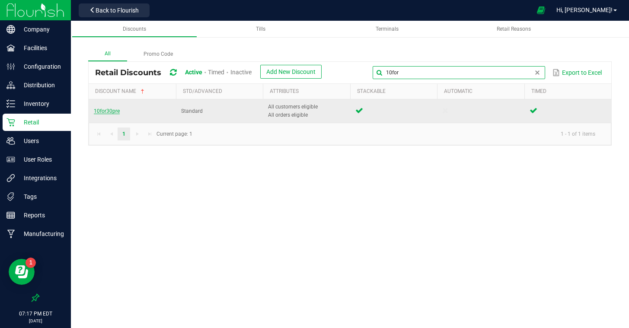
type input "10for"
click at [112, 112] on span "10for30pre" at bounding box center [107, 111] width 26 height 6
